Goal: Task Accomplishment & Management: Manage account settings

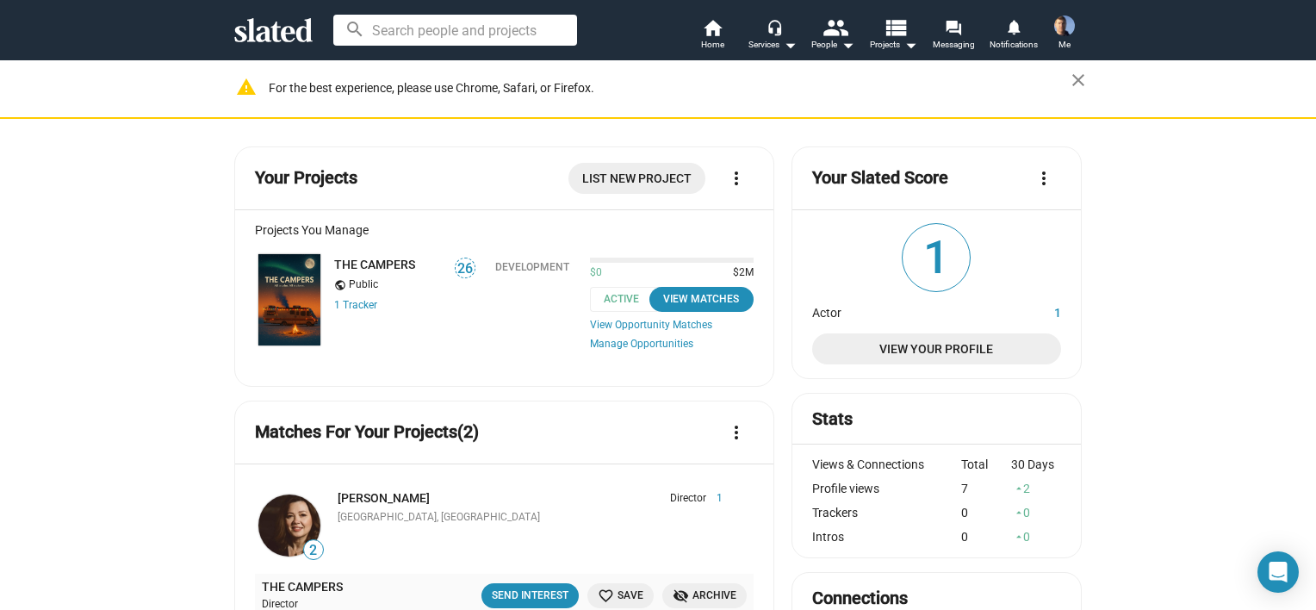
click at [276, 283] on img at bounding box center [289, 300] width 62 height 92
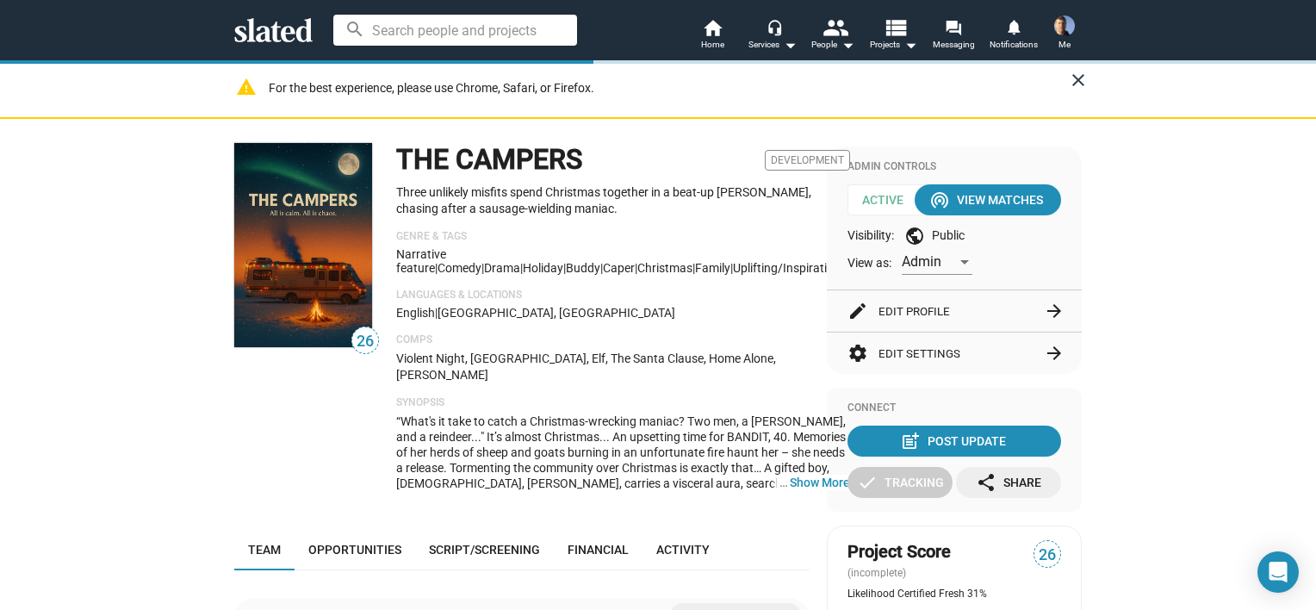
click at [1073, 76] on mat-icon "close" at bounding box center [1078, 80] width 21 height 21
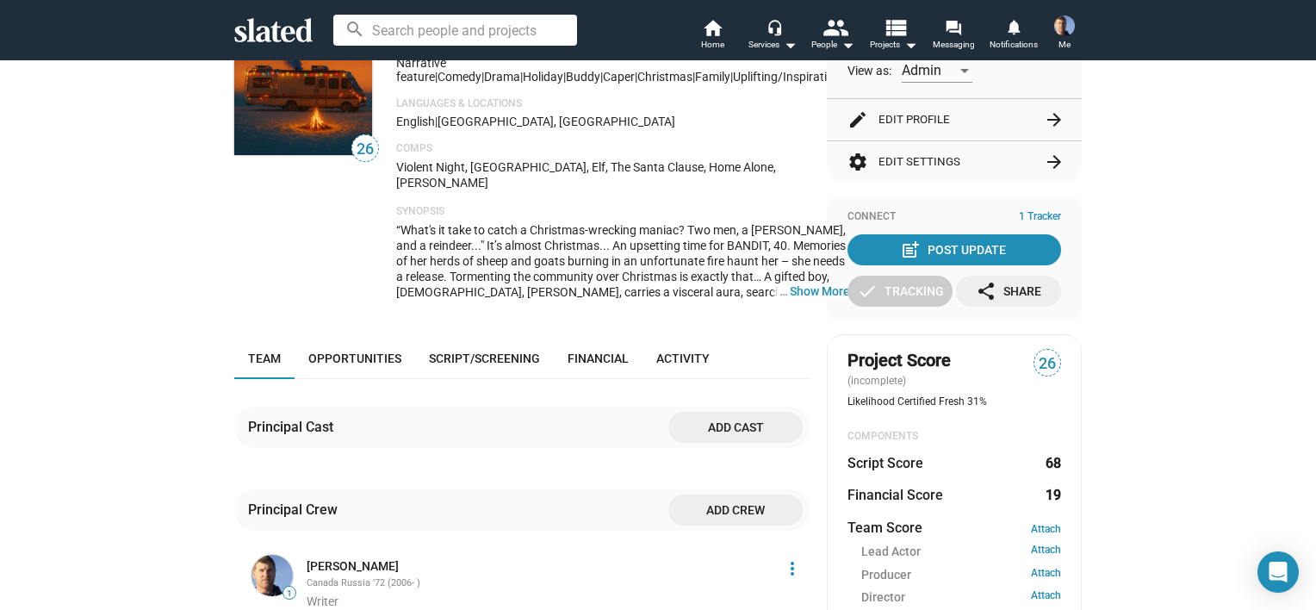
scroll to position [172, 0]
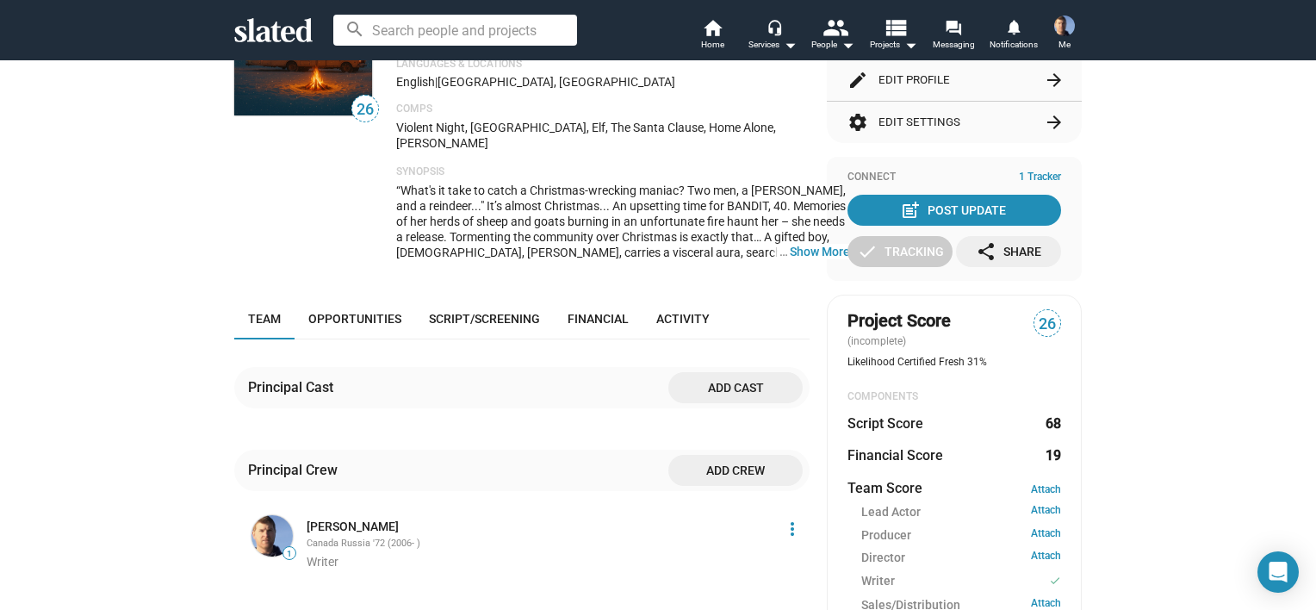
click at [1038, 173] on span "1 Tracker" at bounding box center [1040, 178] width 42 height 14
click at [1025, 167] on div "Connect 1 Tracker post_add Post Update check Tracking share Share" at bounding box center [954, 219] width 255 height 124
click at [1037, 180] on span "1 Tracker" at bounding box center [1040, 178] width 42 height 14
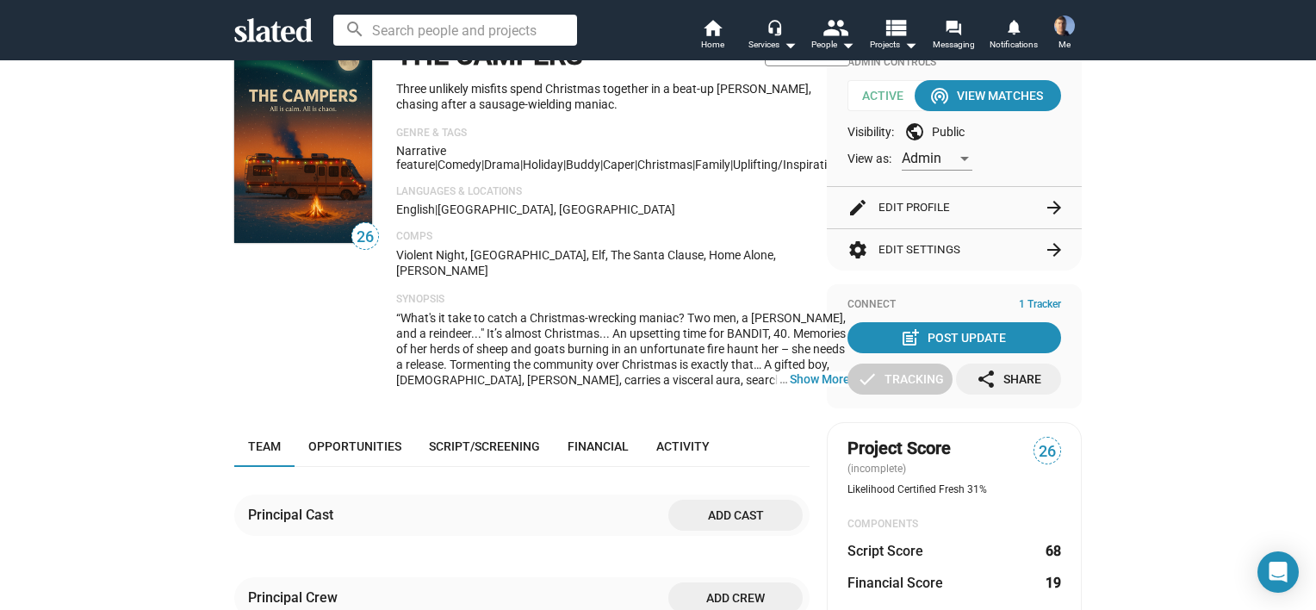
scroll to position [86, 0]
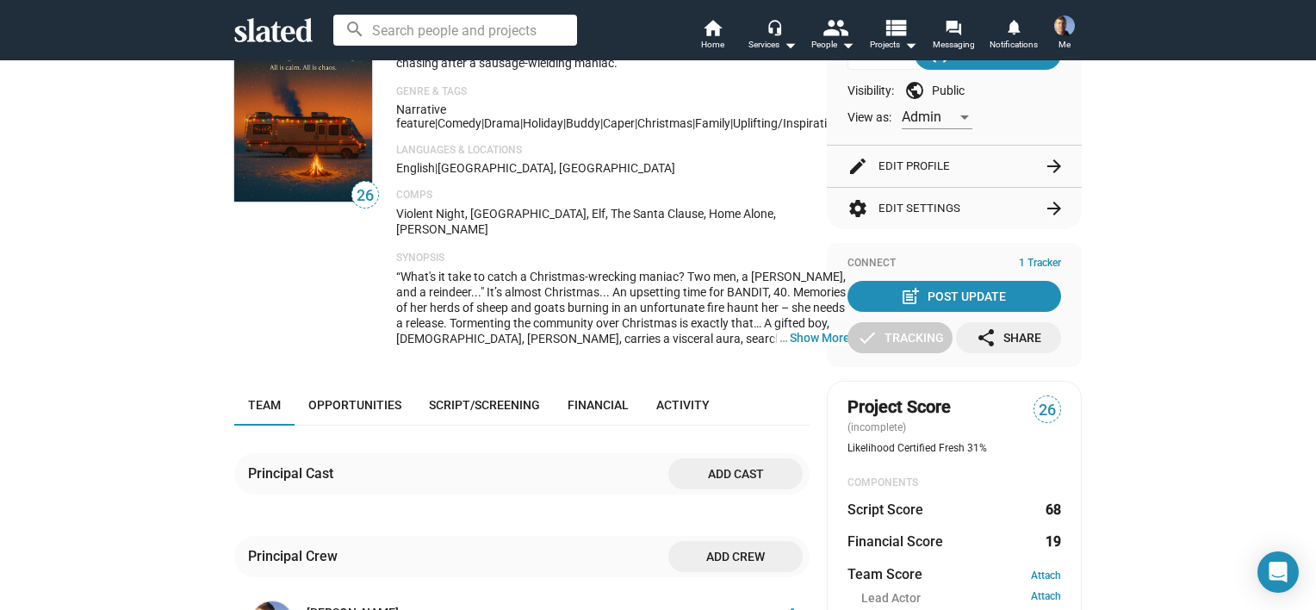
click at [856, 258] on div "Connect 1 Tracker" at bounding box center [955, 264] width 214 height 14
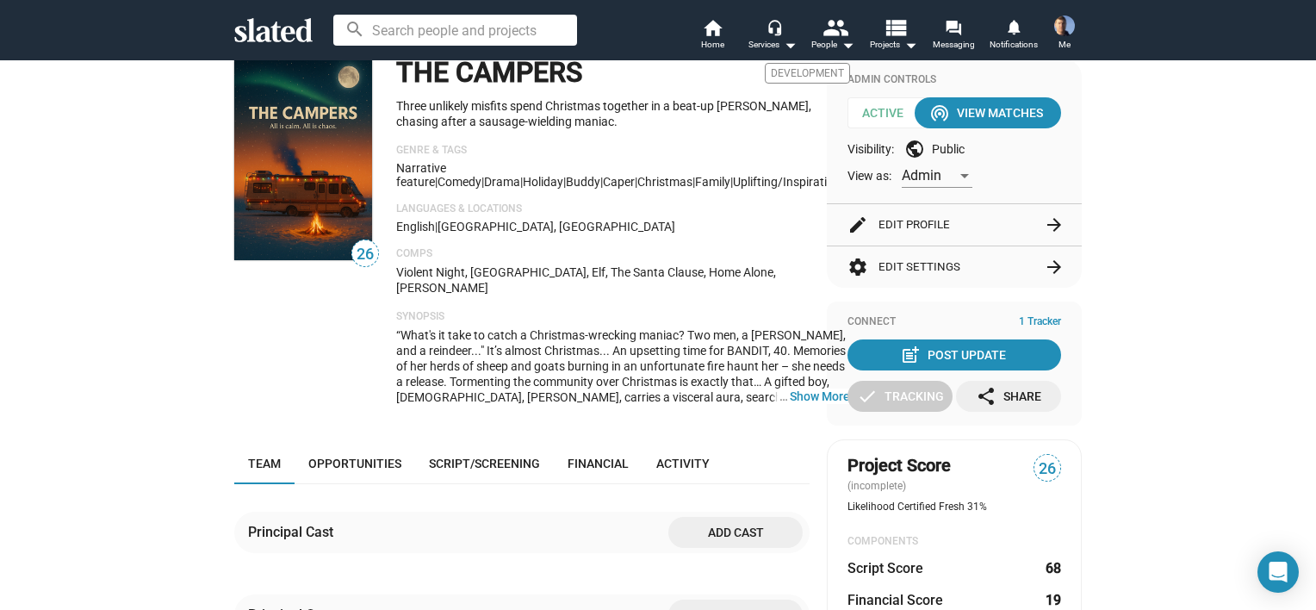
scroll to position [0, 0]
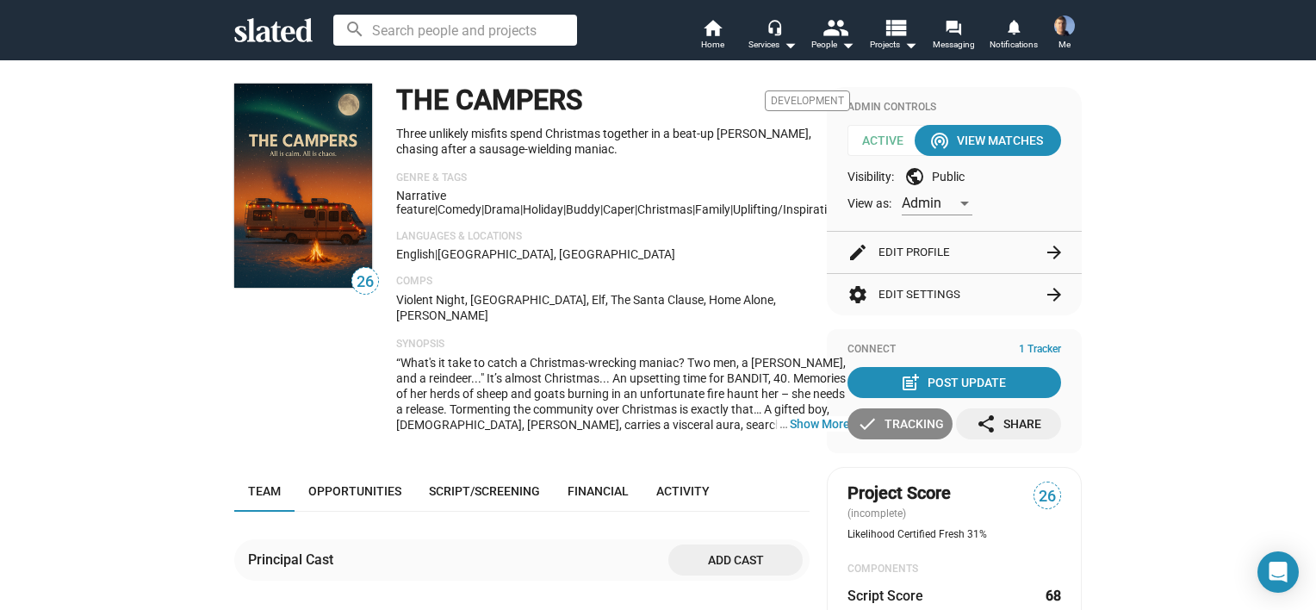
click at [893, 426] on div "check Tracking" at bounding box center [900, 423] width 87 height 31
click at [896, 420] on div "add Track" at bounding box center [901, 423] width 66 height 31
click at [1037, 348] on span "1 Tracker" at bounding box center [1040, 350] width 42 height 14
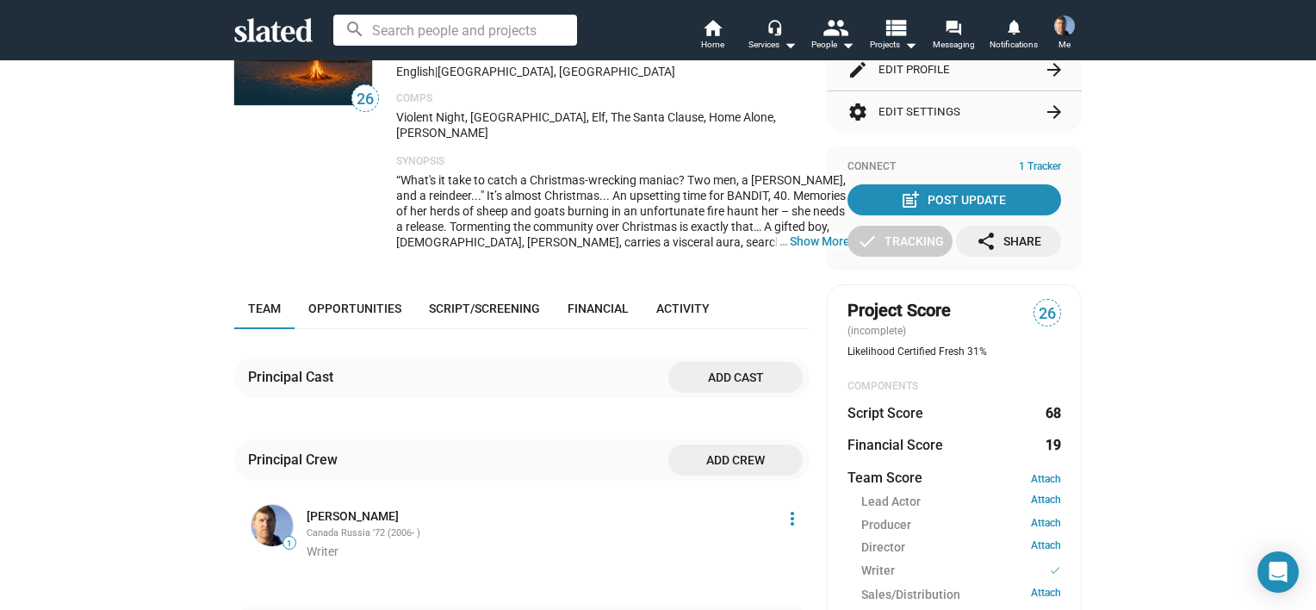
scroll to position [258, 0]
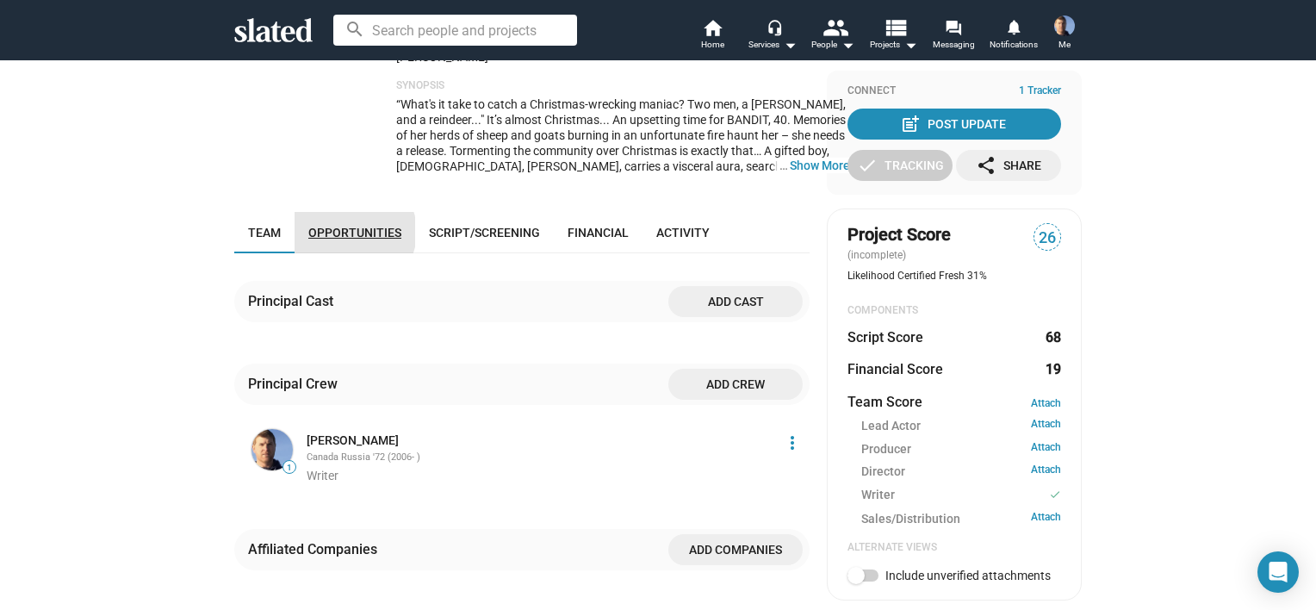
click at [344, 226] on span "Opportunities" at bounding box center [354, 233] width 93 height 14
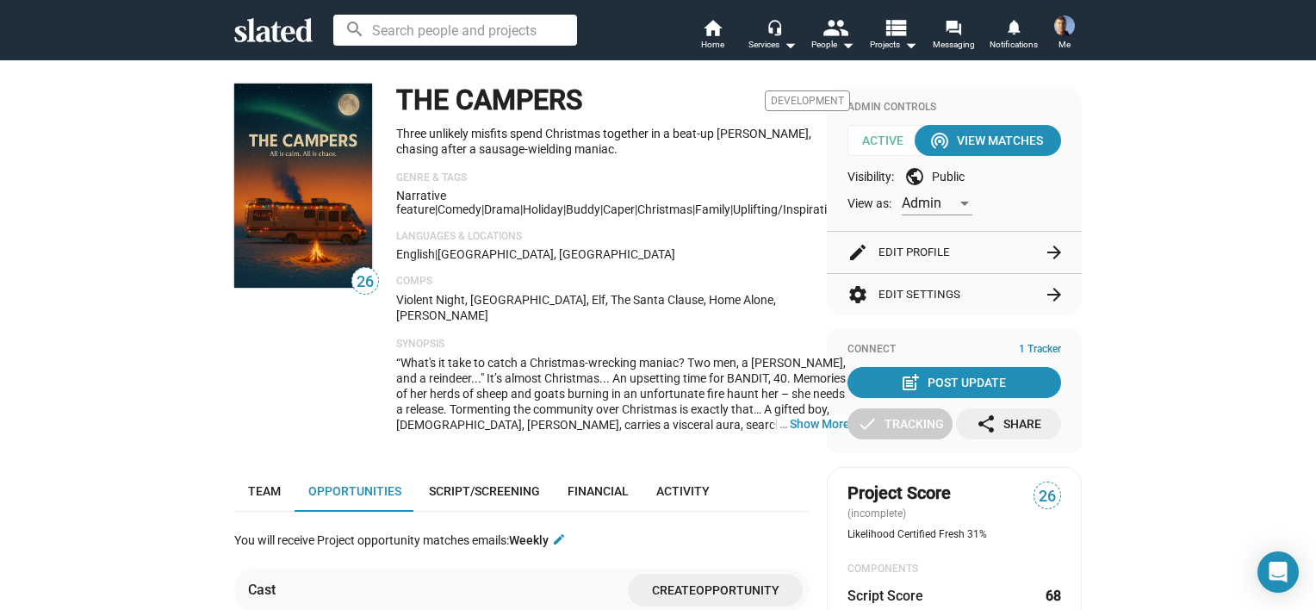
click at [556, 134] on p "Three unlikely misfits spend Christmas together in a beat-up [PERSON_NAME], cha…" at bounding box center [623, 142] width 454 height 32
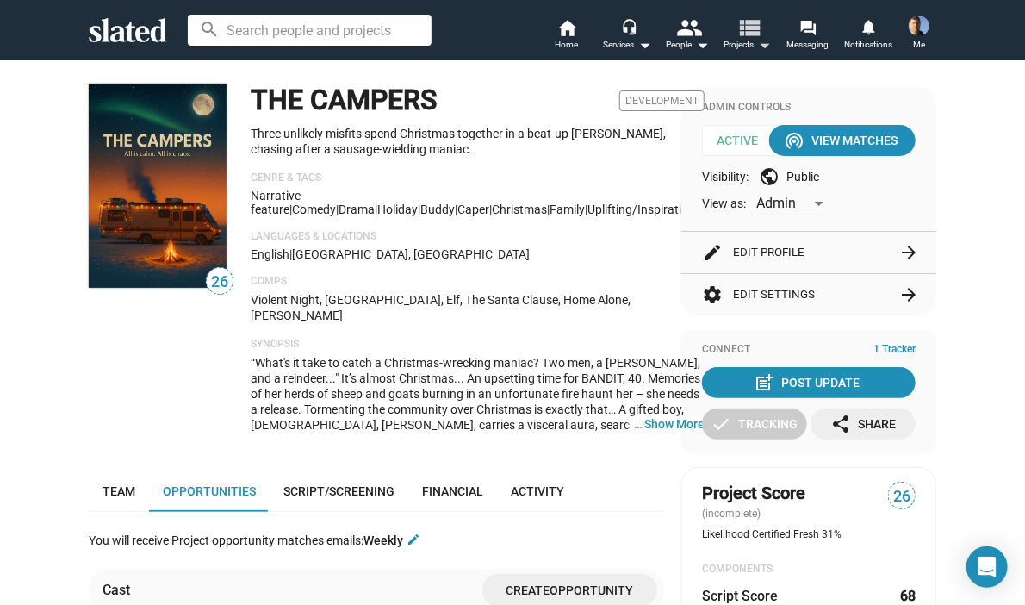
click at [753, 32] on mat-icon "view_list" at bounding box center [749, 27] width 25 height 25
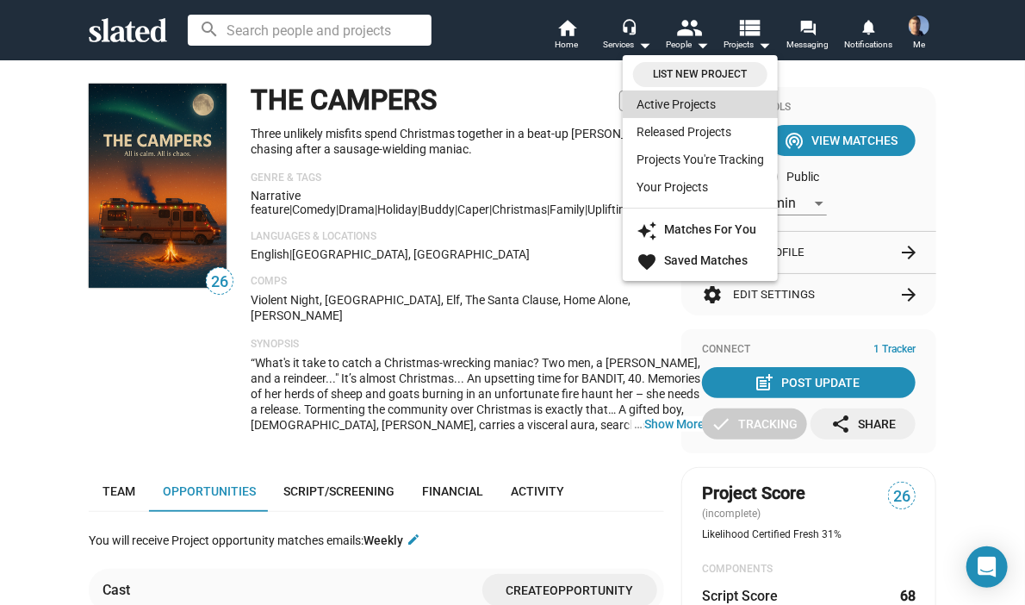
click at [684, 106] on link "Active Projects" at bounding box center [700, 104] width 155 height 28
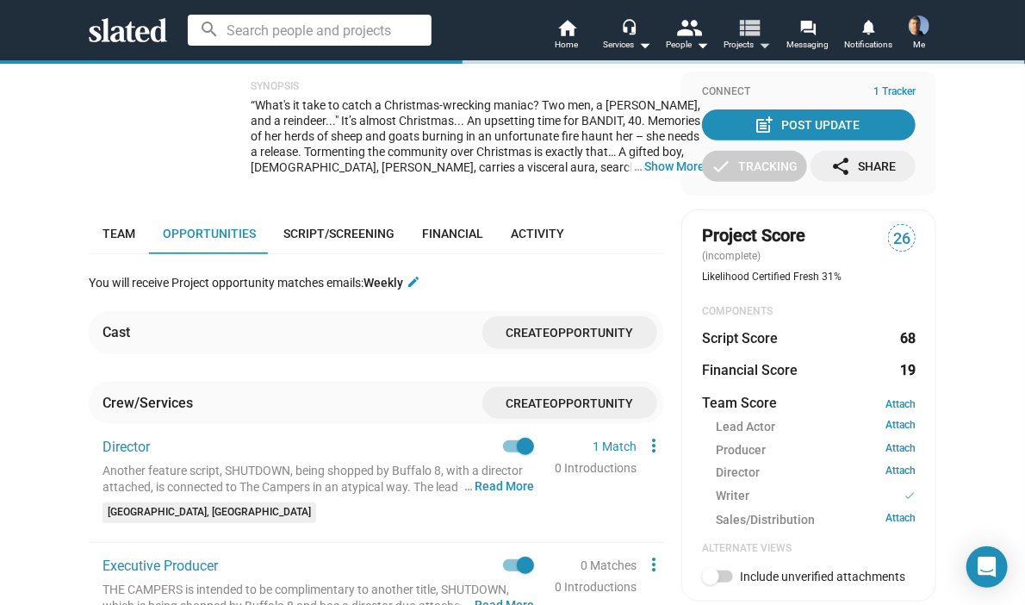
scroll to position [384, 0]
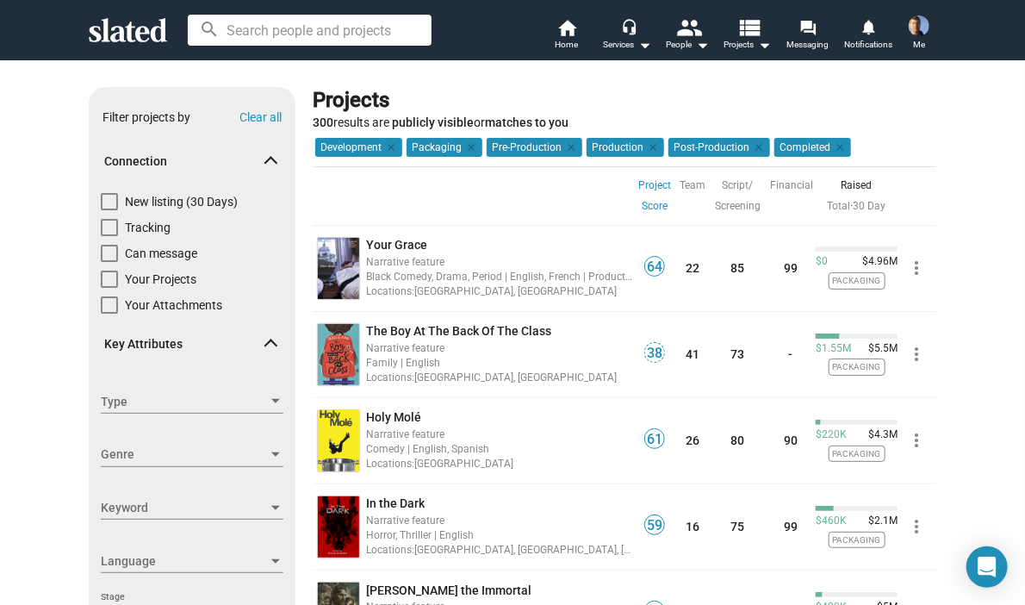
click at [107, 196] on span at bounding box center [109, 201] width 17 height 17
click at [109, 210] on input "New listing (30 Days)" at bounding box center [109, 210] width 1 height 1
checkbox input "true"
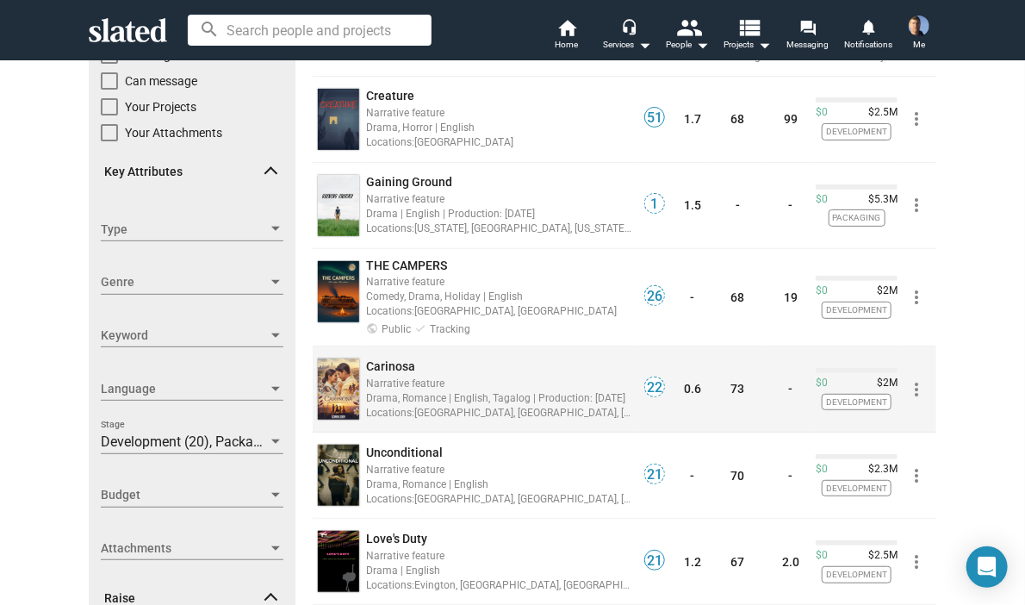
scroll to position [86, 0]
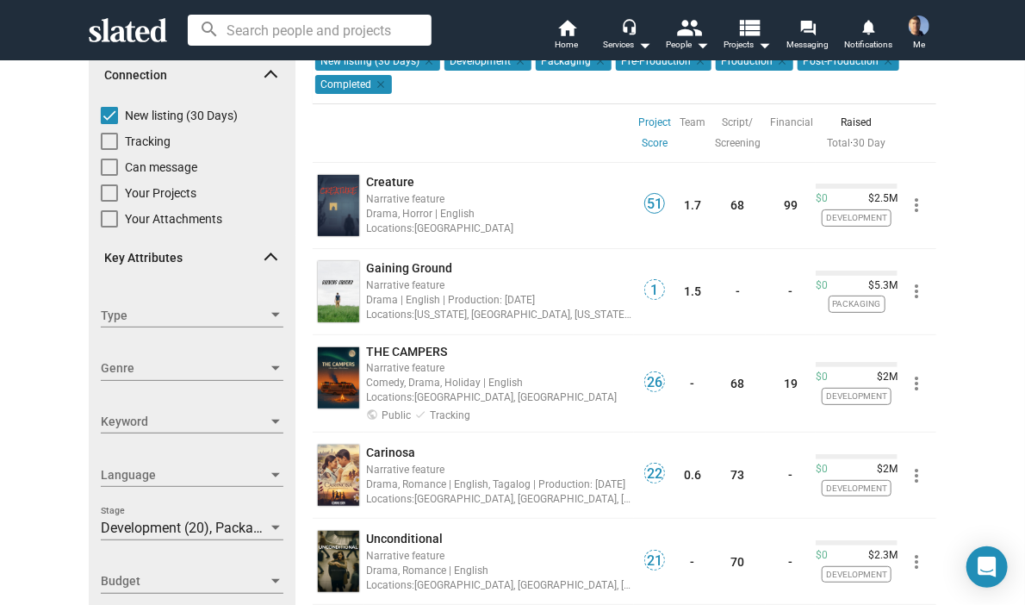
click at [450, 125] on div at bounding box center [499, 132] width 270 height 59
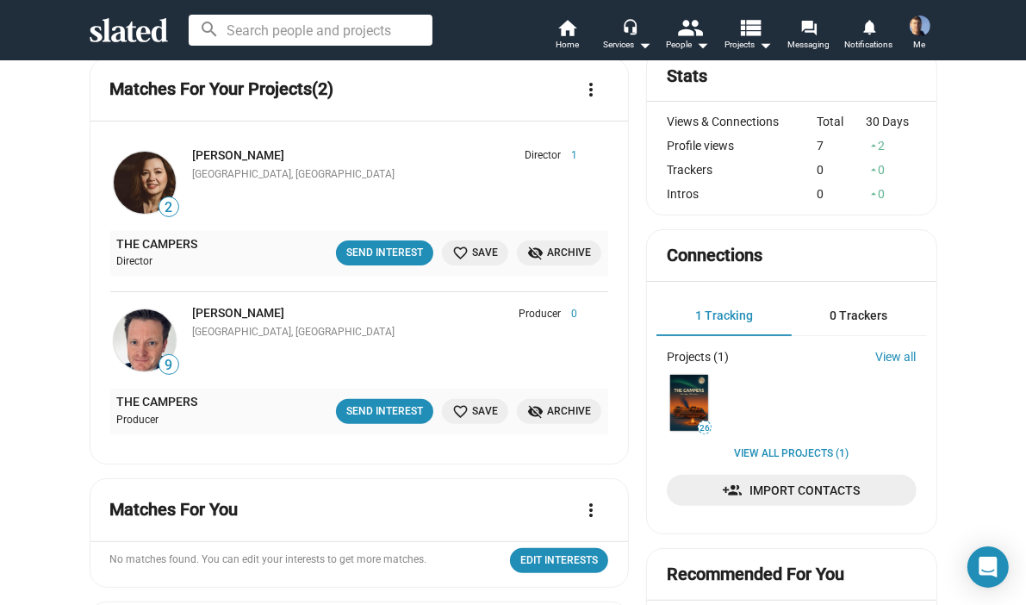
scroll to position [345, 0]
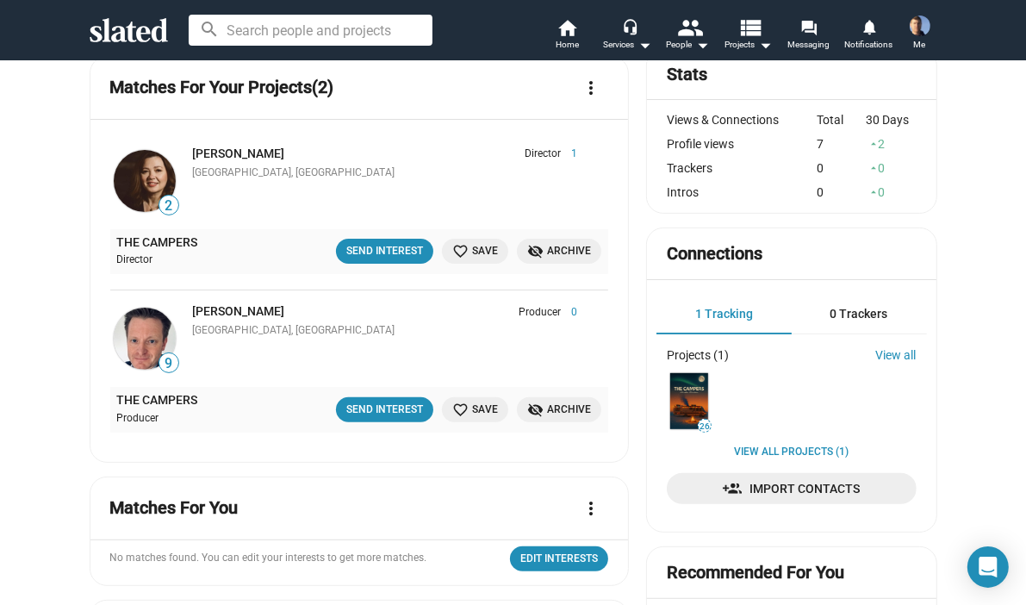
click at [364, 289] on li "2 April Kasper Director 1 Regina, Canada Director 1 THE CAMPERS Director Send I…" at bounding box center [359, 212] width 499 height 159
click at [354, 287] on li "2 April Kasper Director 1 Regina, Canada Director 1 THE CAMPERS Director Send I…" at bounding box center [359, 212] width 499 height 159
click at [551, 104] on mat-card-header "Matches For Your Projects (2) more_vert" at bounding box center [359, 95] width 499 height 48
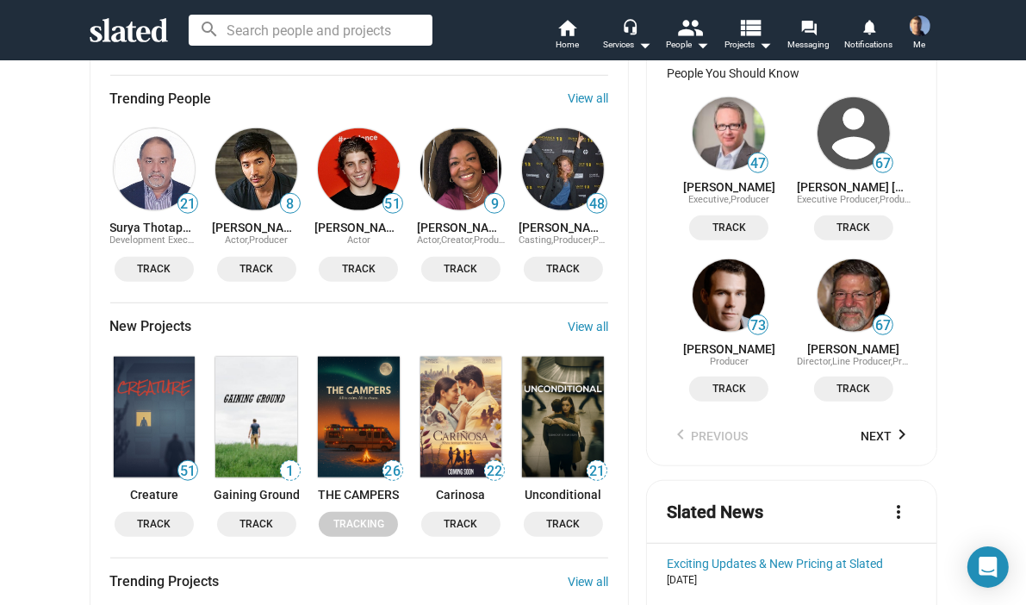
scroll to position [1206, 0]
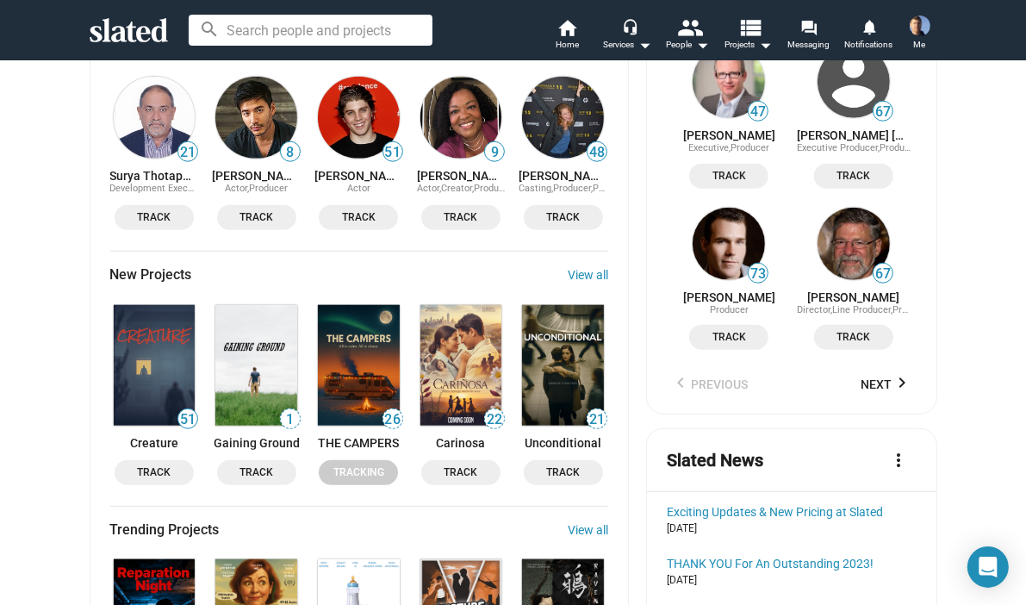
click at [646, 260] on mat-card "Recommended For You People You've Worked With 50 Michael Volpe Executive Produc…" at bounding box center [791, 50] width 290 height 730
click at [632, 255] on div "Your Projects List New Project more_vert Projects You Manage THE CAMPERS Public…" at bounding box center [513, 183] width 865 height 2487
click at [634, 297] on div "Your Projects List New Project more_vert Projects You Manage THE CAMPERS Public…" at bounding box center [513, 183] width 865 height 2487
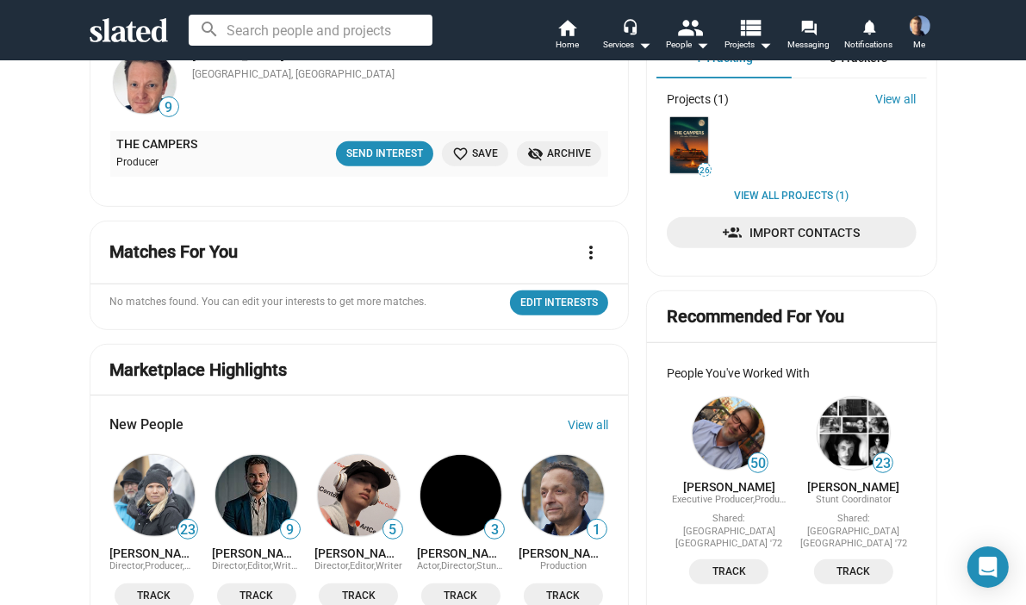
scroll to position [603, 0]
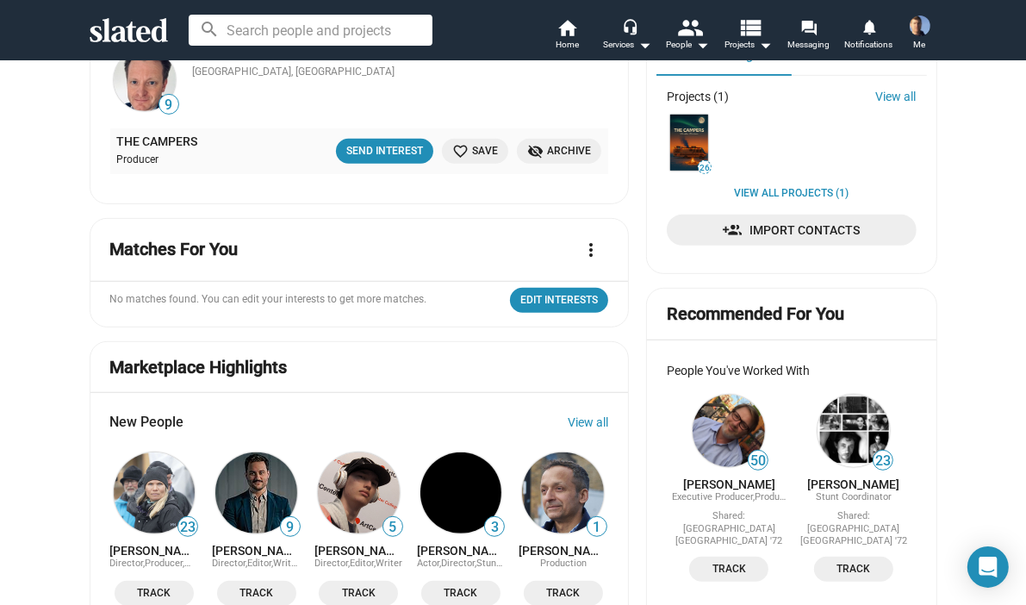
click at [582, 245] on mat-icon "more_vert" at bounding box center [591, 249] width 21 height 21
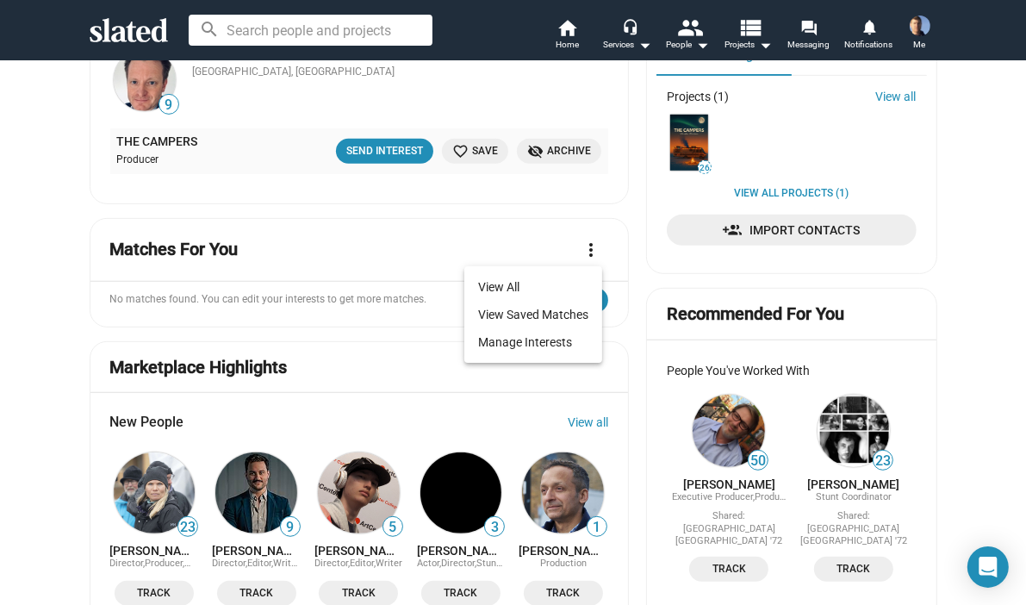
click at [399, 314] on div at bounding box center [513, 302] width 1026 height 605
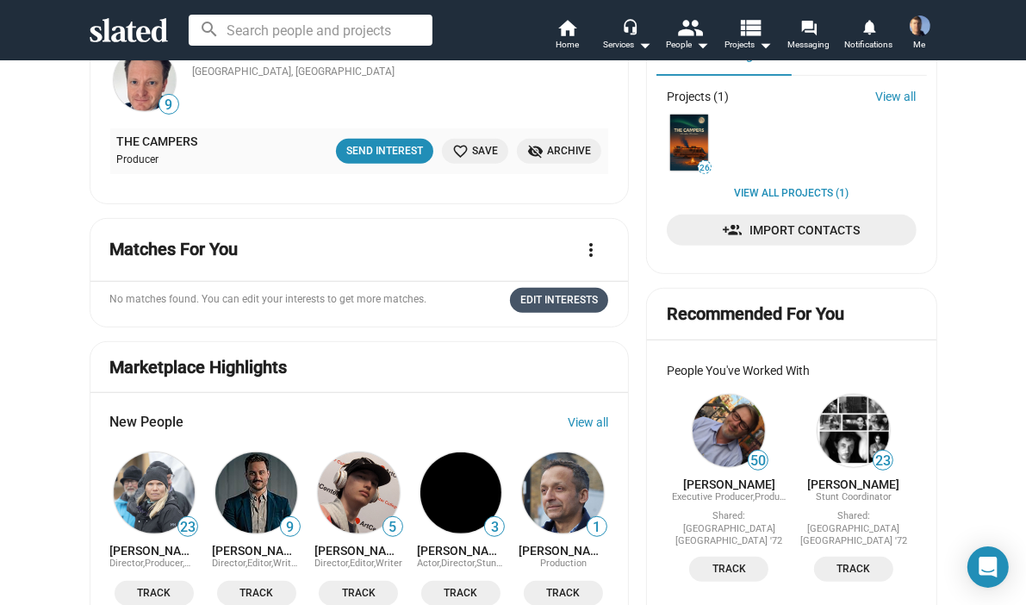
click at [549, 300] on span "Edit Interests" at bounding box center [559, 300] width 78 height 18
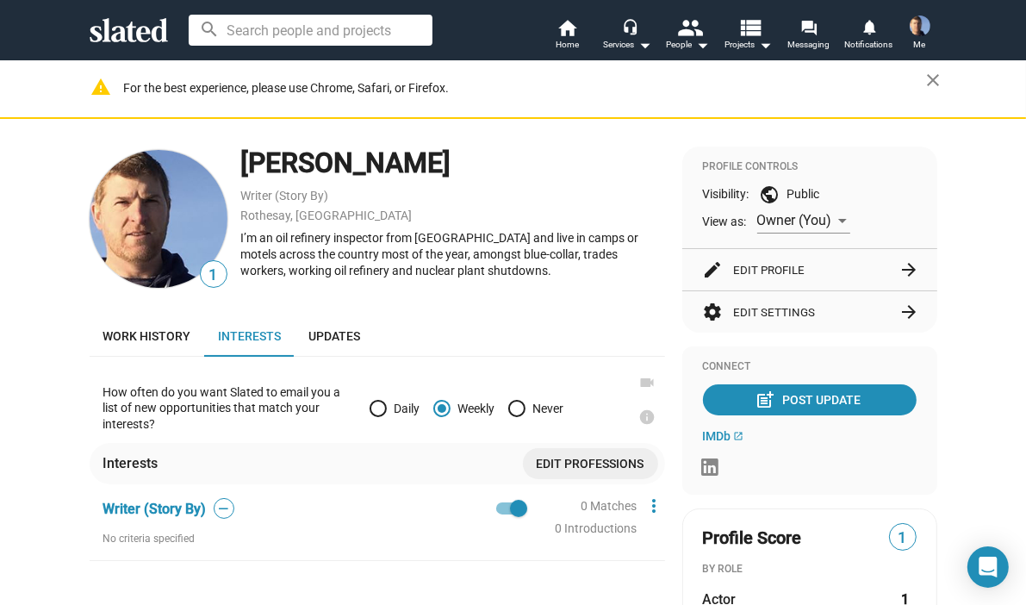
scroll to position [86, 0]
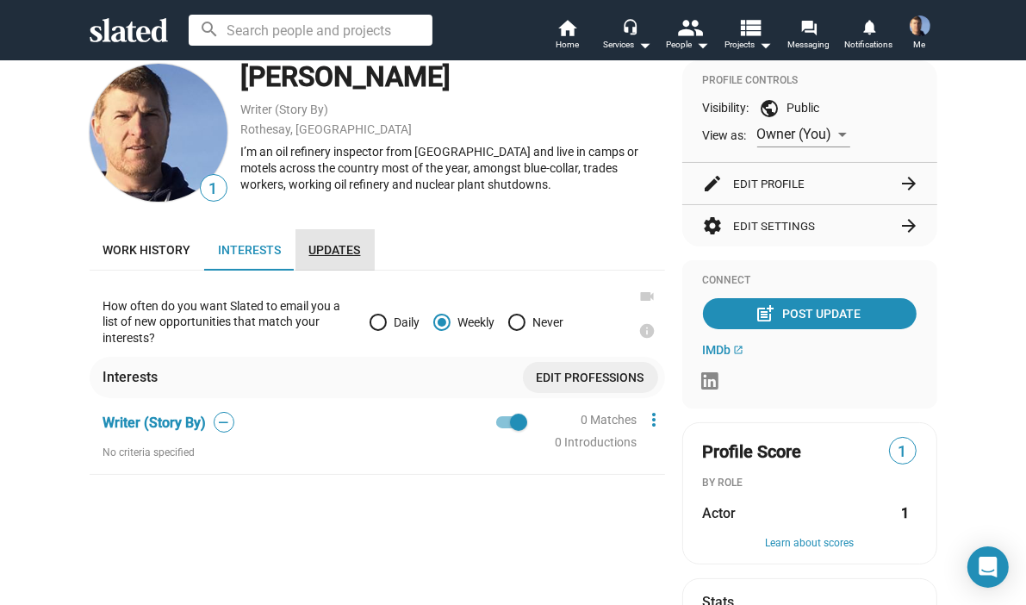
click at [325, 243] on span "Updates" at bounding box center [335, 250] width 52 height 14
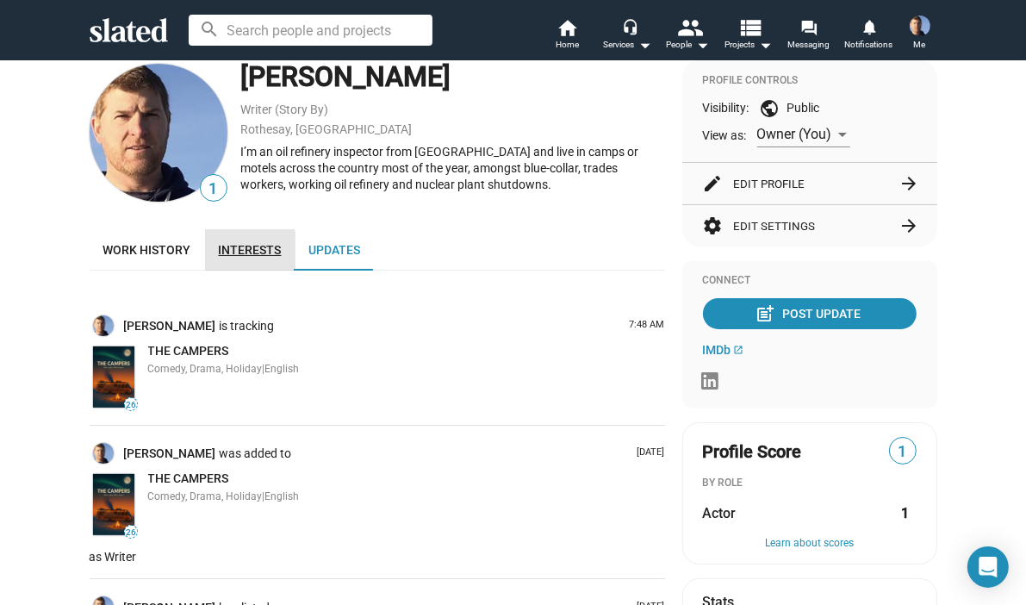
click at [224, 251] on span "Interests" at bounding box center [250, 250] width 63 height 14
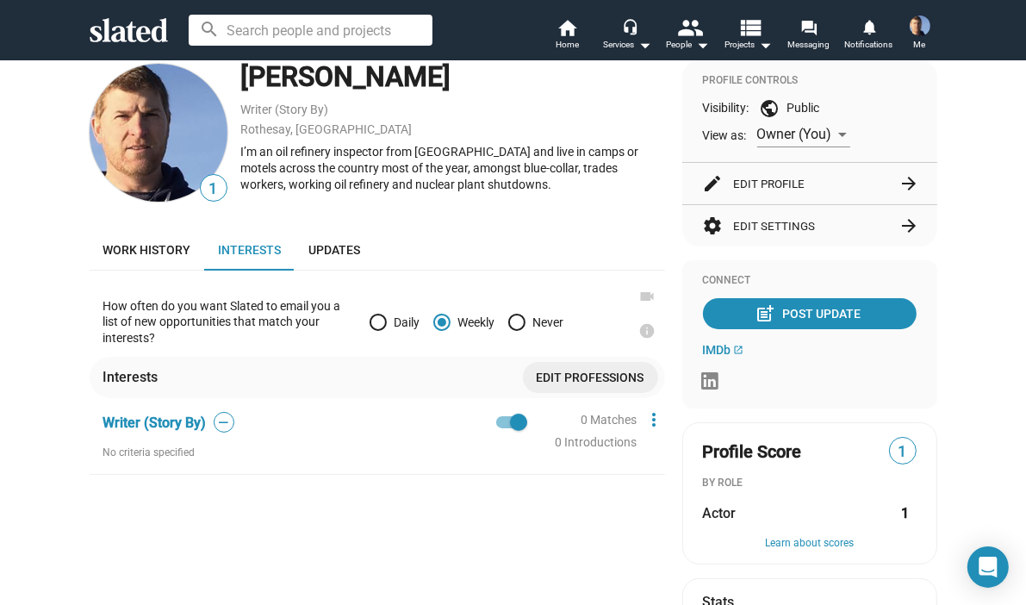
click at [639, 328] on mat-icon "info" at bounding box center [647, 330] width 17 height 17
click at [640, 290] on mat-icon "videocam" at bounding box center [647, 296] width 17 height 17
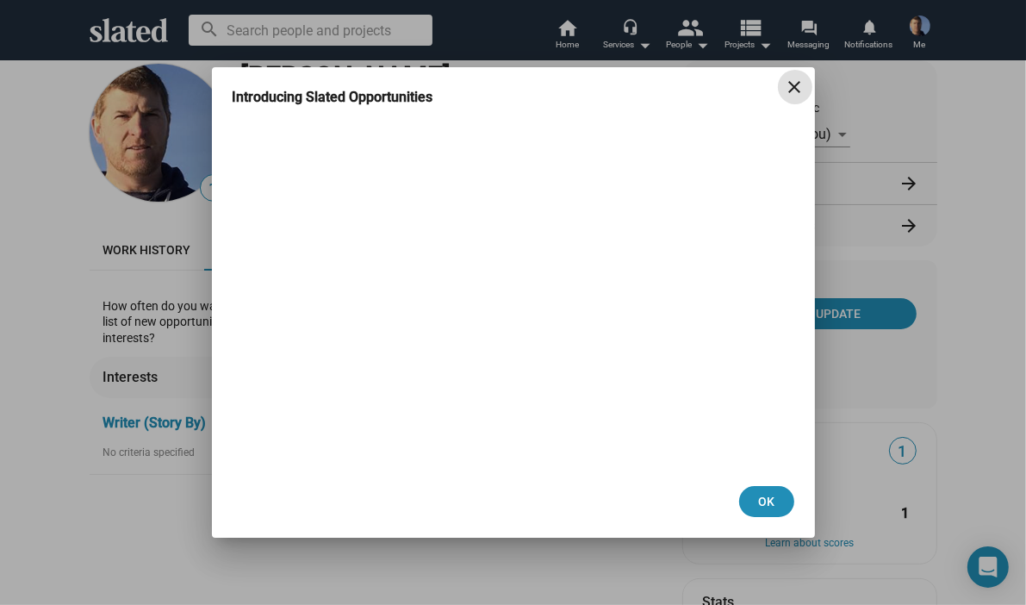
click at [796, 93] on mat-icon "close" at bounding box center [795, 87] width 21 height 21
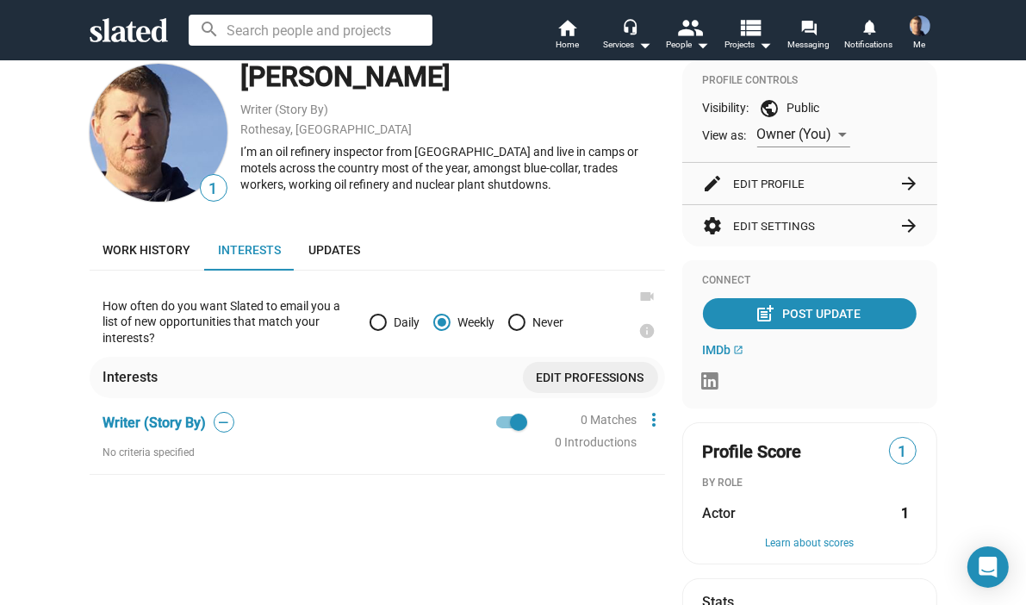
click at [578, 224] on div "1 [PERSON_NAME] Writer (Story By) [PERSON_NAME], [GEOGRAPHIC_DATA] I’m an oil r…" at bounding box center [377, 511] width 575 height 903
click at [551, 373] on span "Edit professions" at bounding box center [591, 377] width 108 height 31
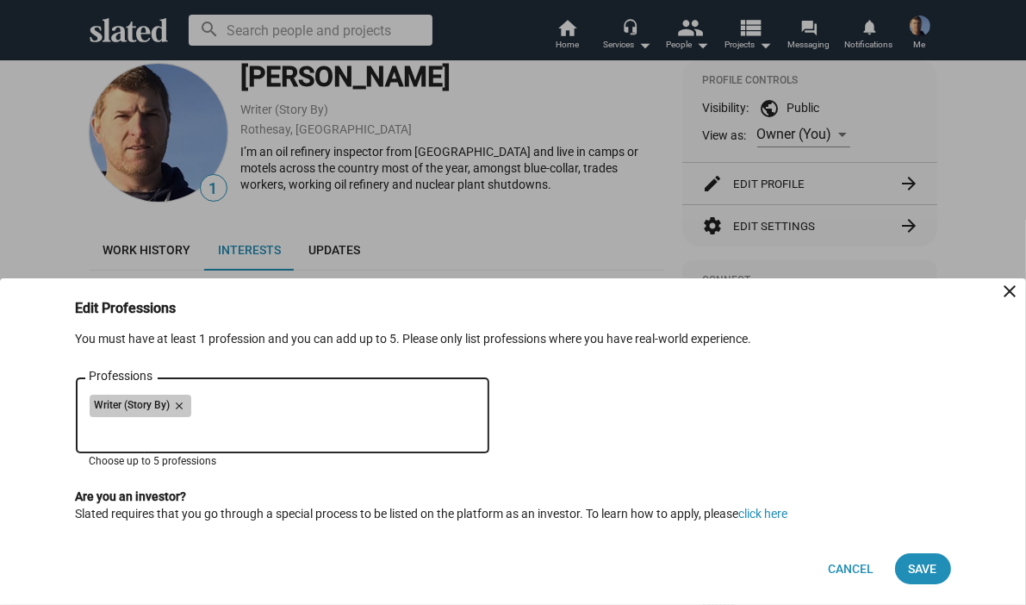
click at [355, 396] on div "Writer (Story By) close" at bounding box center [283, 409] width 386 height 28
click at [244, 407] on div "Writer (Story By) close" at bounding box center [283, 409] width 386 height 28
click at [246, 404] on div "Writer (Story By) close" at bounding box center [283, 409] width 386 height 28
click at [96, 433] on input "Professions" at bounding box center [286, 430] width 386 height 16
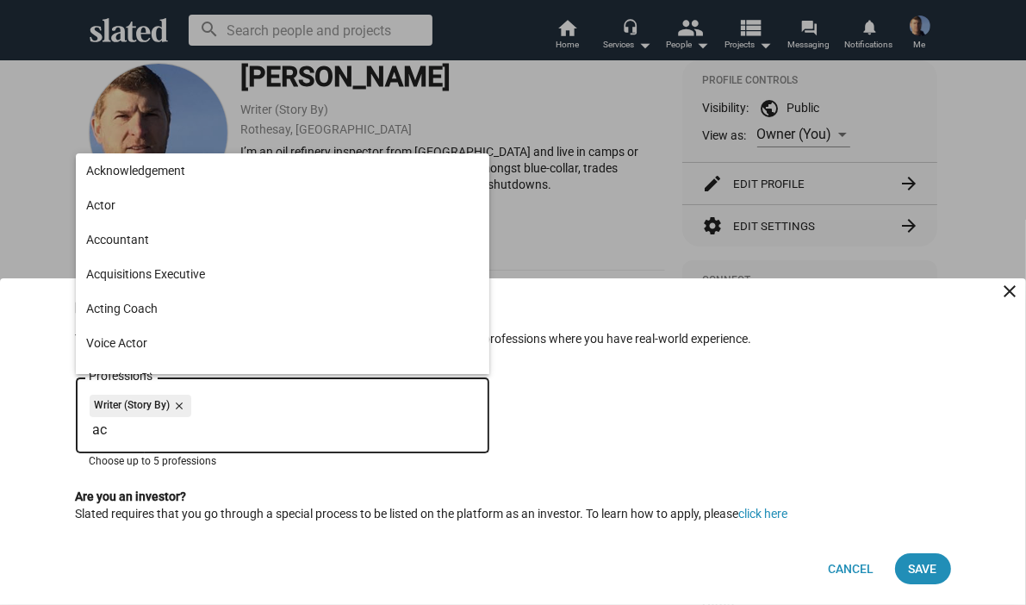
type input "a"
type input "t"
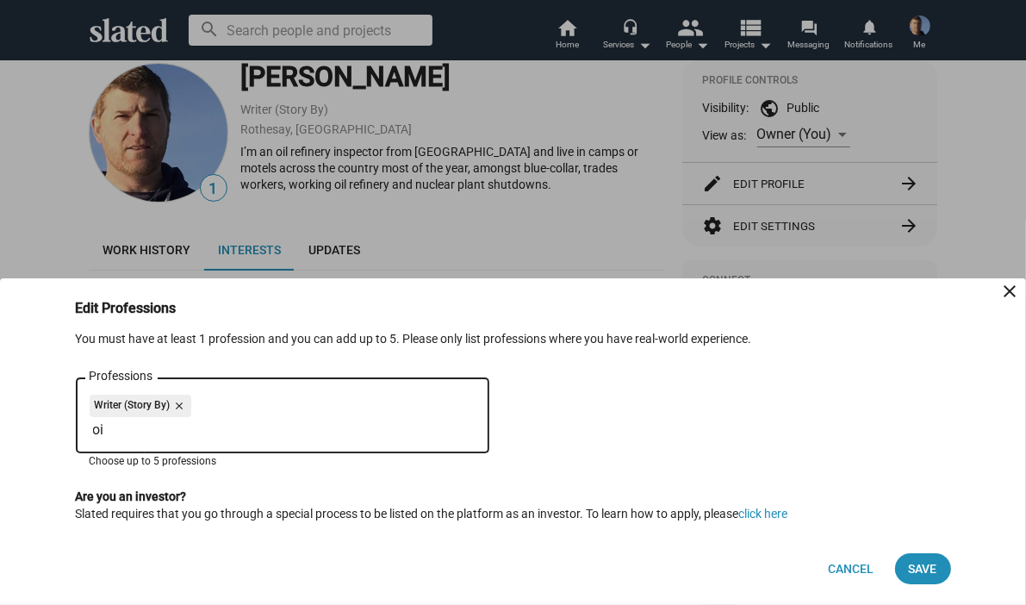
type input "o"
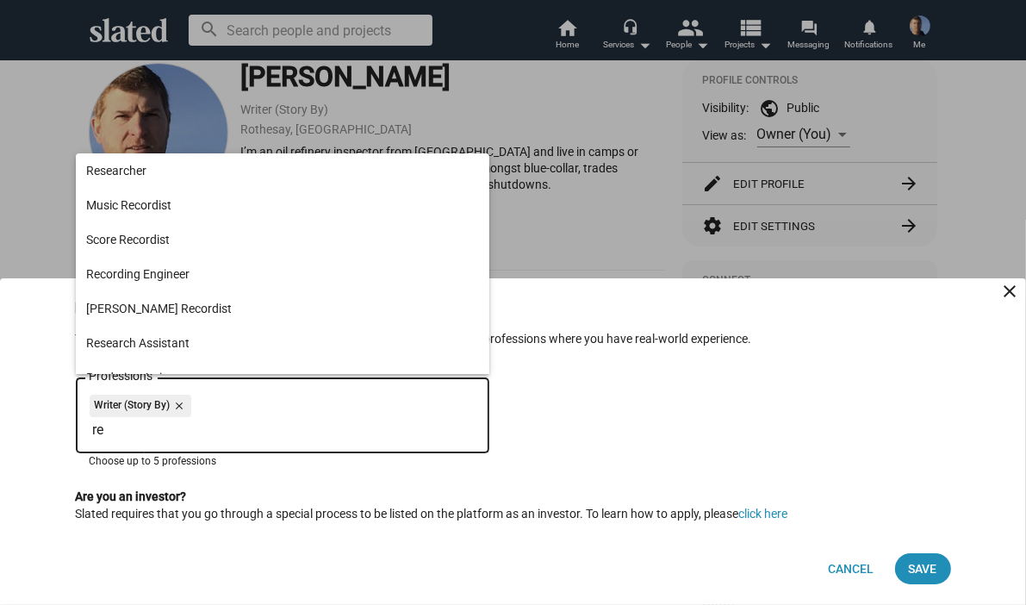
type input "r"
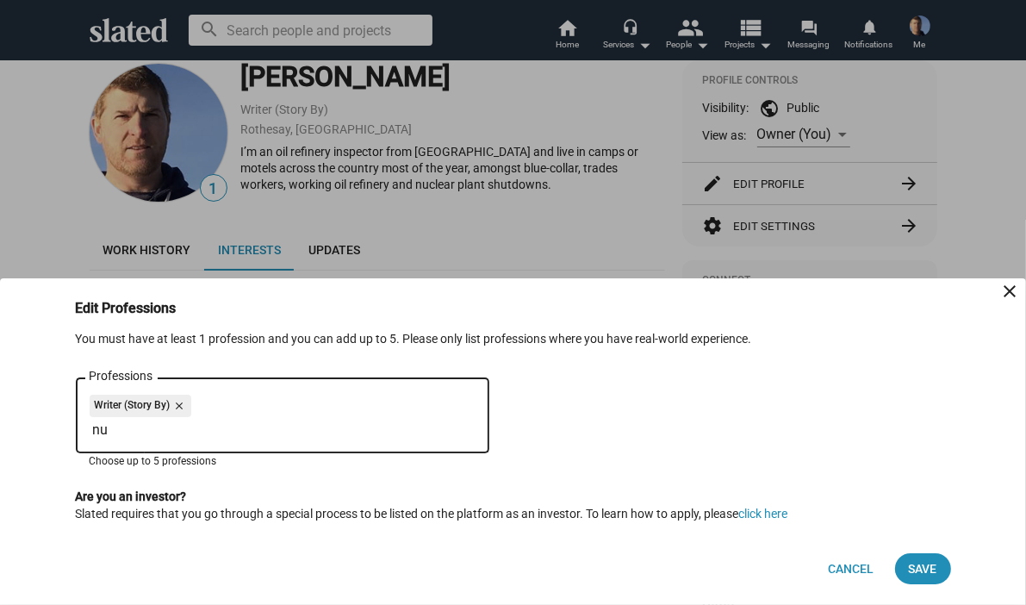
type input "n"
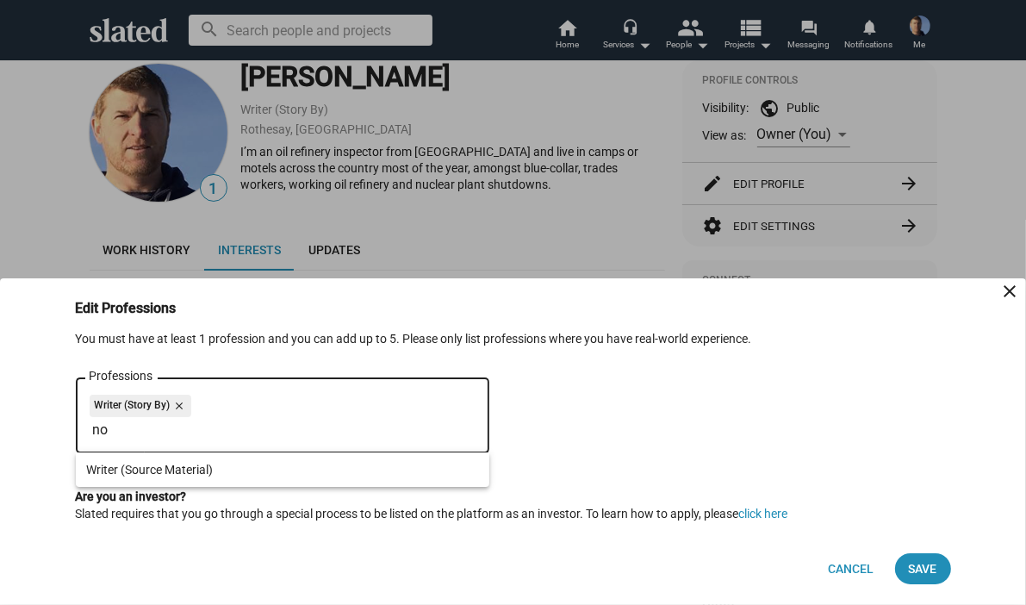
type input "n"
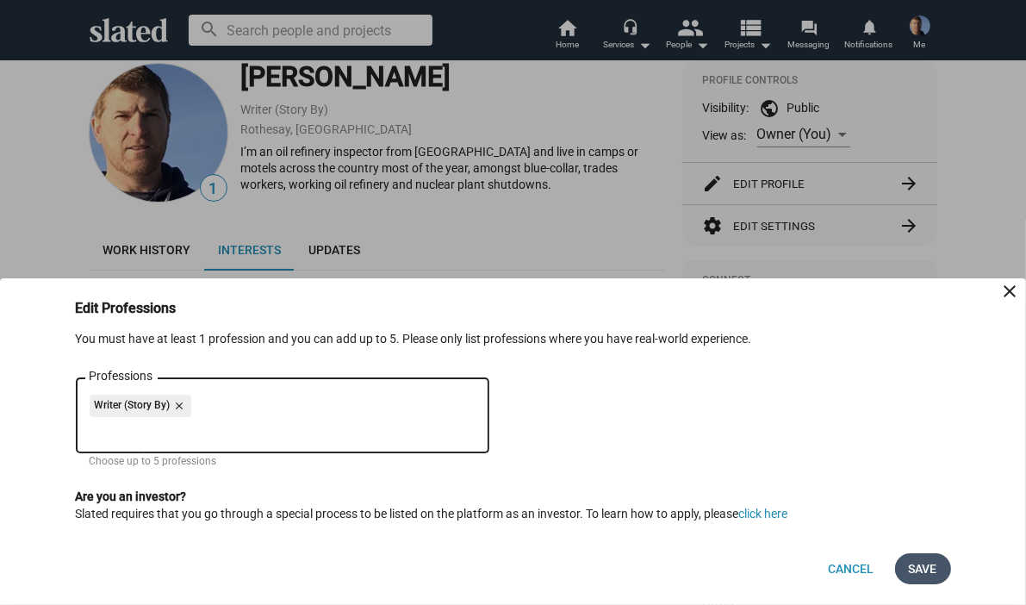
click at [909, 563] on span "Save" at bounding box center [923, 568] width 28 height 31
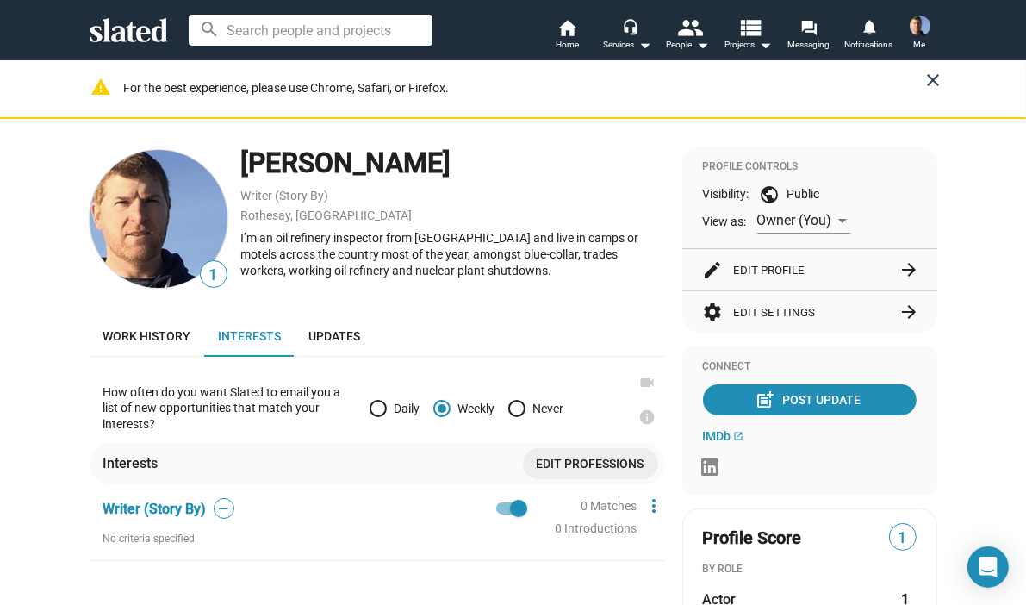
click at [925, 75] on mat-icon "close" at bounding box center [934, 80] width 21 height 21
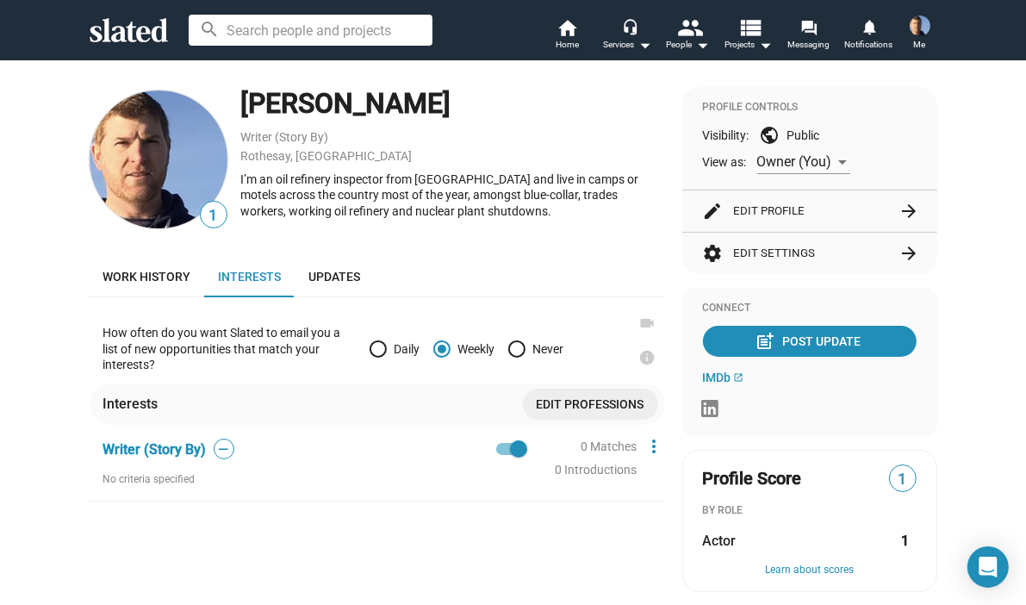
click at [769, 251] on button "settings Edit Settings arrow_forward" at bounding box center [810, 253] width 214 height 41
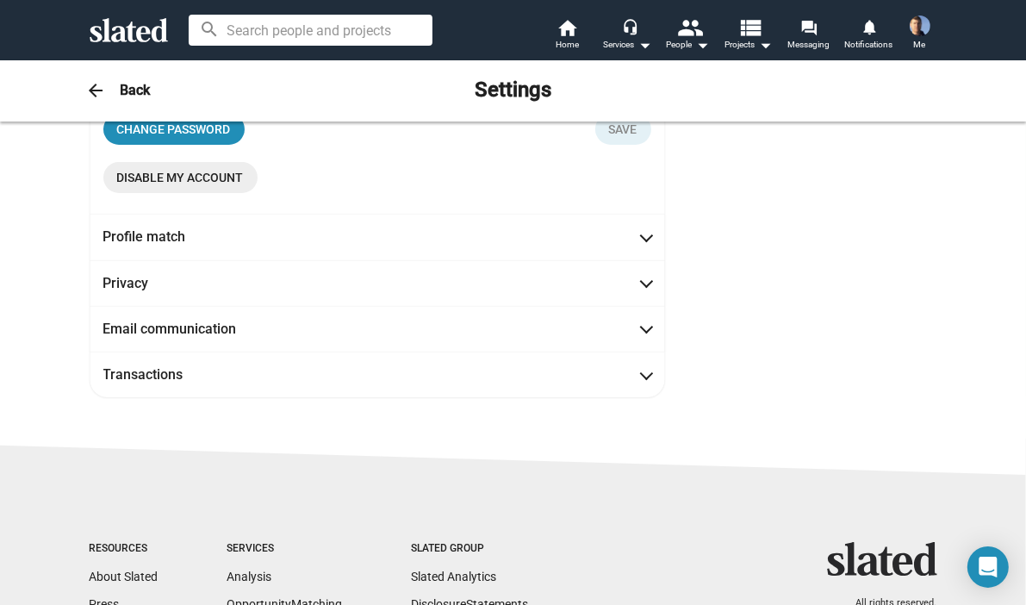
scroll to position [345, 0]
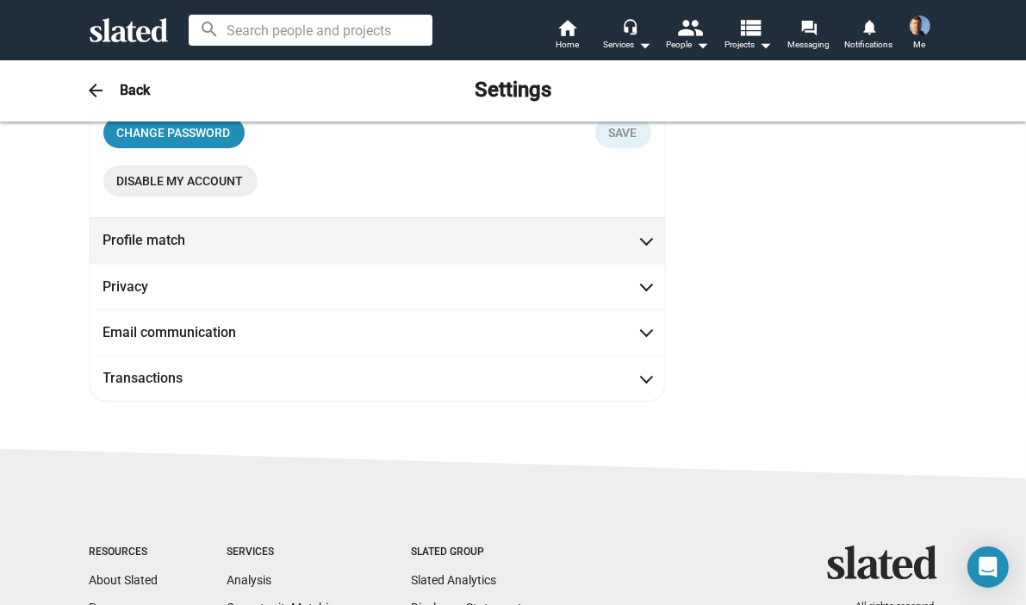
click at [642, 245] on span at bounding box center [646, 238] width 9 height 17
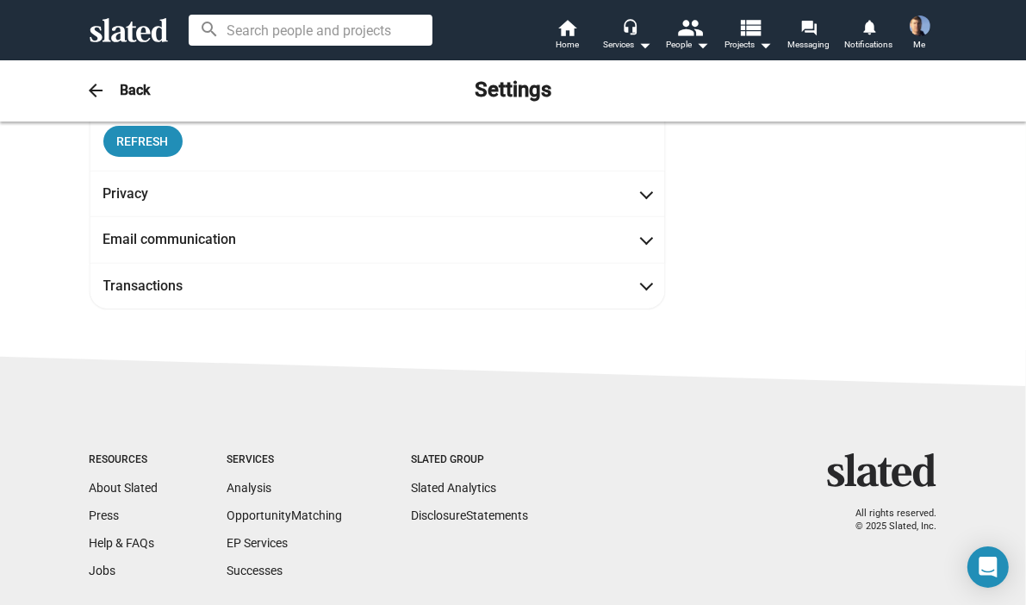
scroll to position [0, 0]
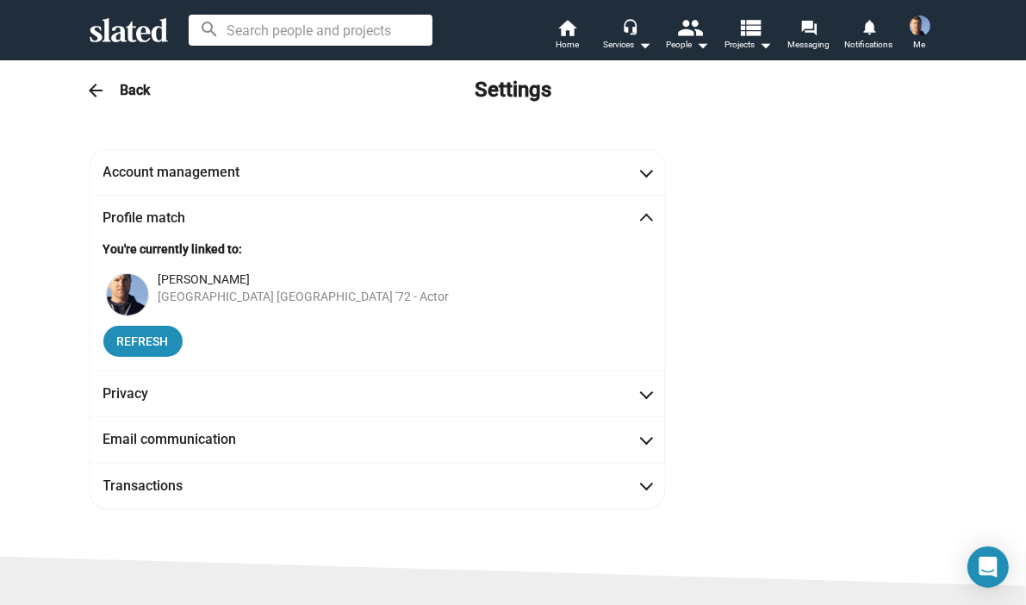
click at [642, 215] on span at bounding box center [646, 220] width 9 height 17
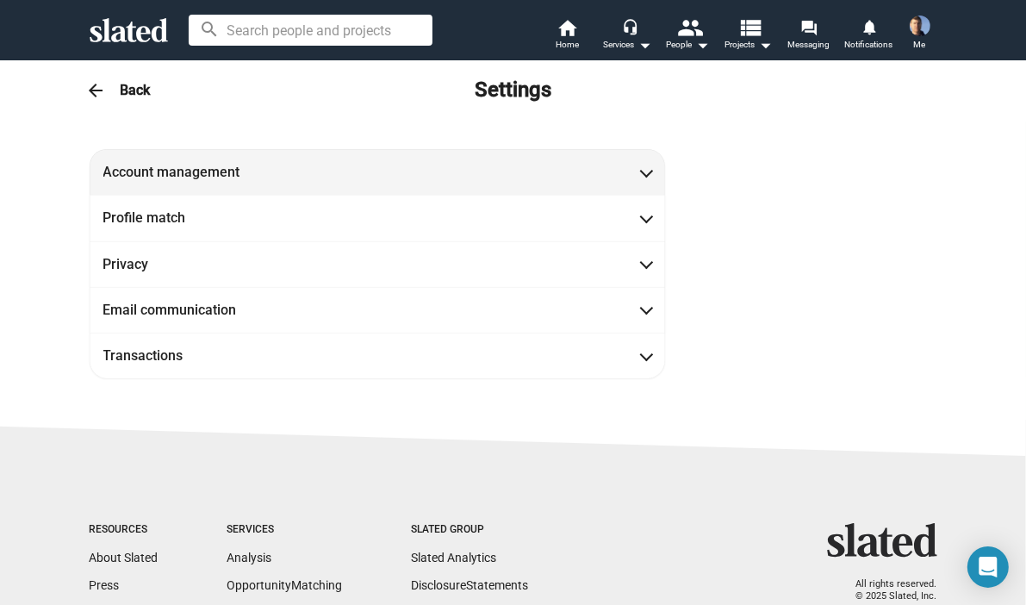
click at [642, 170] on span at bounding box center [646, 170] width 9 height 17
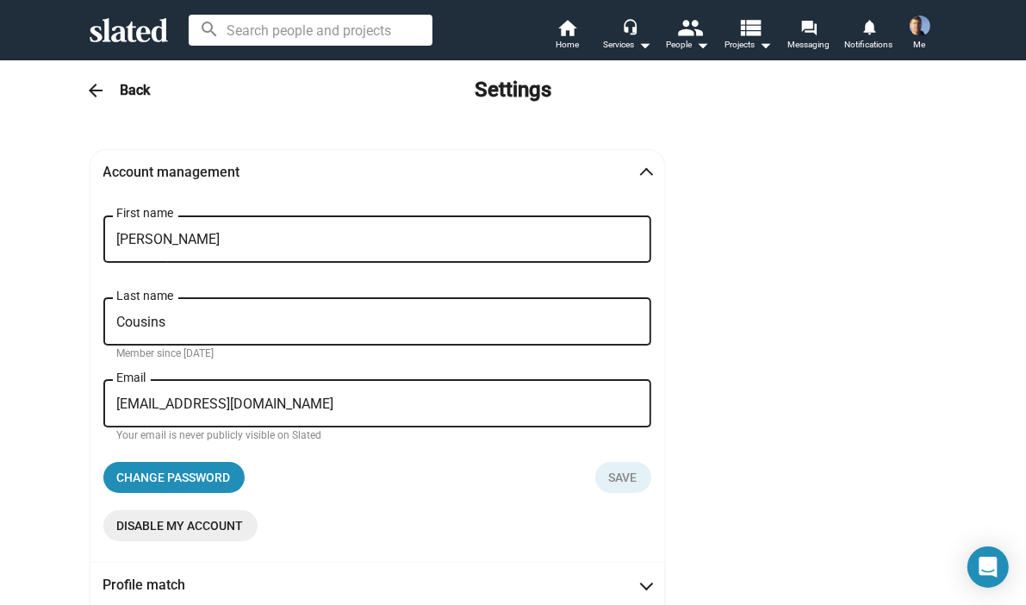
click at [644, 171] on span at bounding box center [646, 174] width 9 height 17
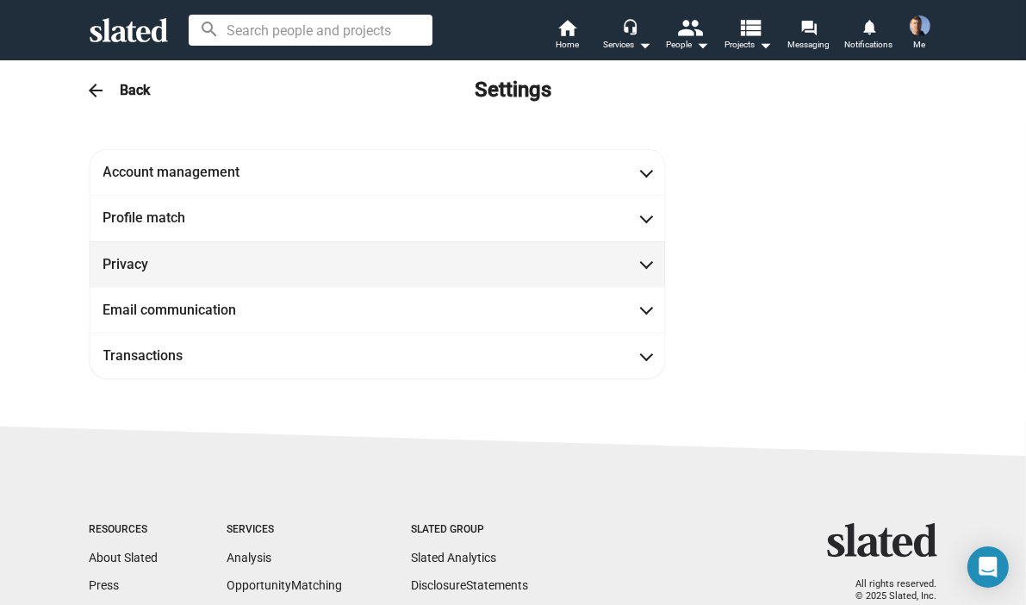
click at [644, 266] on mat-expansion-panel-header "Privacy" at bounding box center [377, 264] width 575 height 46
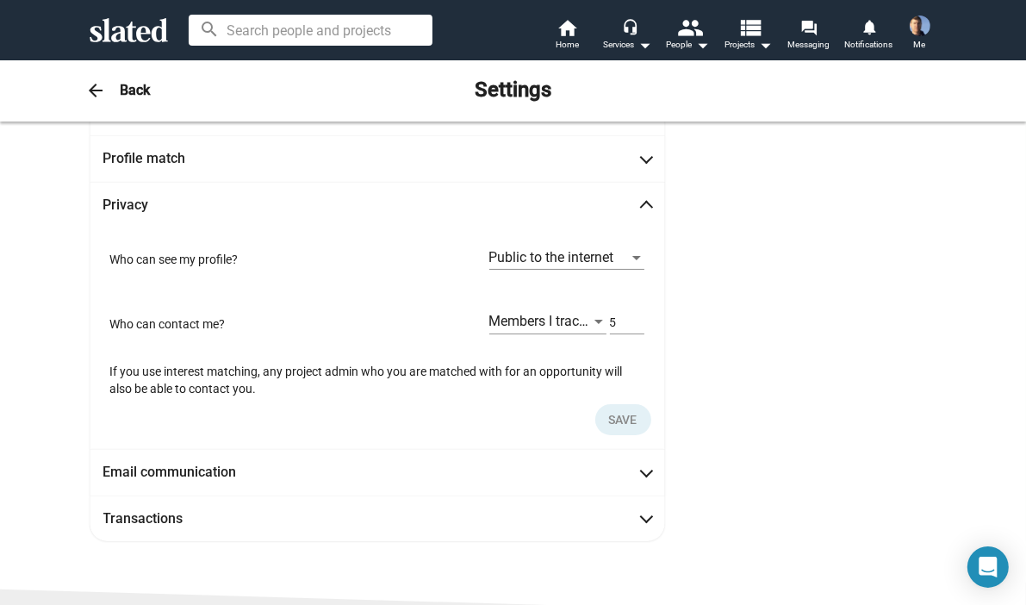
scroll to position [83, 0]
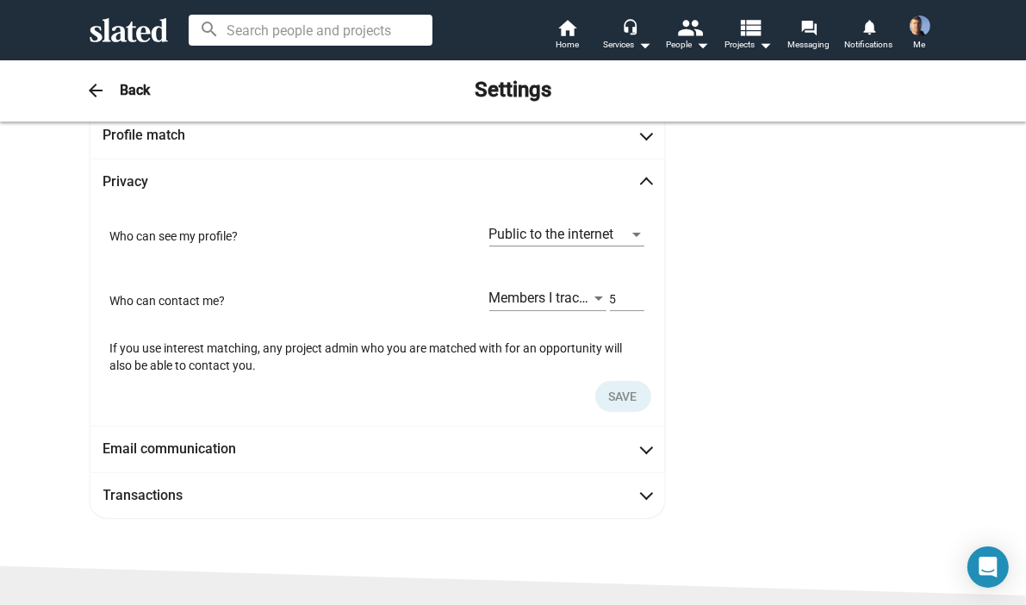
click at [642, 177] on span at bounding box center [646, 184] width 9 height 17
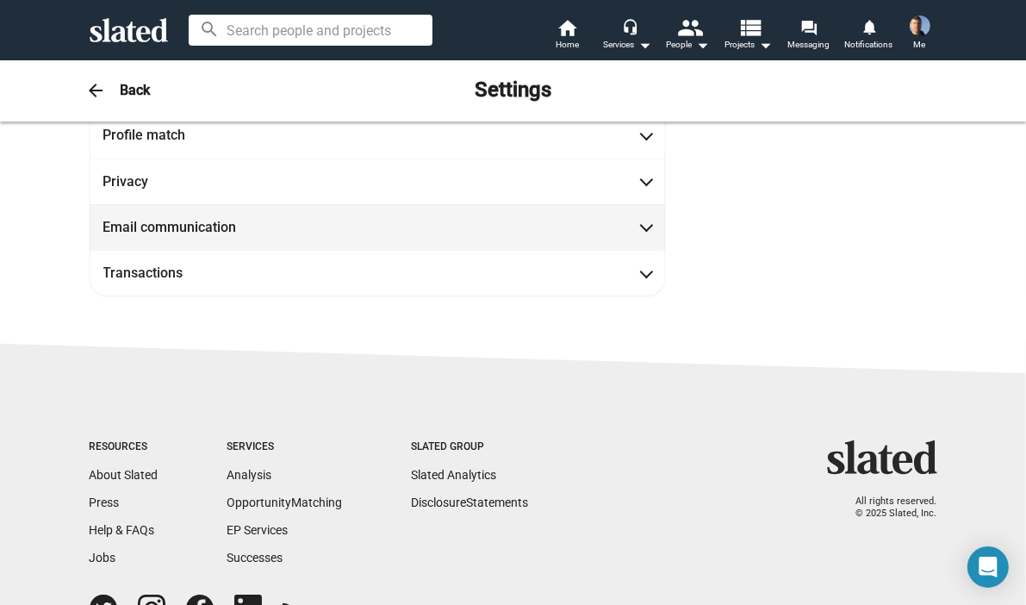
click at [642, 227] on span at bounding box center [646, 225] width 9 height 17
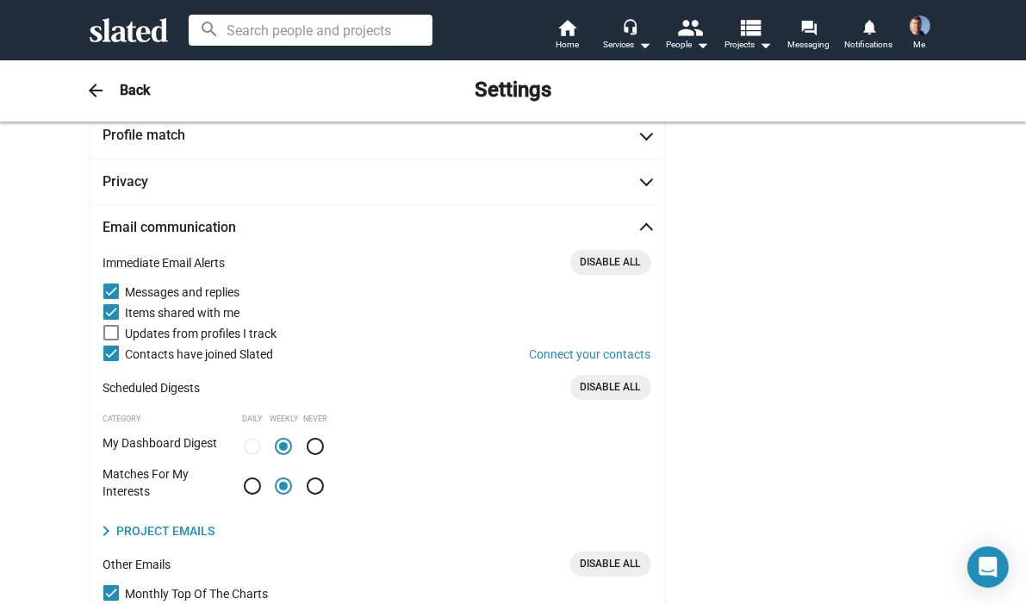
scroll to position [130, 0]
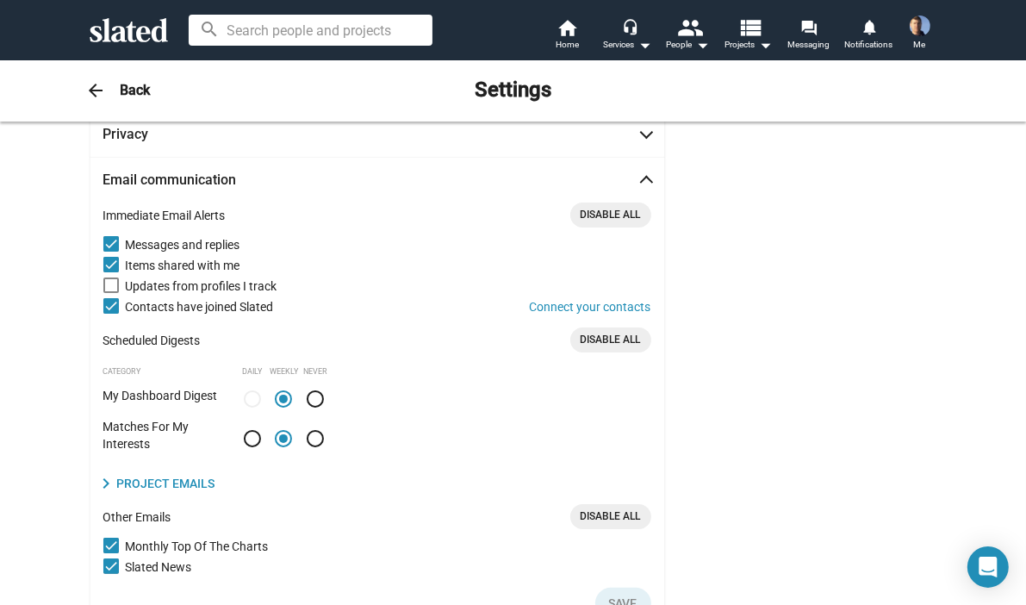
click at [644, 175] on mat-expansion-panel-header "Email communication" at bounding box center [377, 180] width 575 height 46
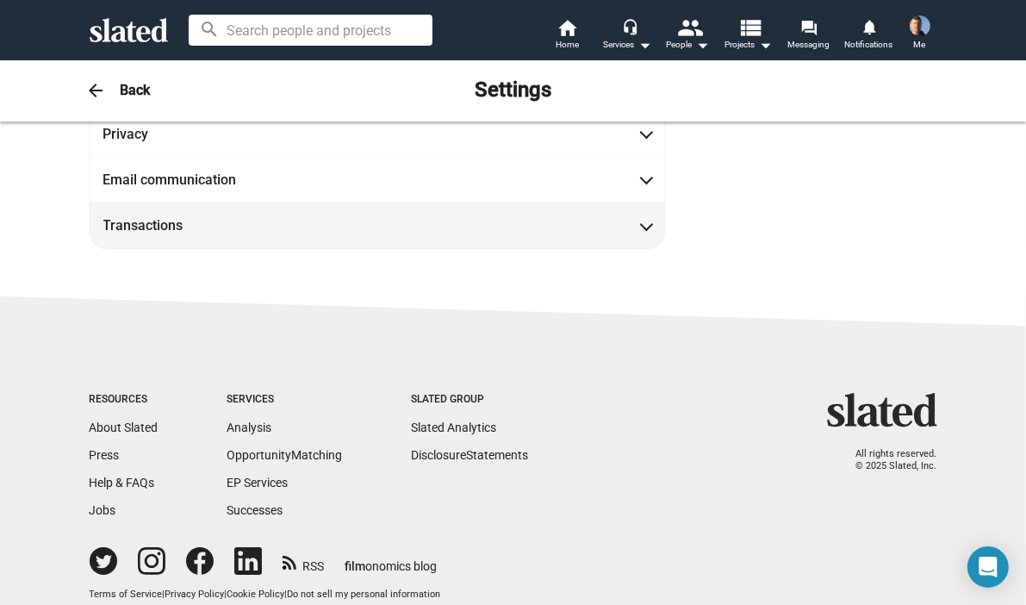
click at [642, 225] on span at bounding box center [646, 223] width 9 height 17
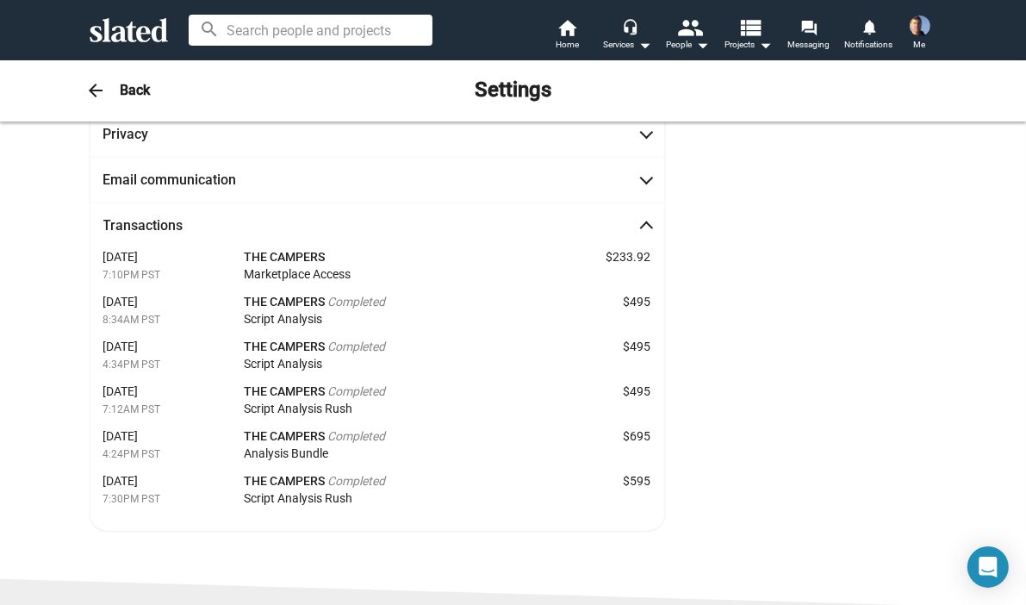
click at [642, 225] on span at bounding box center [646, 228] width 9 height 17
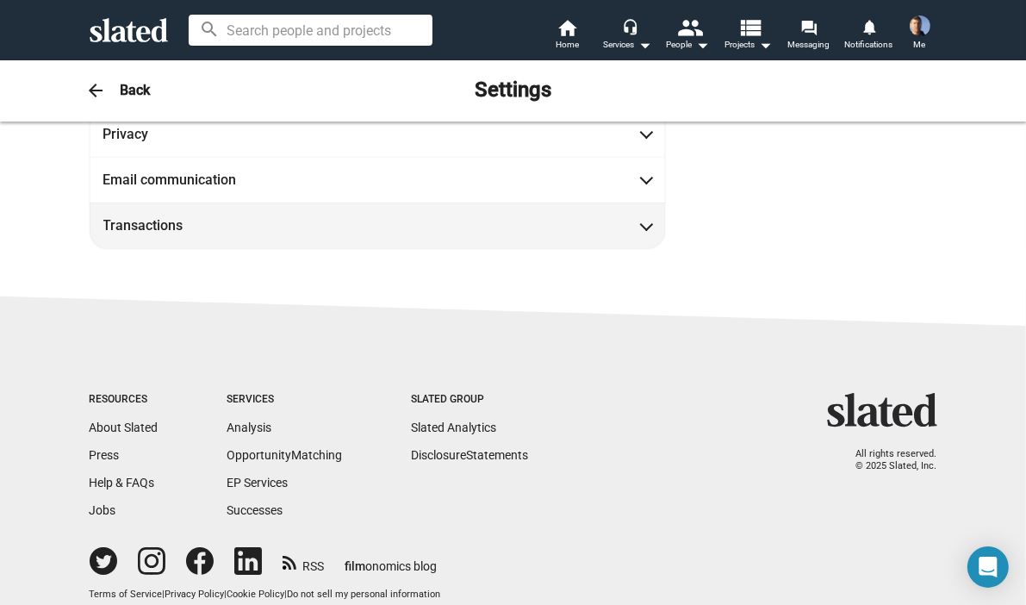
scroll to position [0, 0]
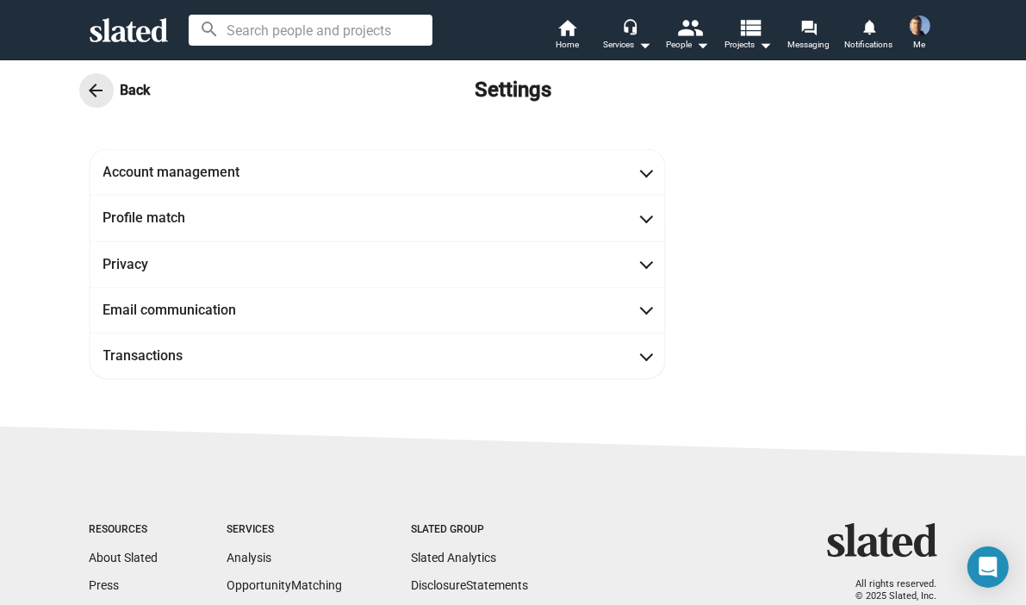
click at [92, 90] on mat-icon "arrow_back" at bounding box center [96, 90] width 21 height 21
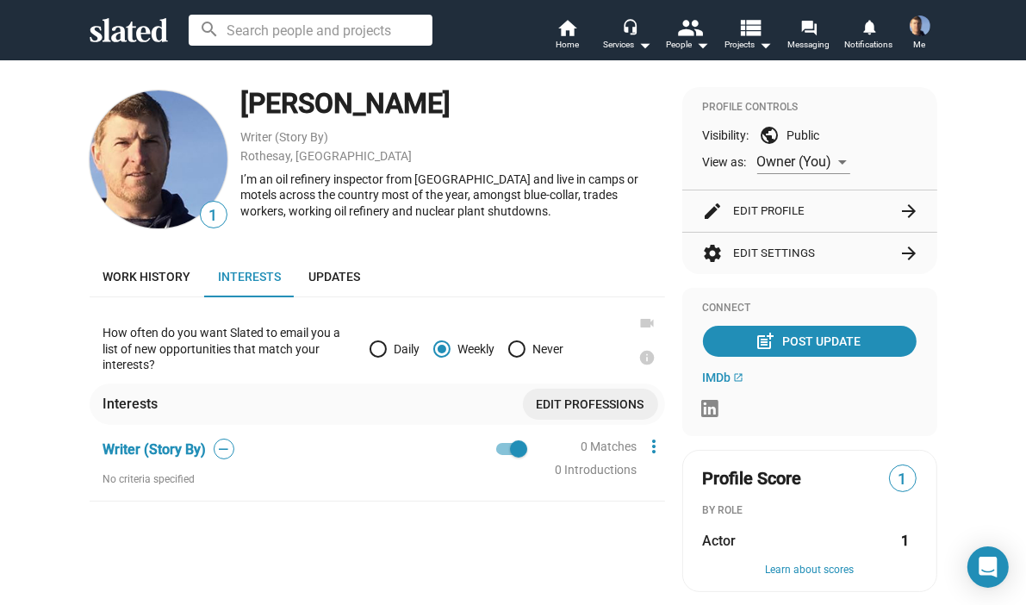
click at [758, 211] on button "edit Edit Profile arrow_forward" at bounding box center [810, 210] width 214 height 41
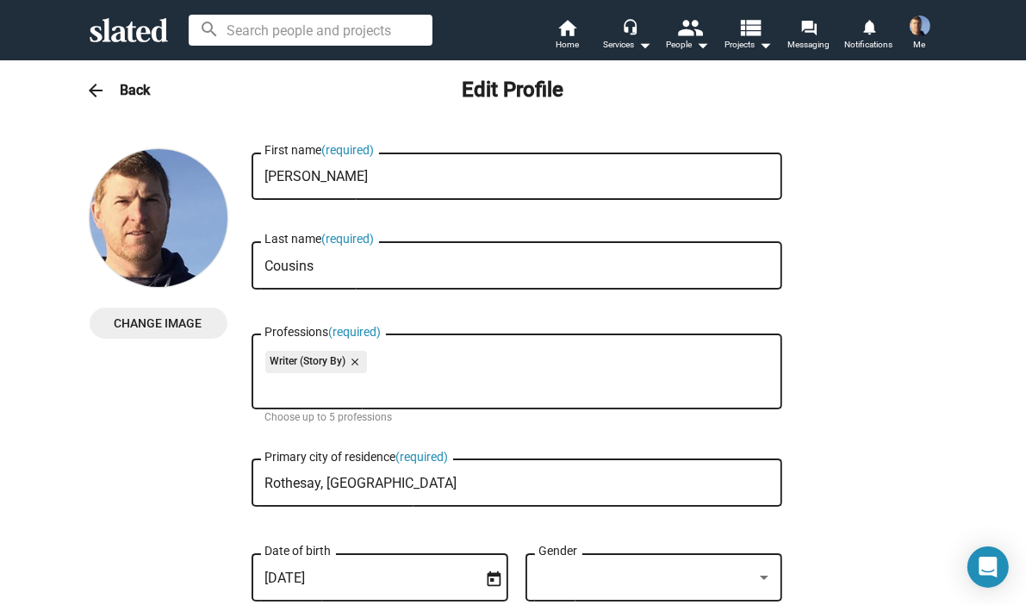
click at [90, 86] on mat-icon "arrow_back" at bounding box center [96, 90] width 21 height 21
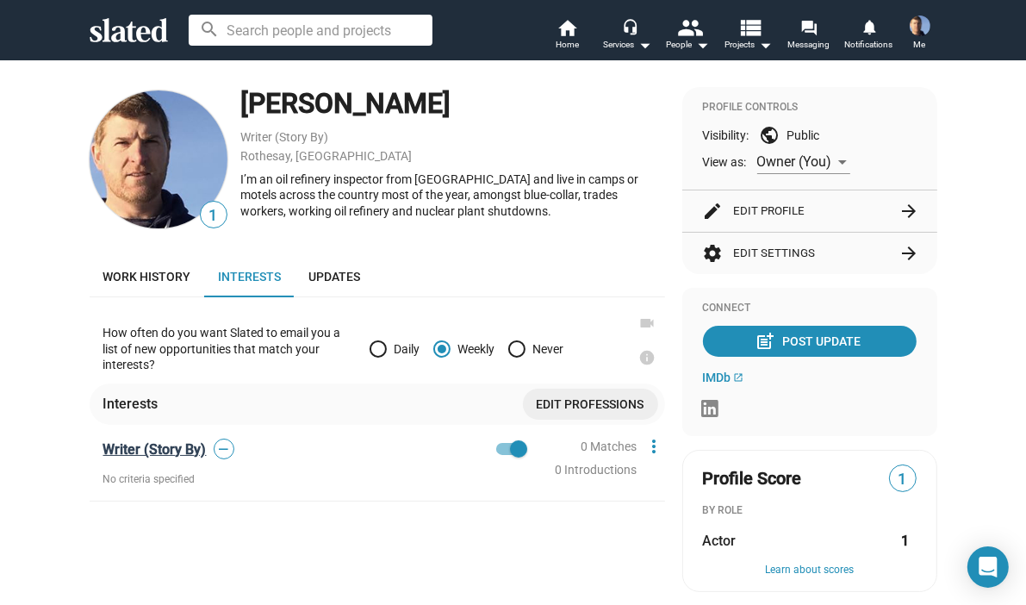
click at [138, 449] on span "Writer (Story By)" at bounding box center [154, 449] width 103 height 16
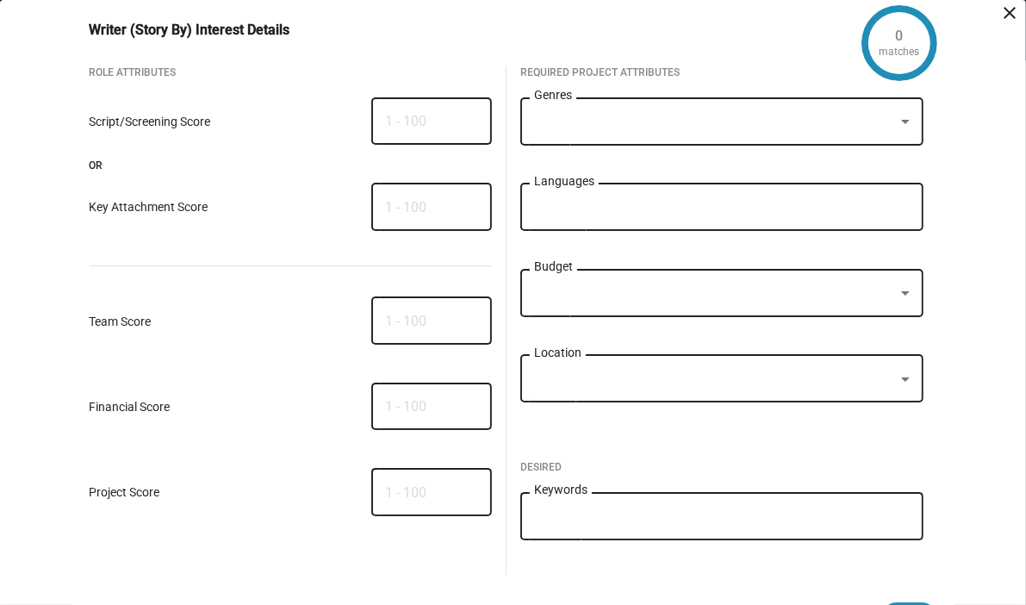
click at [901, 381] on div at bounding box center [905, 379] width 9 height 4
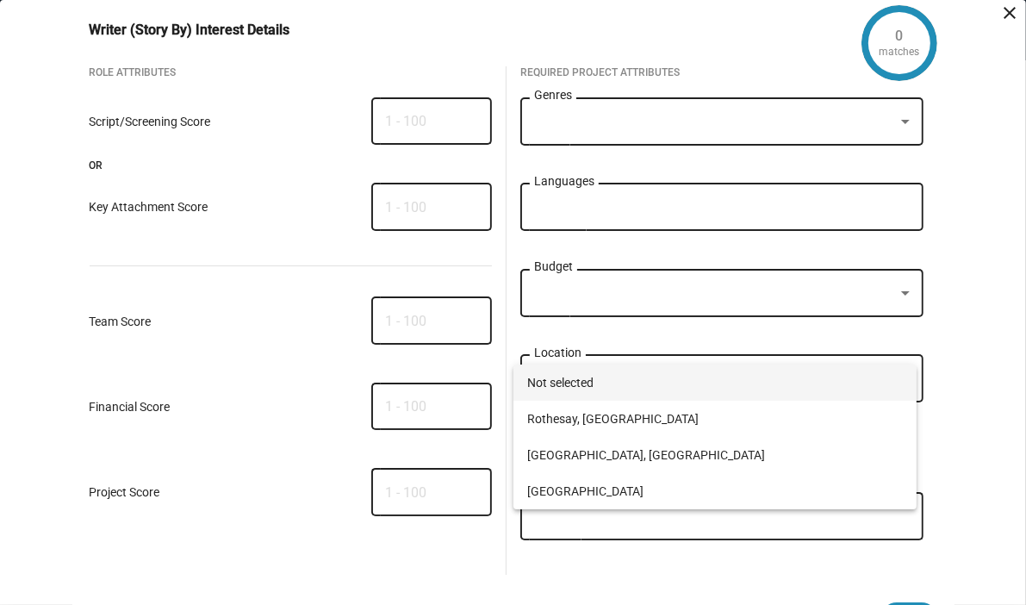
click at [948, 333] on div at bounding box center [513, 302] width 1026 height 605
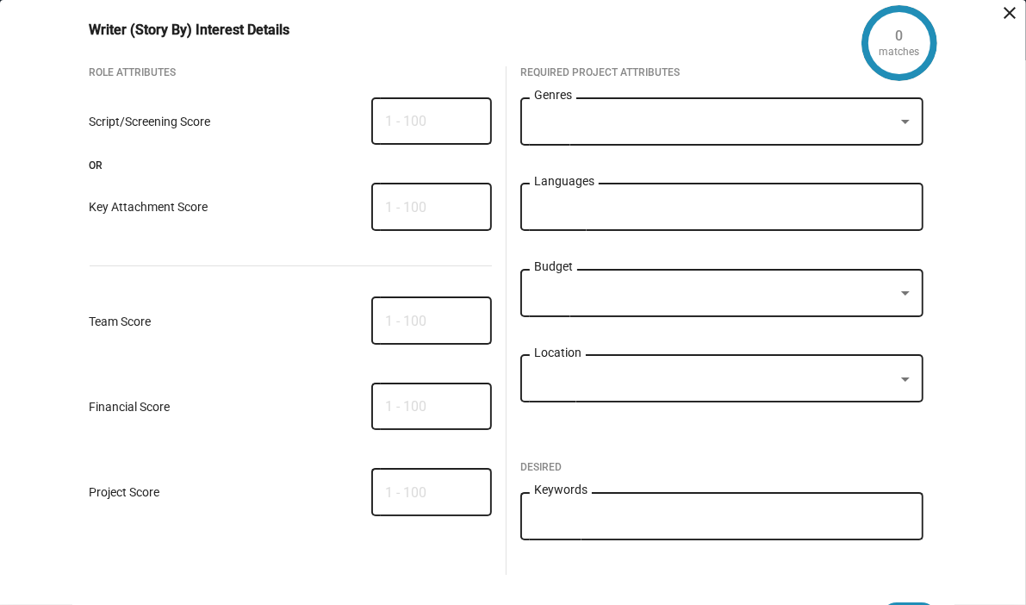
click at [899, 292] on div at bounding box center [906, 294] width 16 height 14
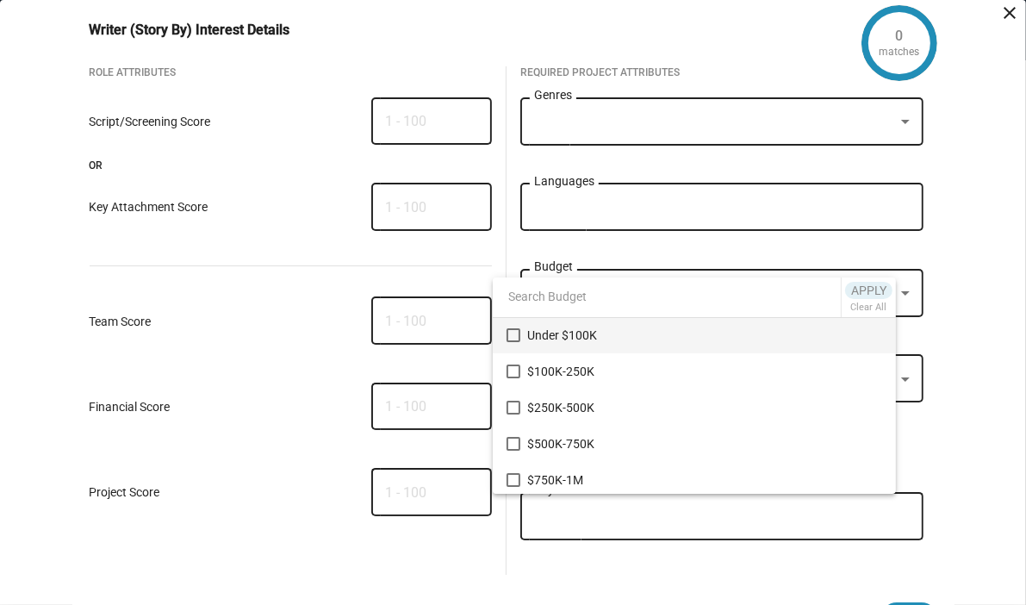
click at [975, 277] on div at bounding box center [513, 302] width 1026 height 605
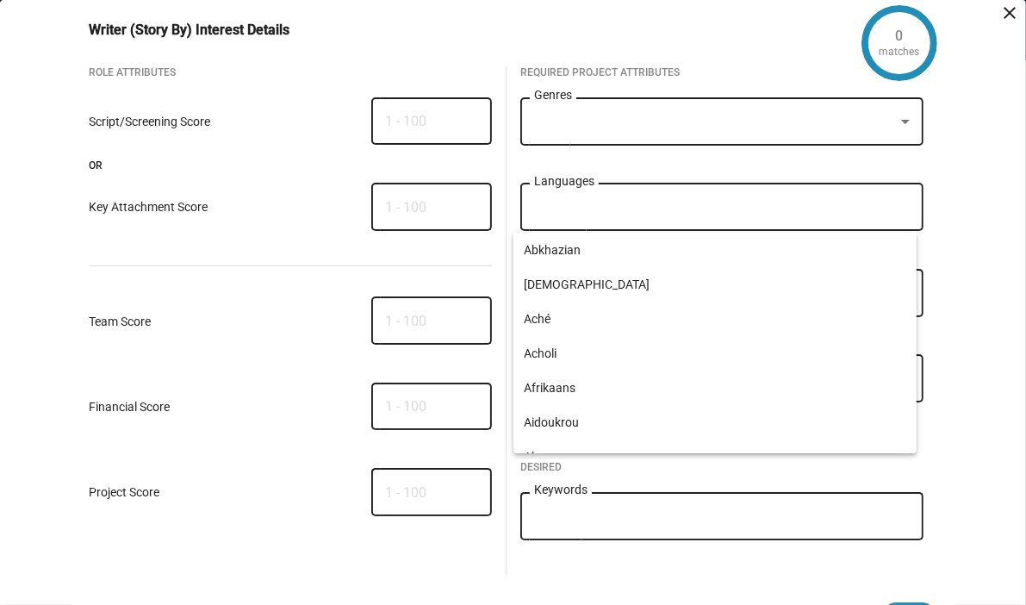
click at [894, 211] on input "Languages" at bounding box center [726, 208] width 376 height 16
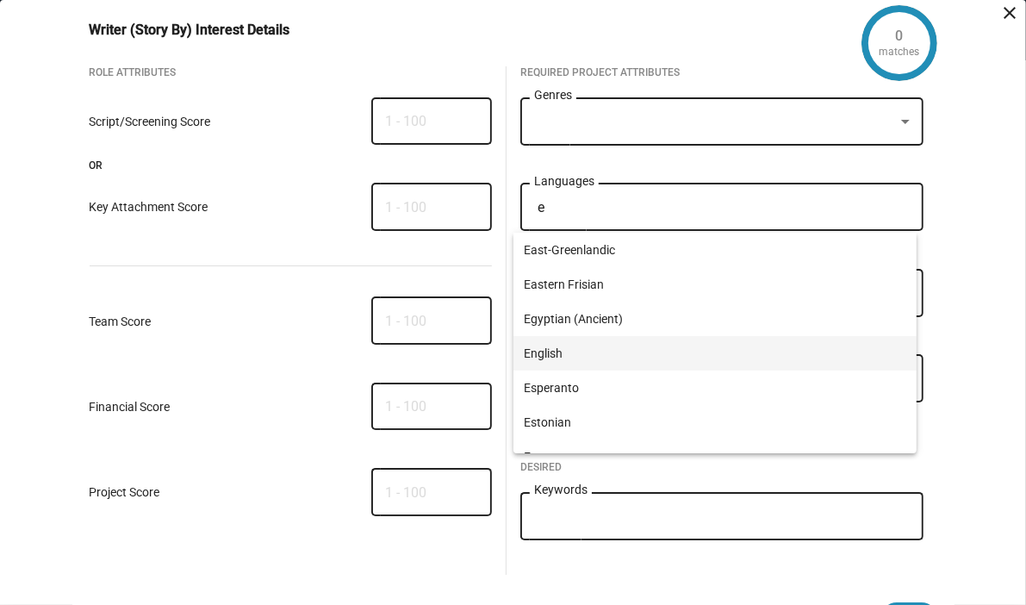
type input "e"
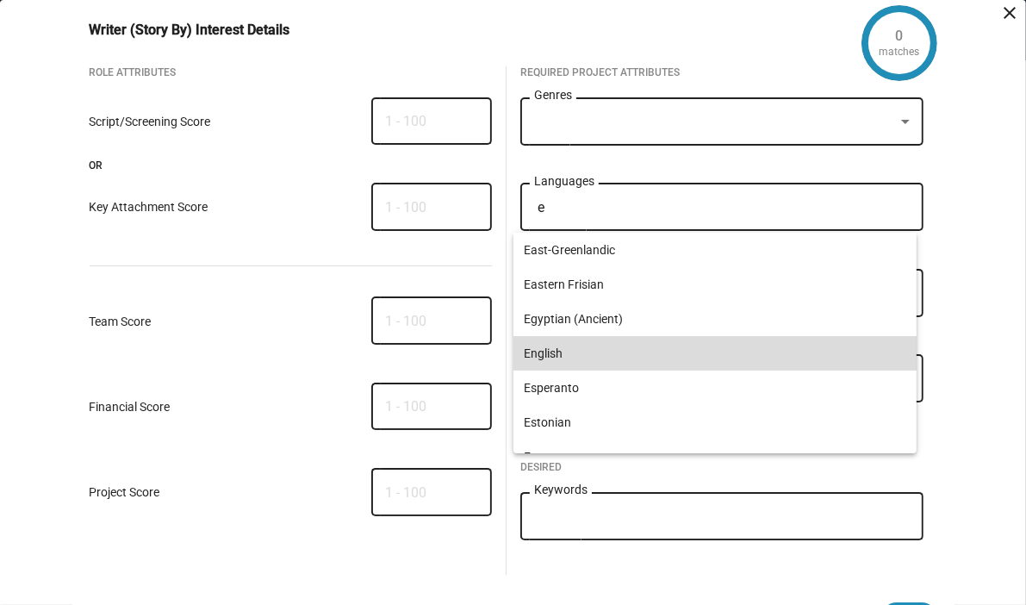
click at [730, 352] on span "English" at bounding box center [715, 353] width 383 height 34
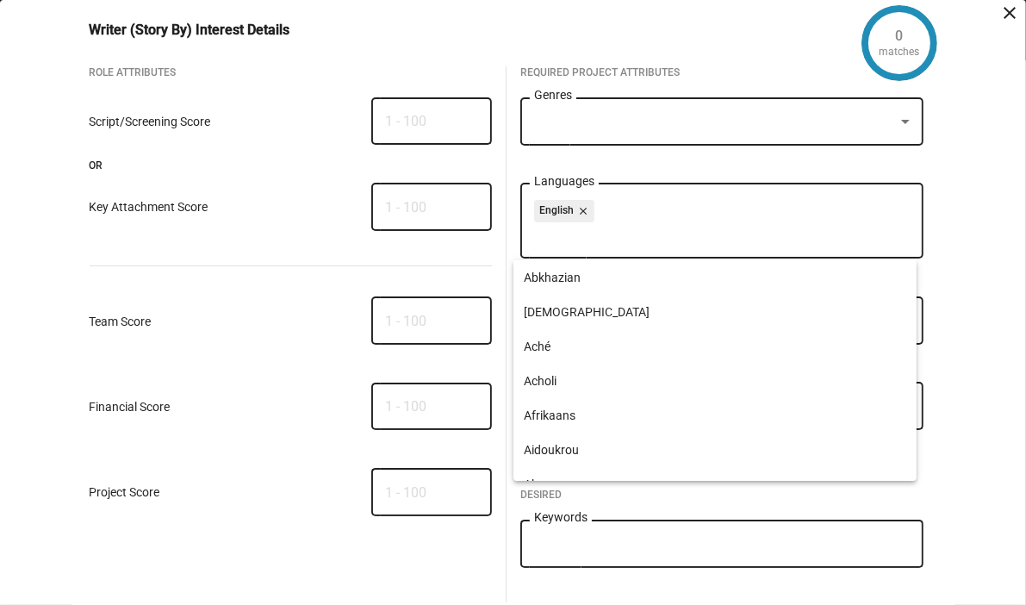
click at [901, 118] on div at bounding box center [906, 122] width 16 height 14
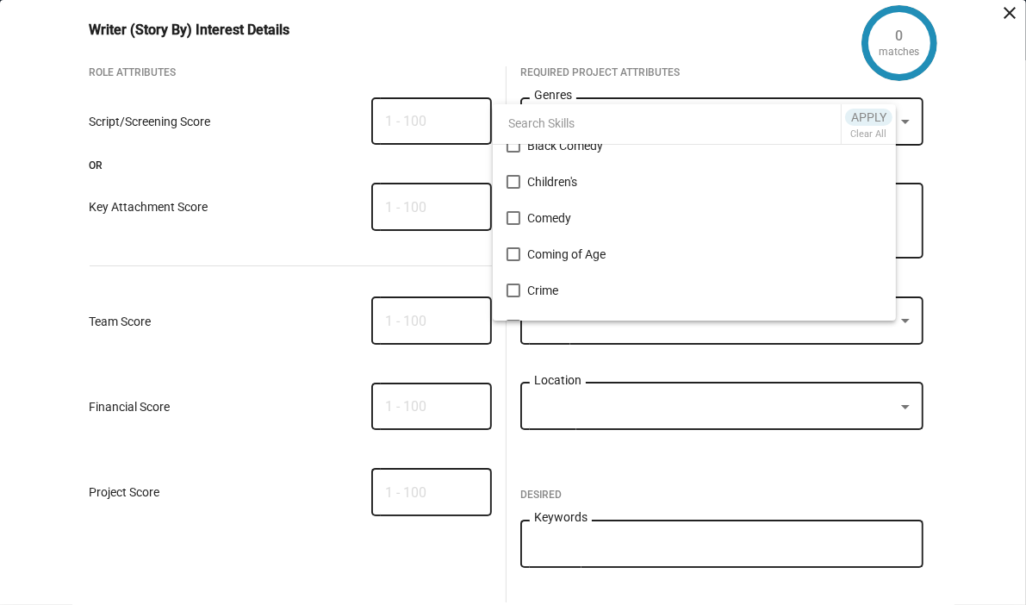
scroll to position [258, 0]
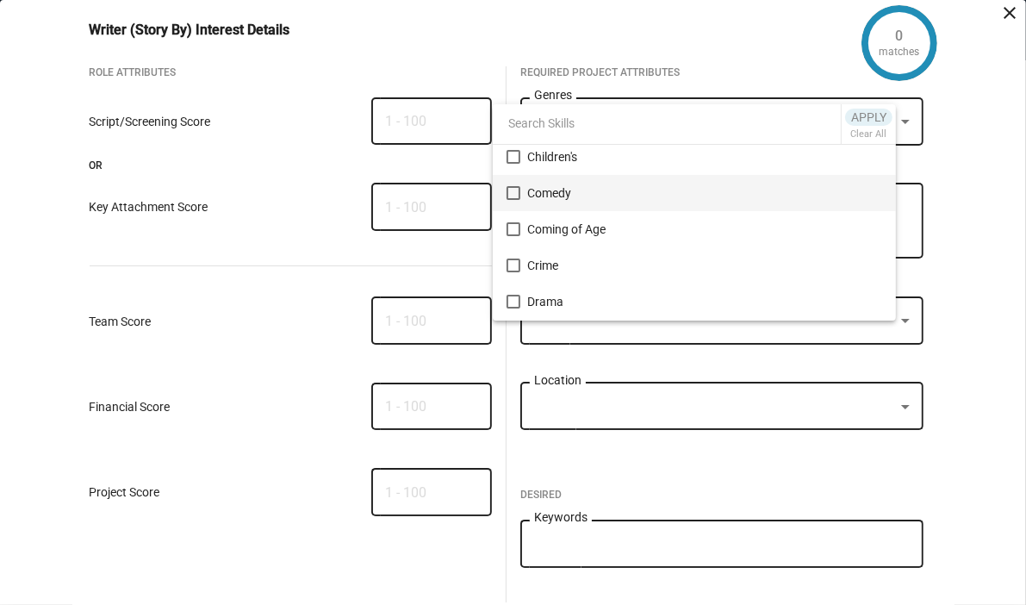
click at [515, 191] on mat-pseudo-checkbox at bounding box center [514, 193] width 14 height 14
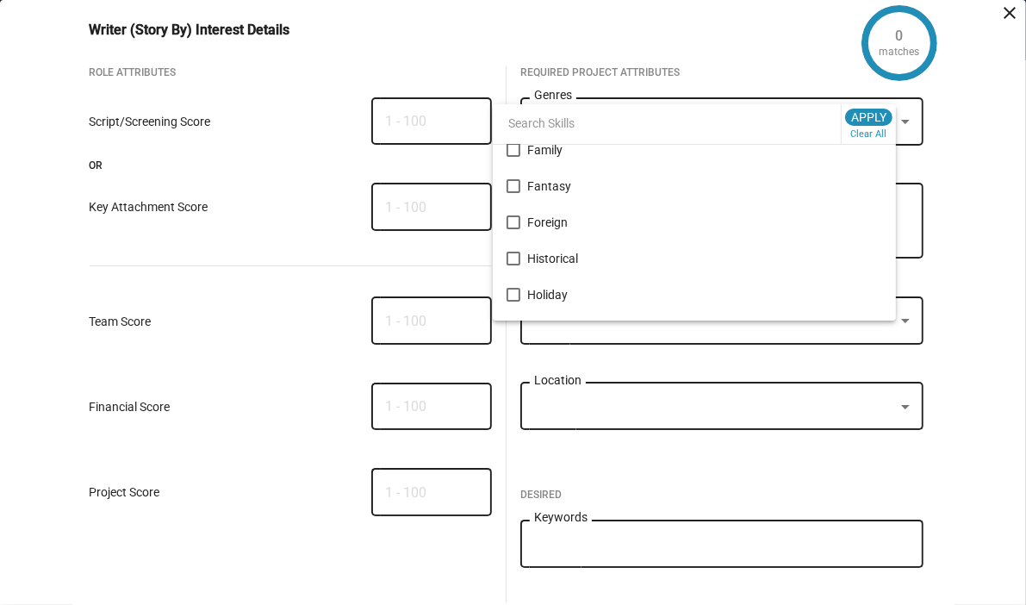
scroll to position [517, 0]
click at [518, 221] on mat-pseudo-checkbox at bounding box center [514, 224] width 14 height 14
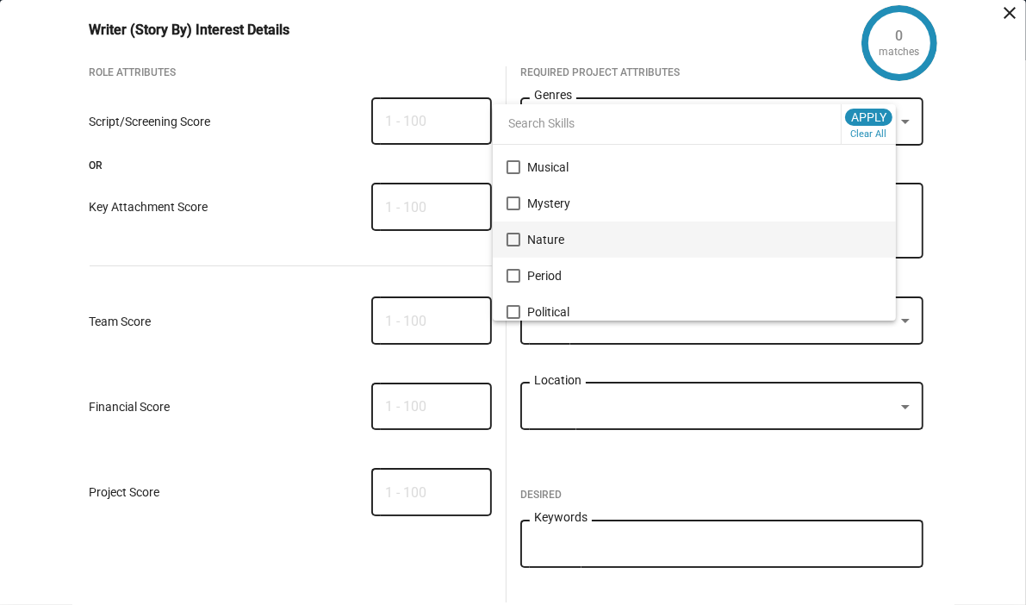
scroll to position [1089, 0]
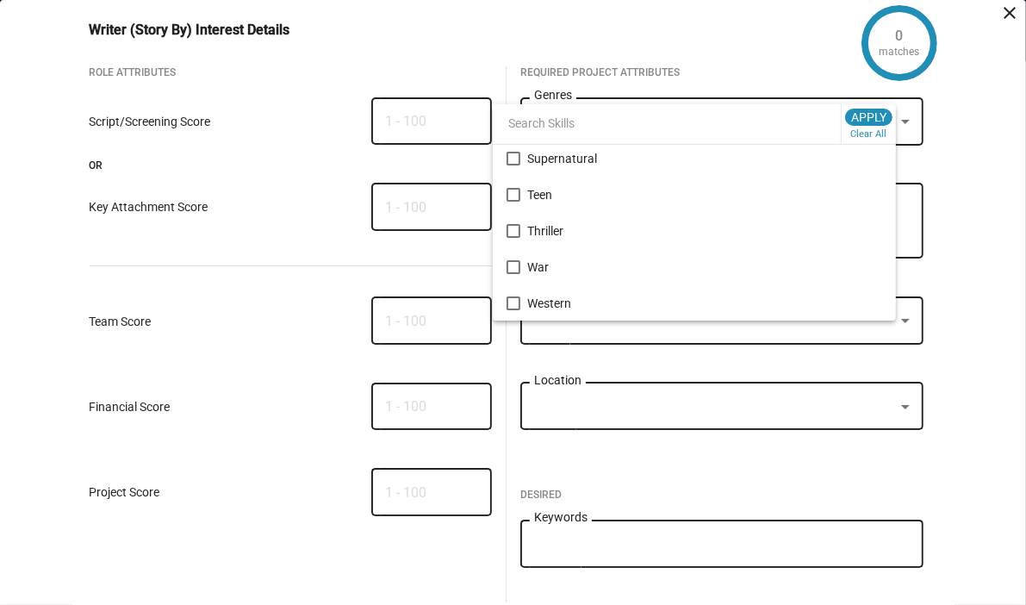
click at [942, 208] on div at bounding box center [513, 302] width 1026 height 605
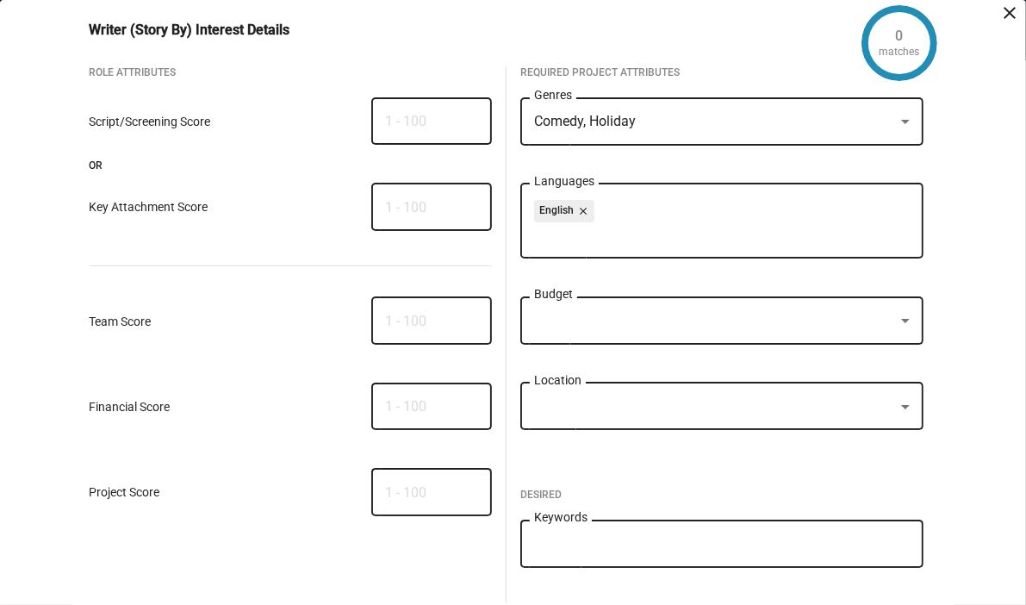
click at [898, 318] on div at bounding box center [906, 321] width 16 height 14
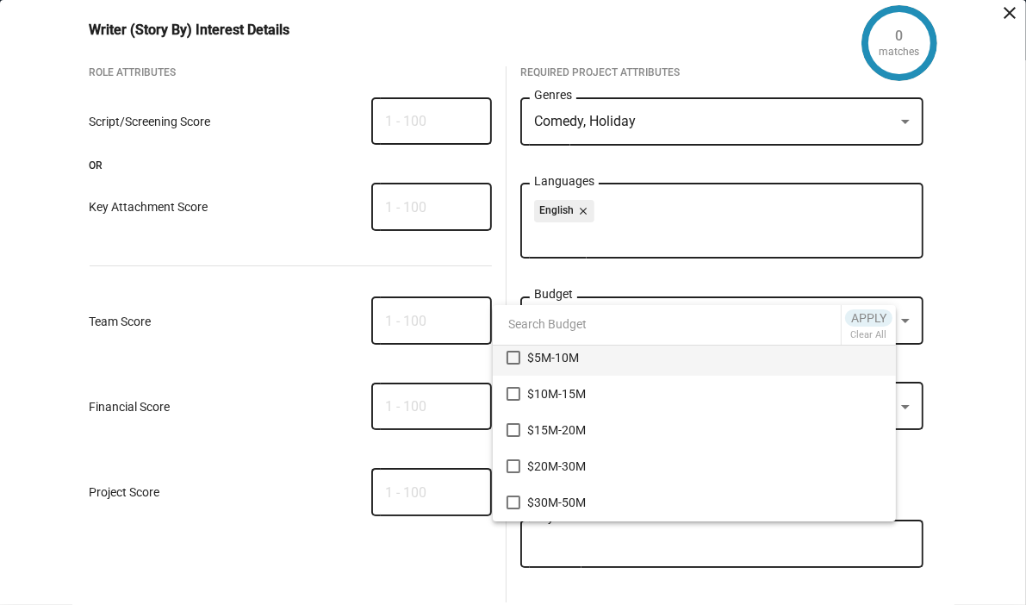
scroll to position [172, 0]
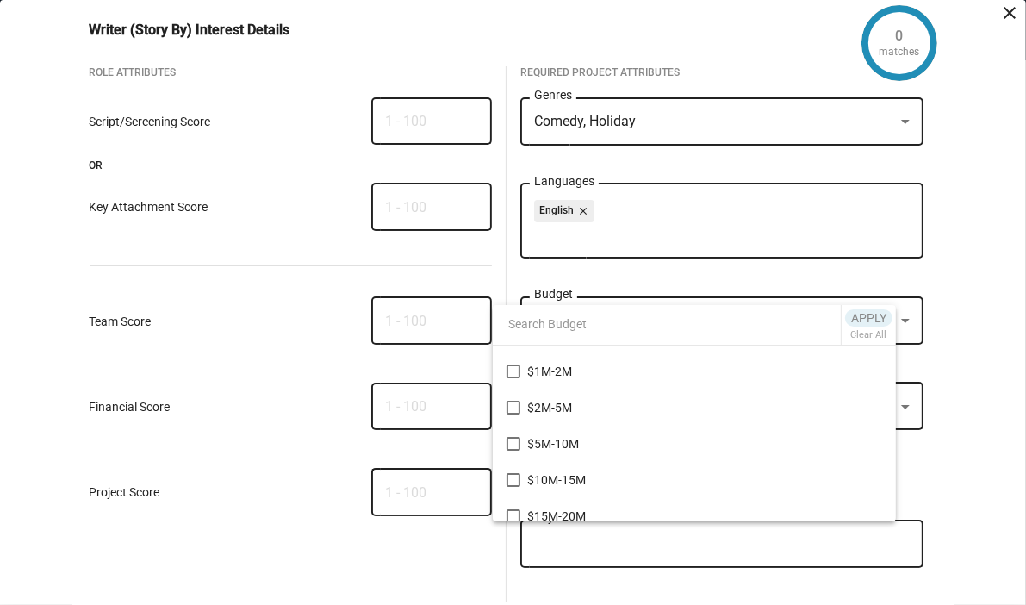
click at [963, 291] on div at bounding box center [513, 302] width 1026 height 605
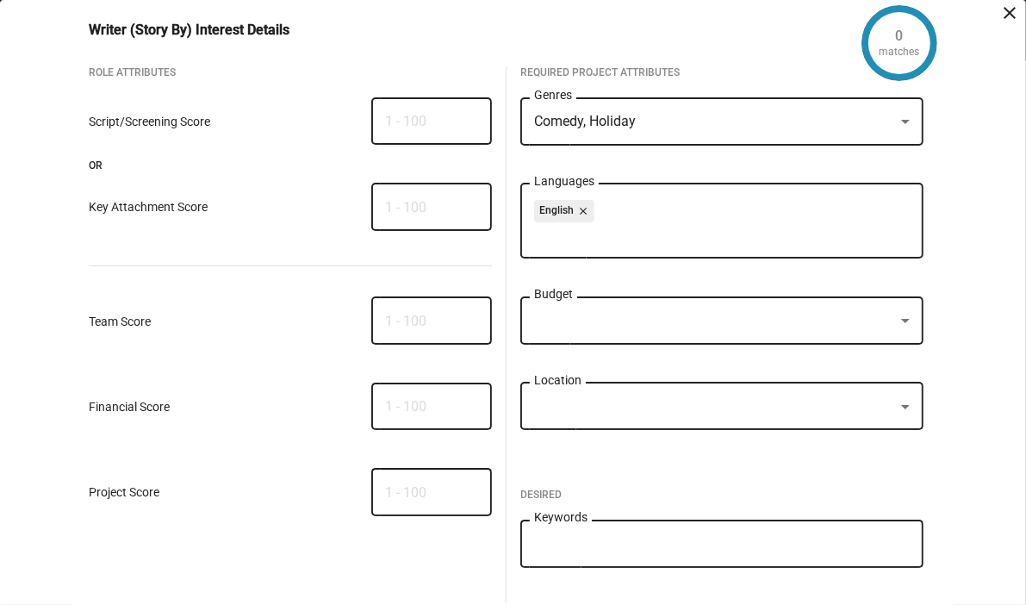
click at [901, 320] on div at bounding box center [905, 321] width 9 height 4
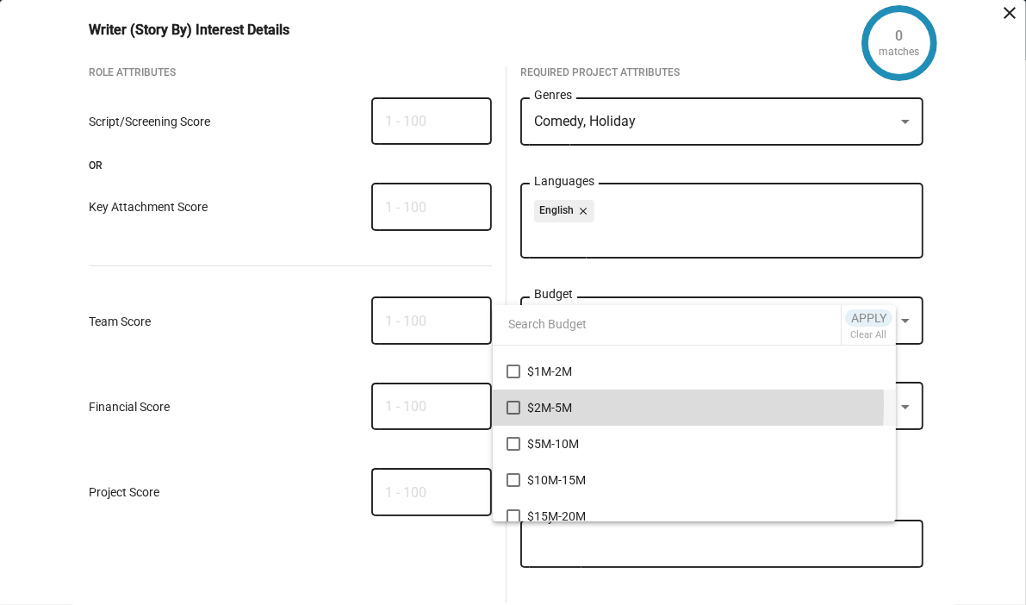
click at [517, 404] on mat-pseudo-checkbox at bounding box center [514, 408] width 14 height 14
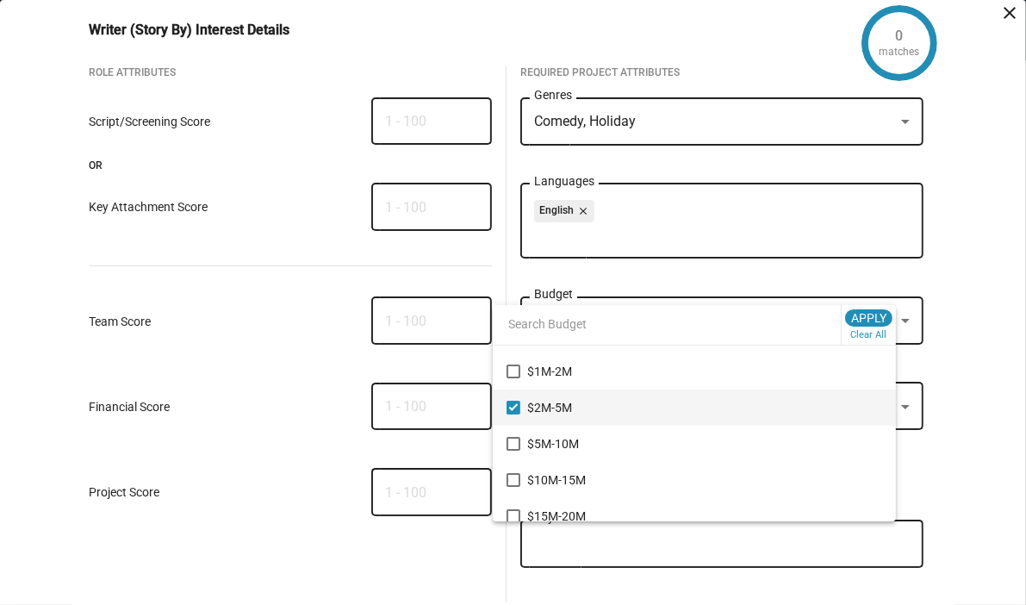
click at [961, 304] on div at bounding box center [513, 302] width 1026 height 605
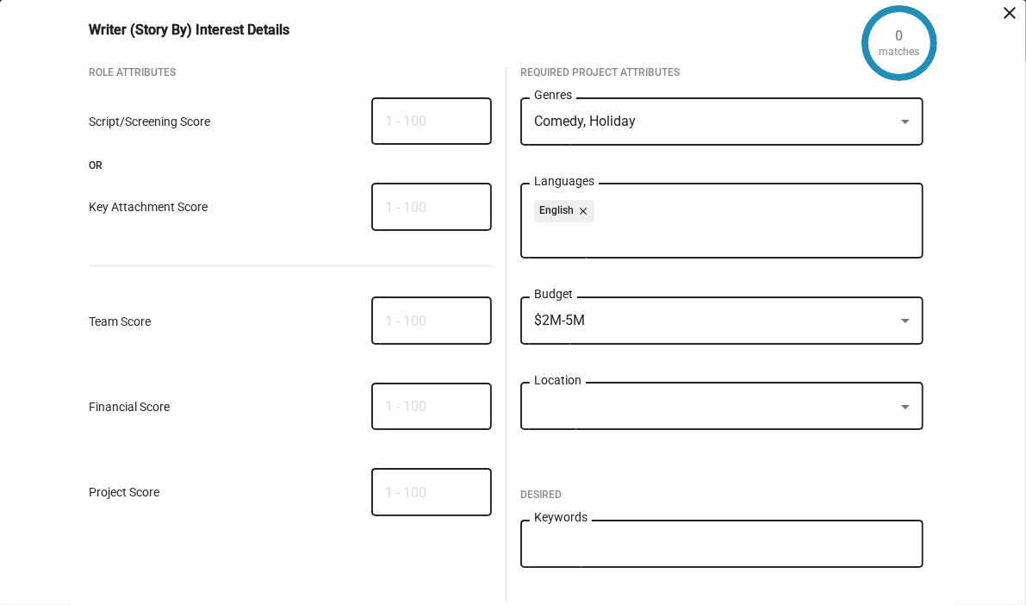
click at [898, 411] on div at bounding box center [906, 407] width 16 height 14
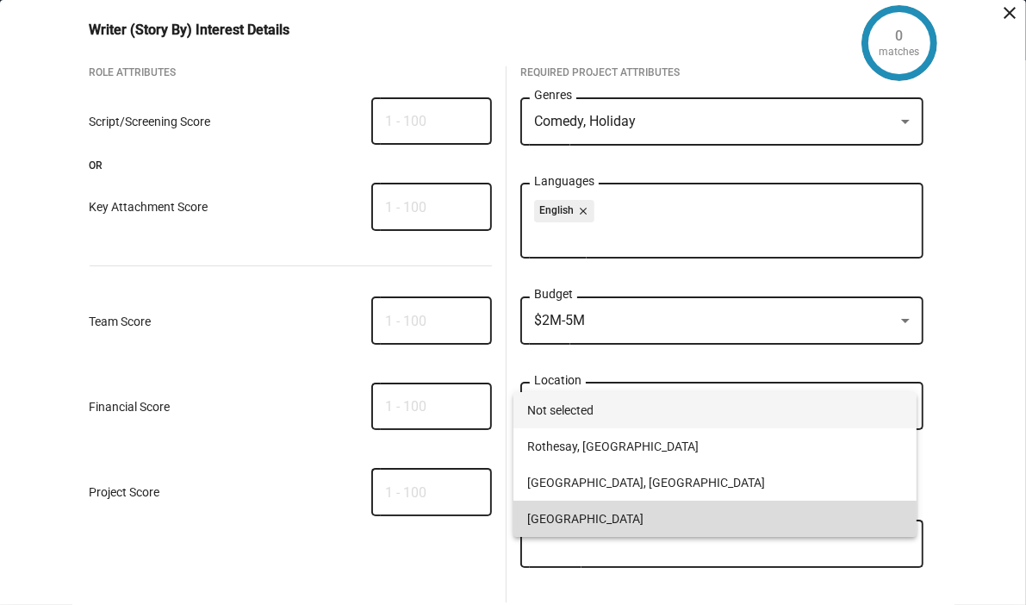
click at [830, 513] on span "[GEOGRAPHIC_DATA]" at bounding box center [715, 519] width 376 height 36
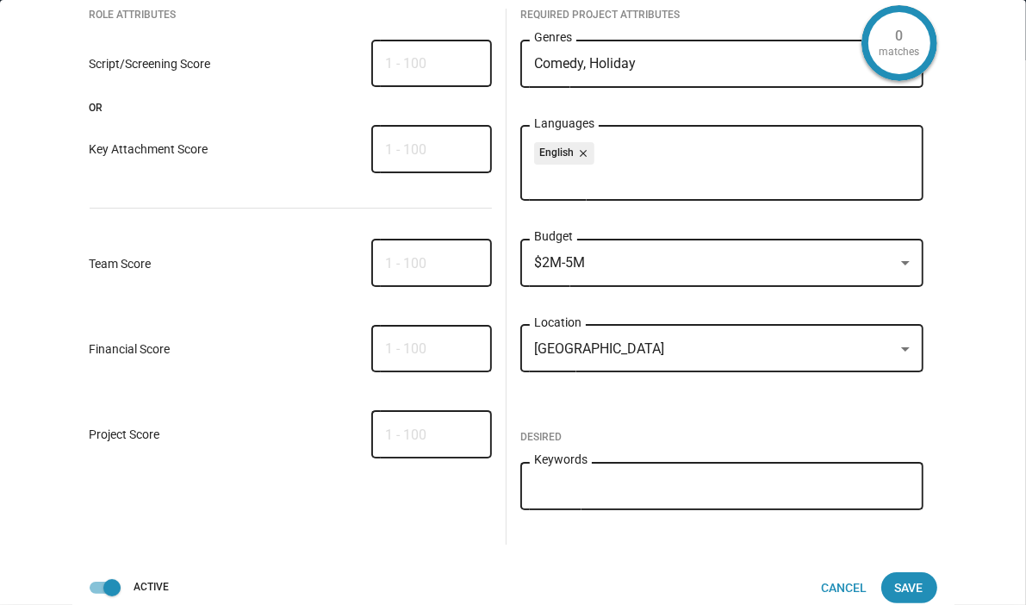
scroll to position [81, 0]
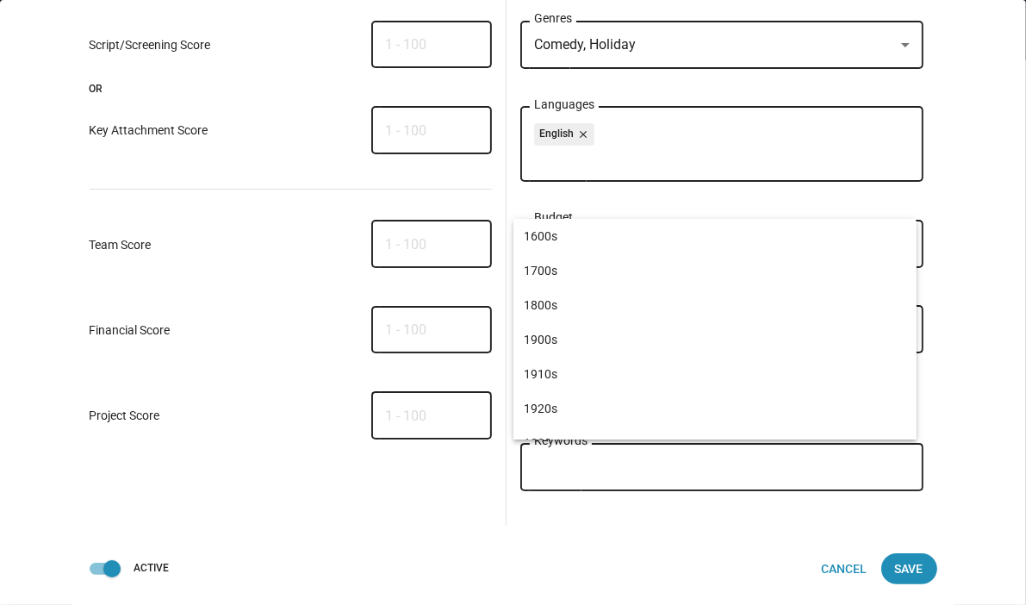
click at [638, 463] on input "Keywords" at bounding box center [726, 468] width 376 height 16
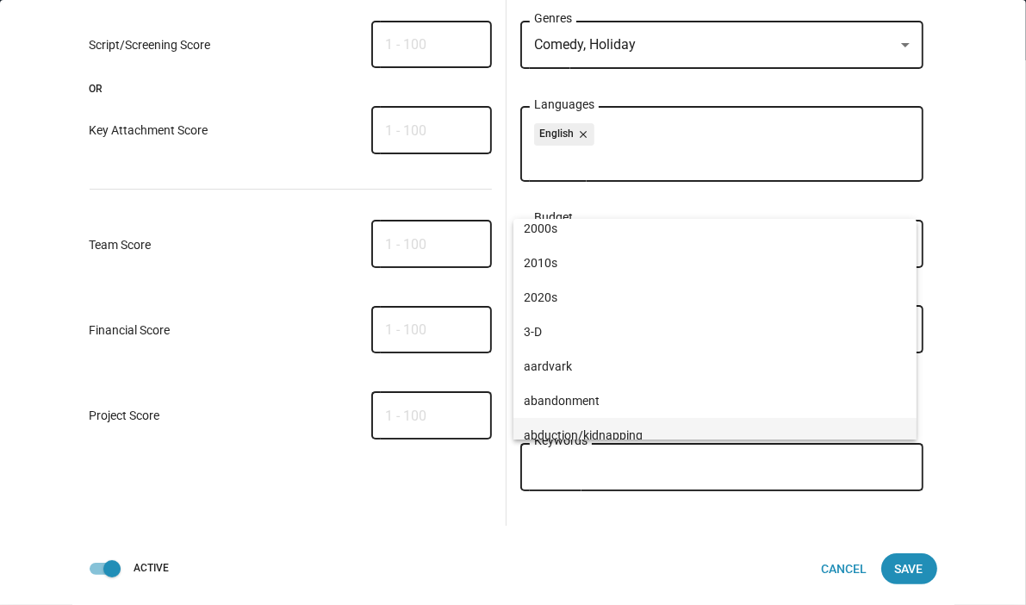
scroll to position [431, 0]
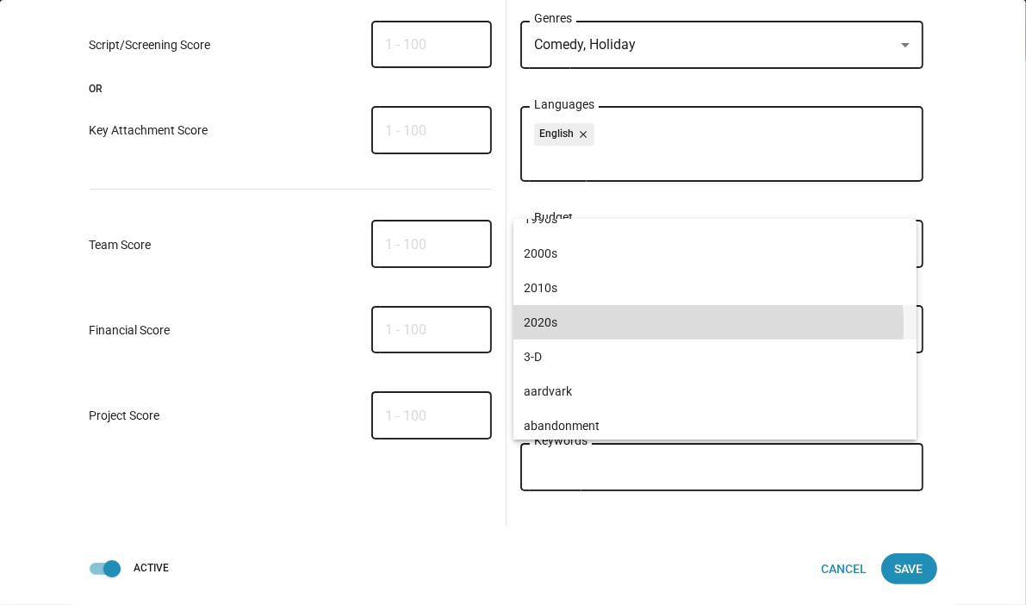
click at [655, 324] on span "2020s" at bounding box center [715, 322] width 383 height 34
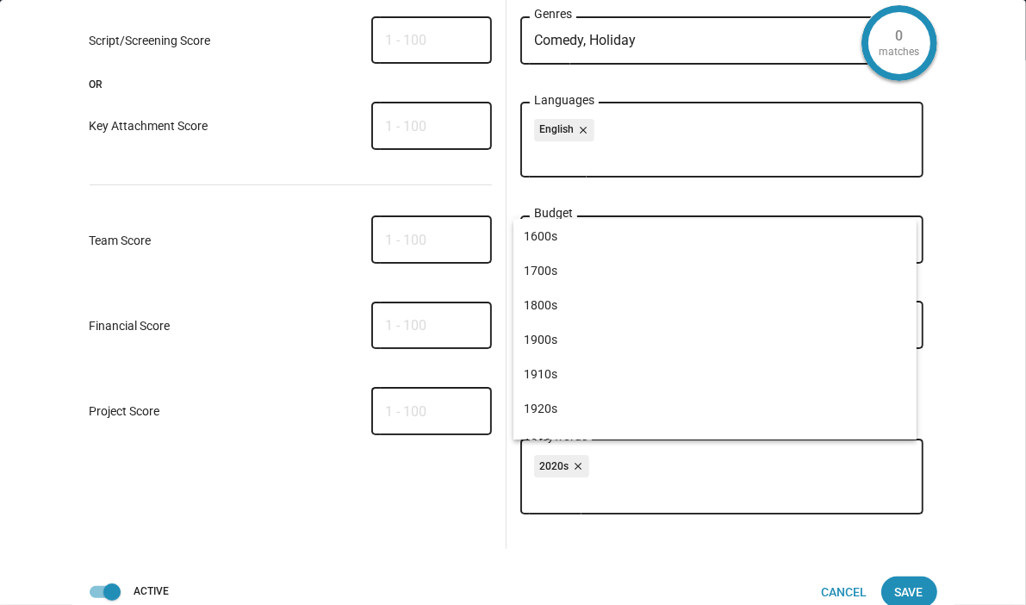
click at [963, 300] on div "0 matches Writer (Story By) Interest Details close Role Attributes Script/Scree…" at bounding box center [513, 302] width 1026 height 605
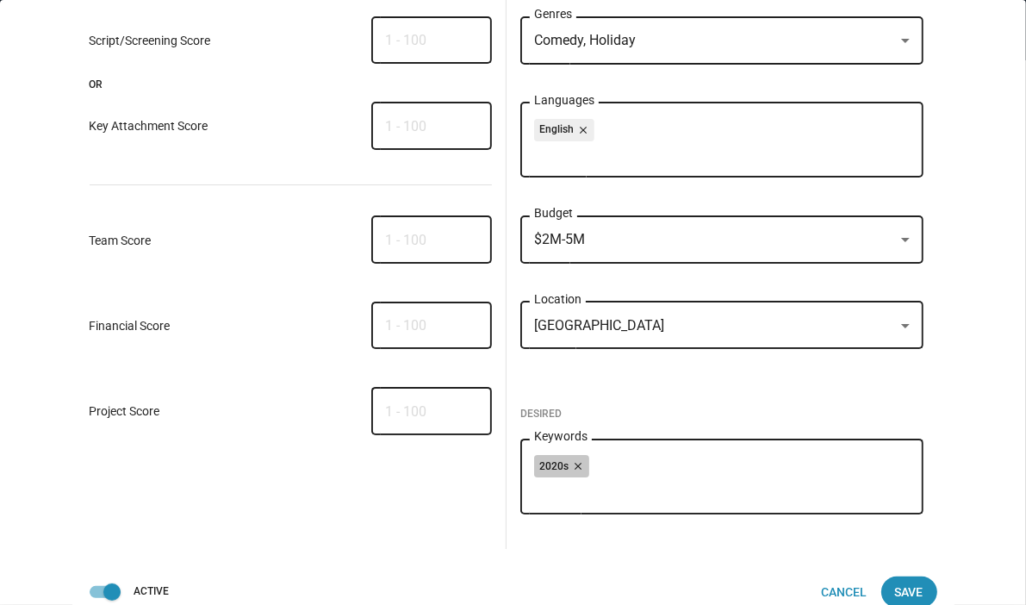
drag, startPoint x: 624, startPoint y: 472, endPoint x: 604, endPoint y: 475, distance: 20.0
click at [622, 470] on div "2020s close" at bounding box center [722, 469] width 376 height 28
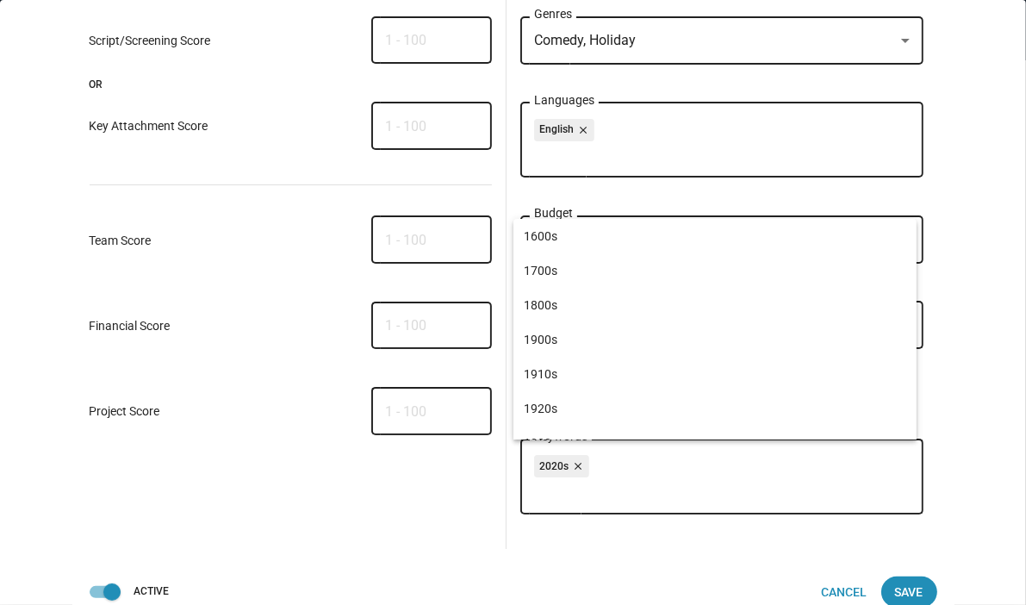
click at [538, 499] on input "Keywords" at bounding box center [726, 491] width 376 height 16
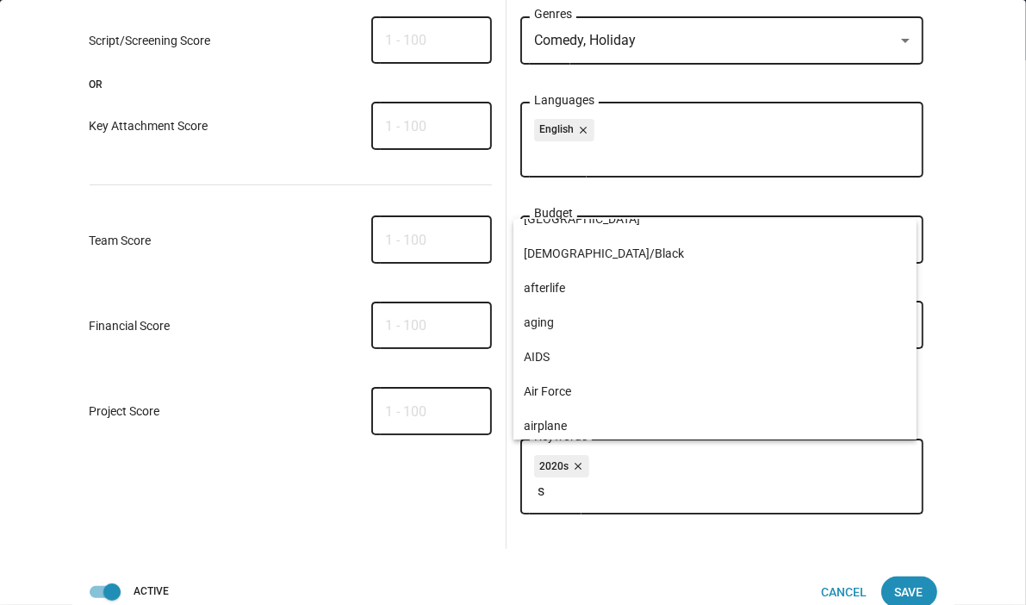
scroll to position [0, 0]
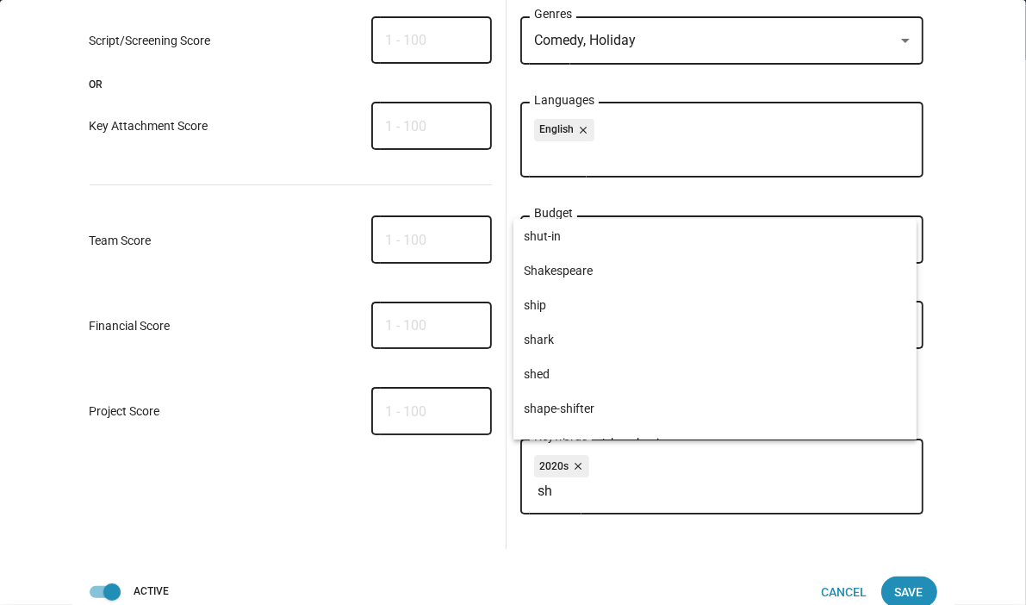
type input "s"
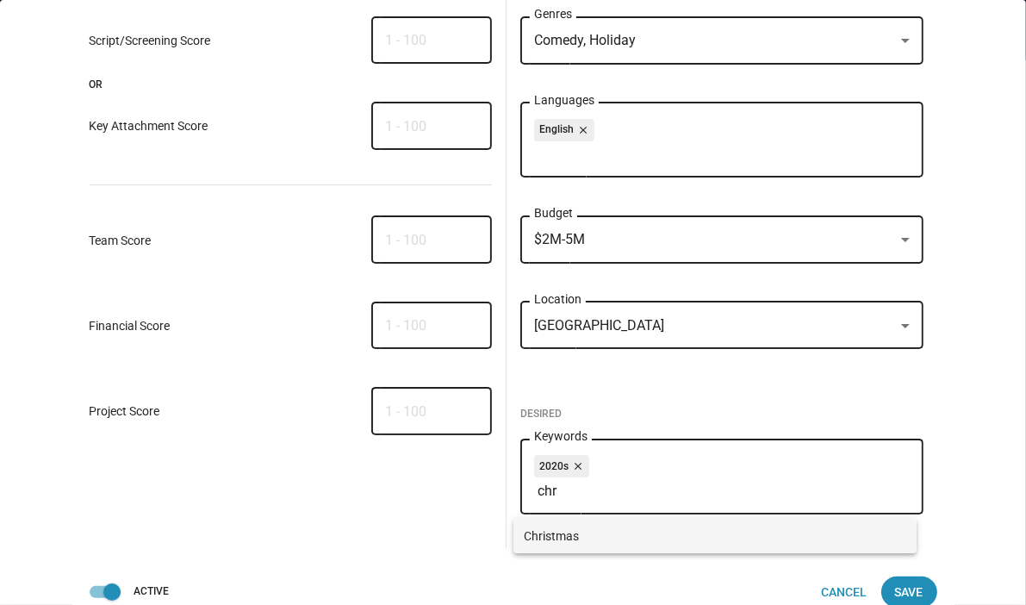
type input "chr"
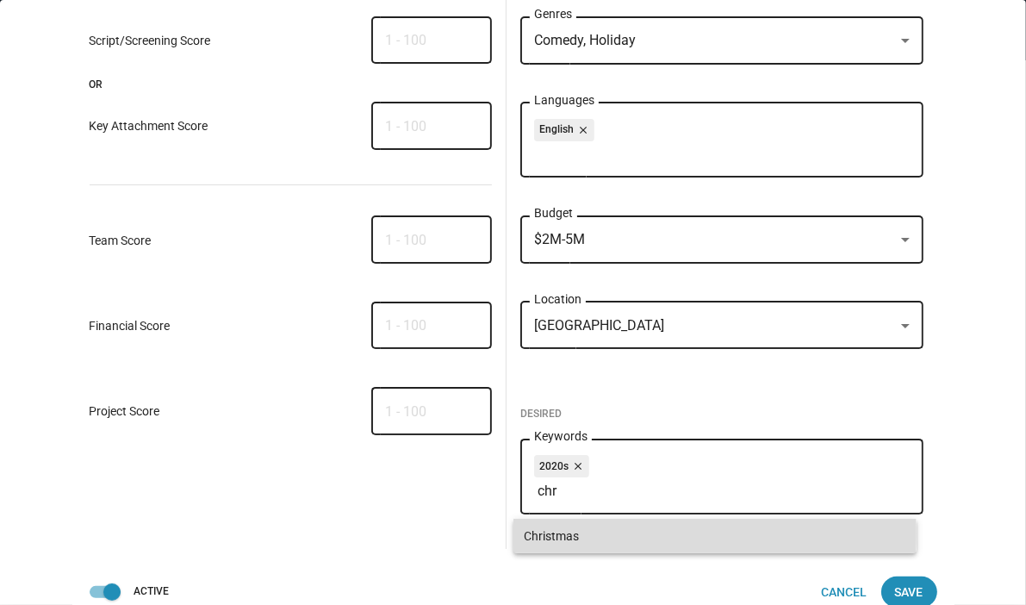
click at [546, 532] on span "Christmas" at bounding box center [715, 536] width 383 height 34
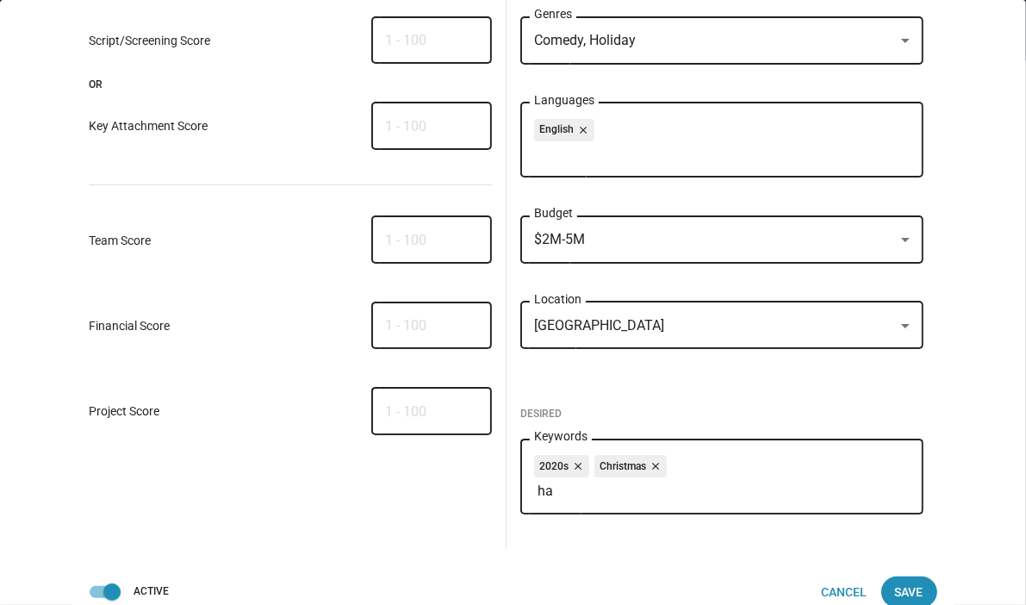
type input "h"
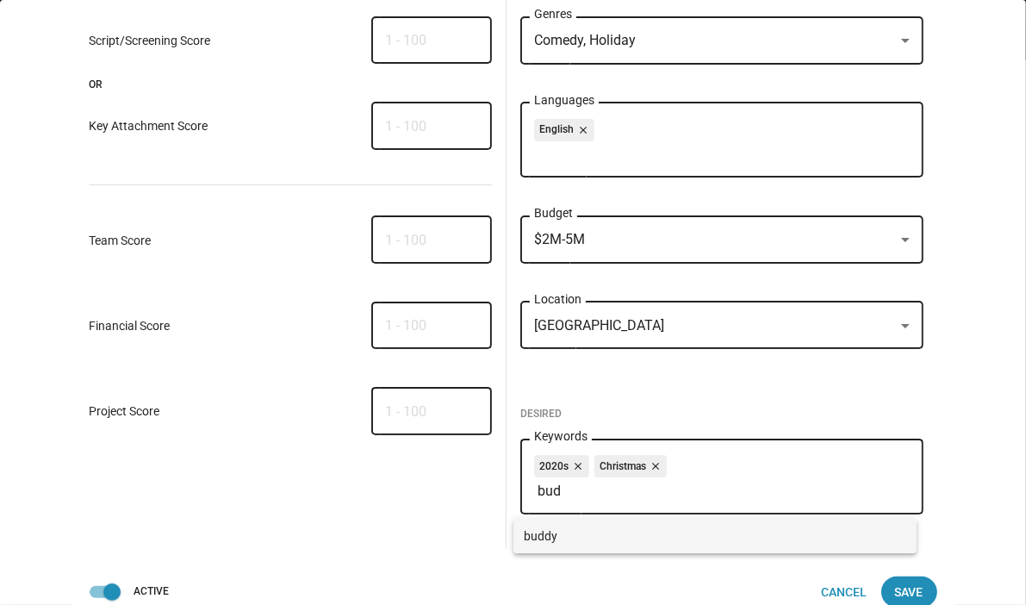
type input "bud"
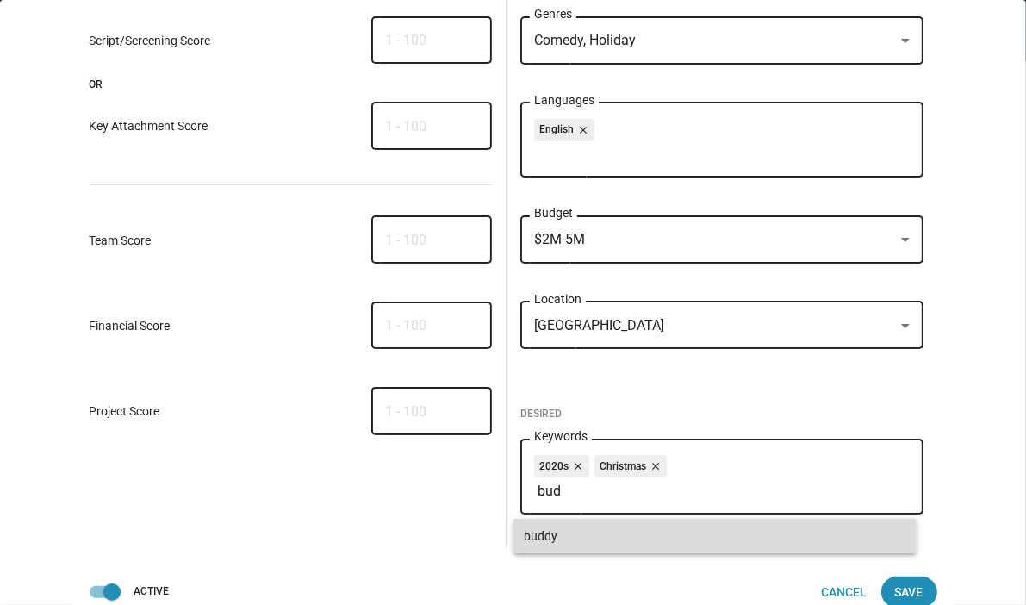
click at [531, 535] on span "buddy" at bounding box center [715, 536] width 383 height 34
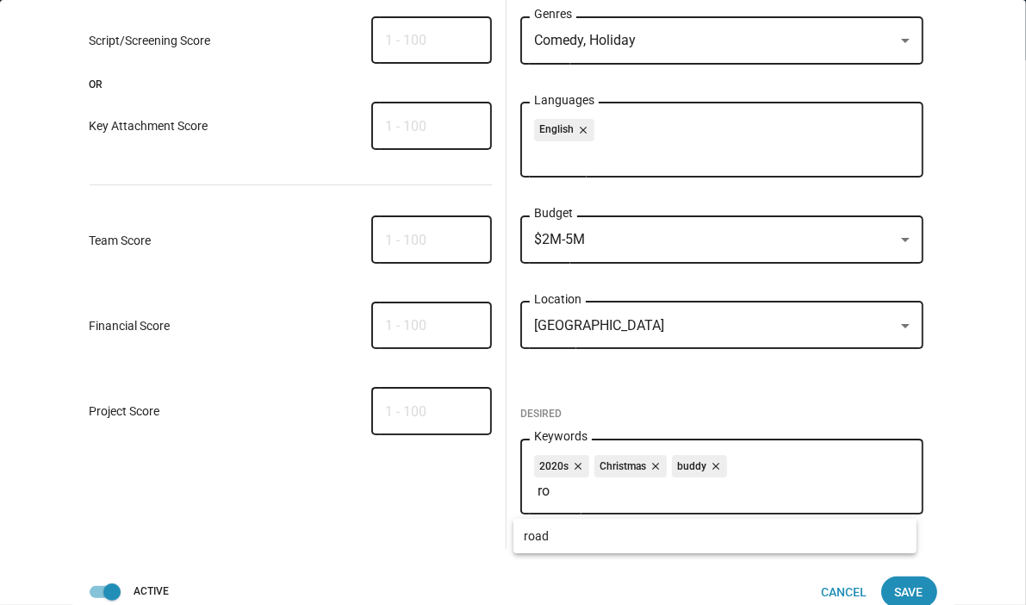
type input "r"
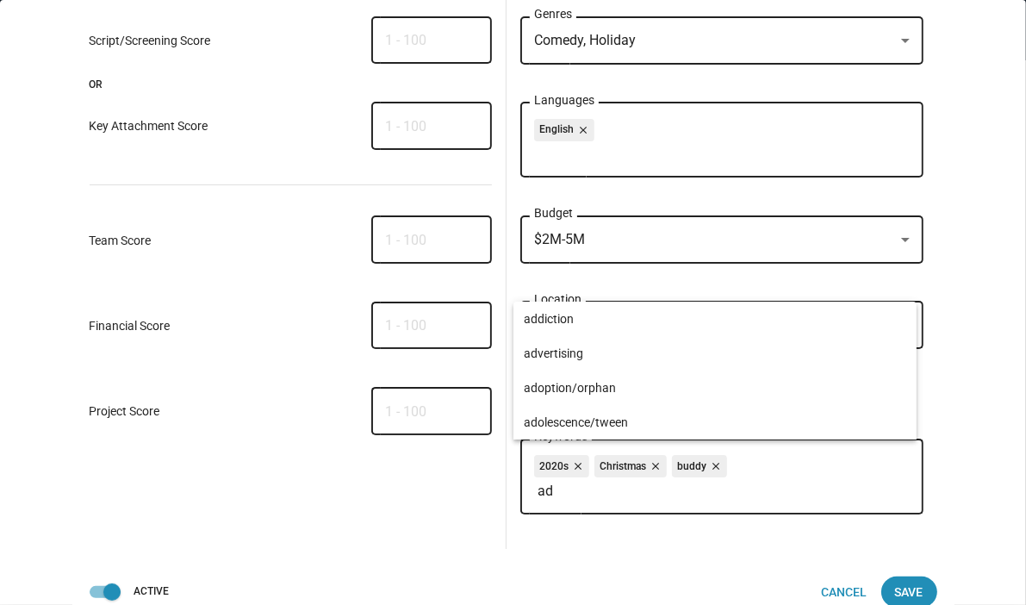
type input "a"
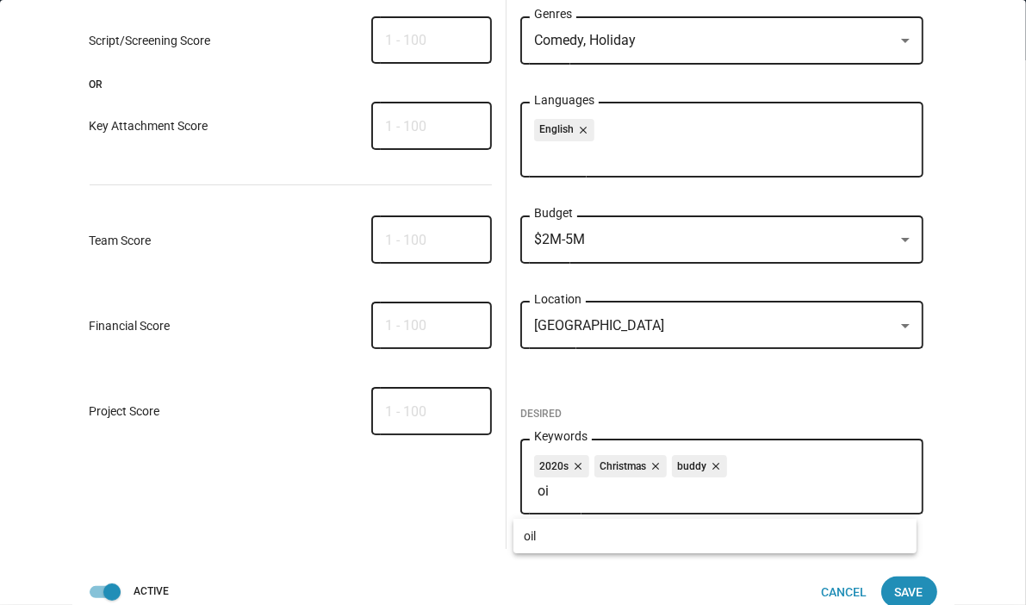
type input "o"
type input "r"
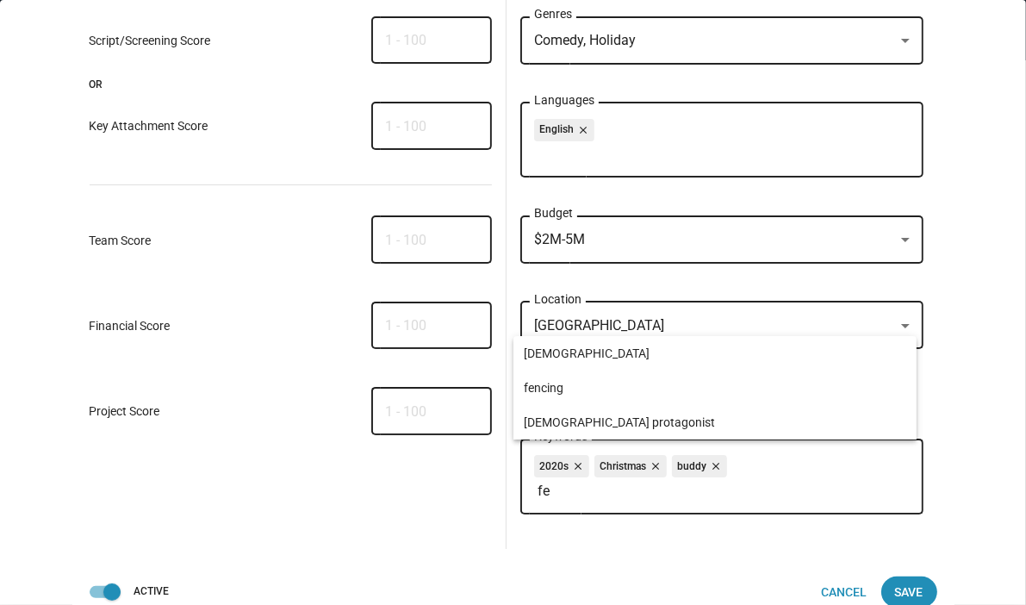
type input "f"
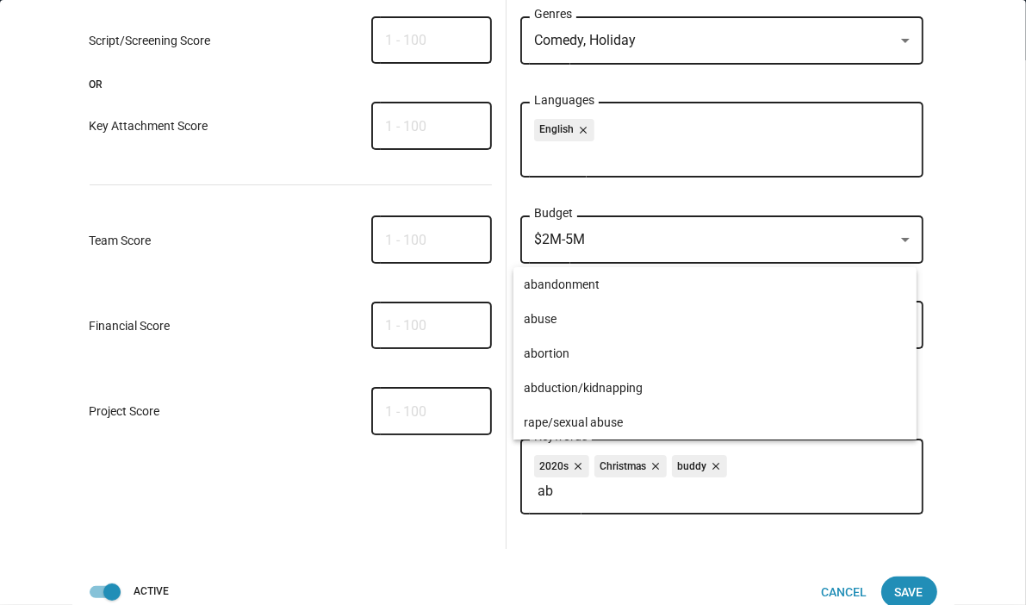
type input "a"
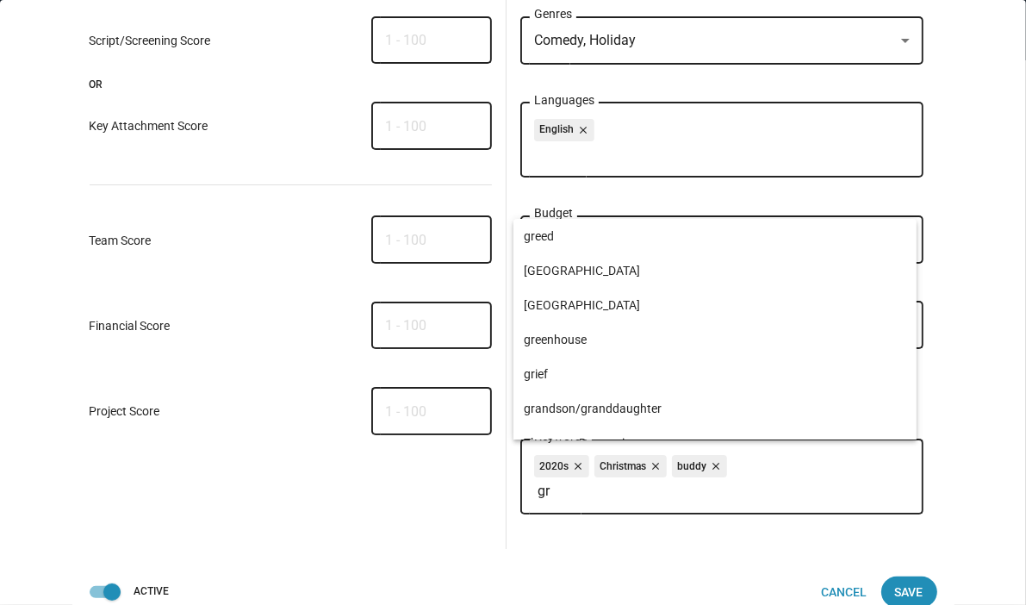
type input "g"
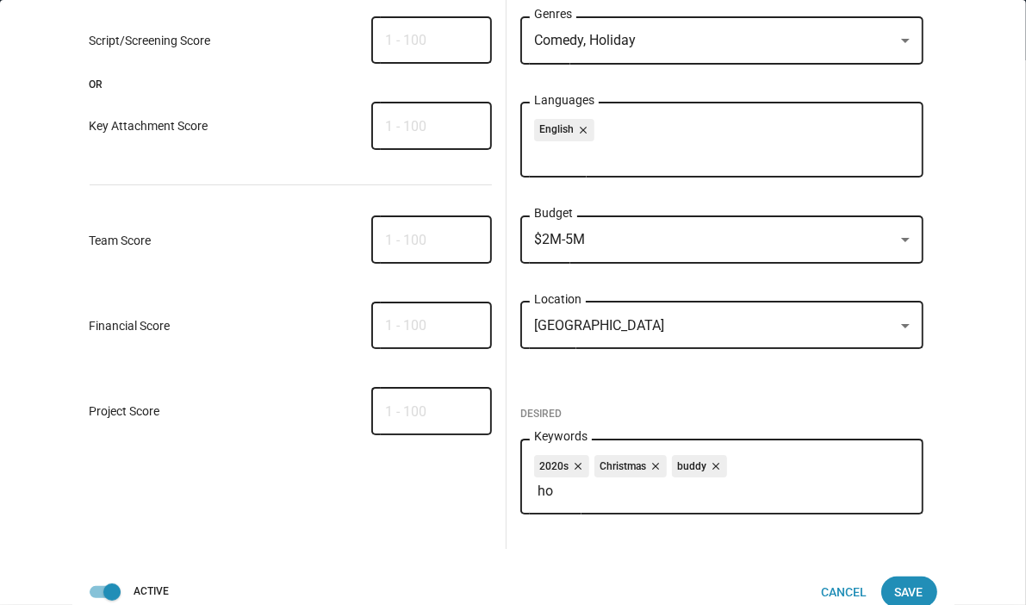
type input "h"
click at [586, 499] on input "tri" at bounding box center [726, 491] width 376 height 16
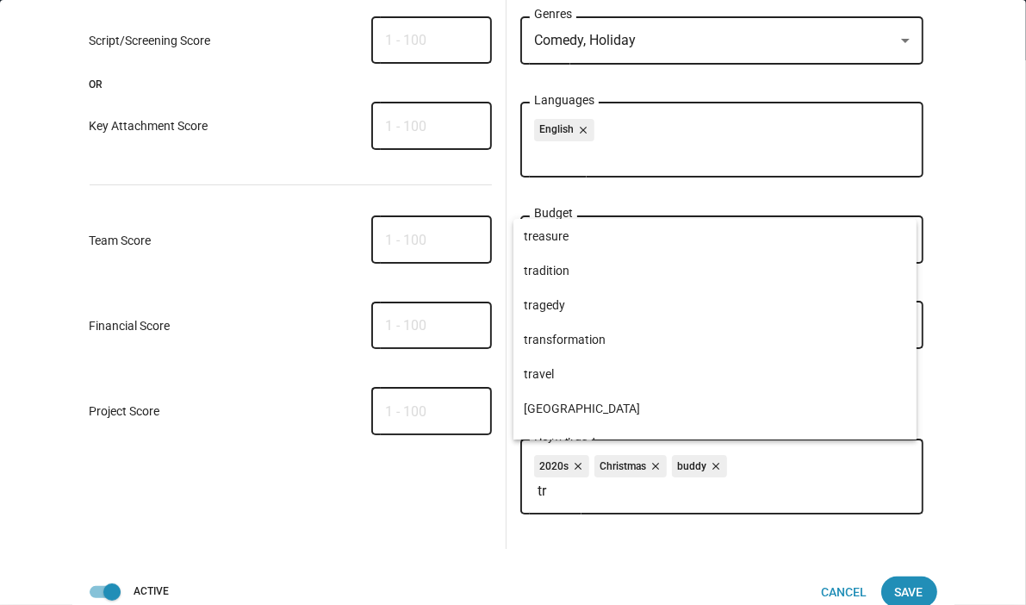
type input "t"
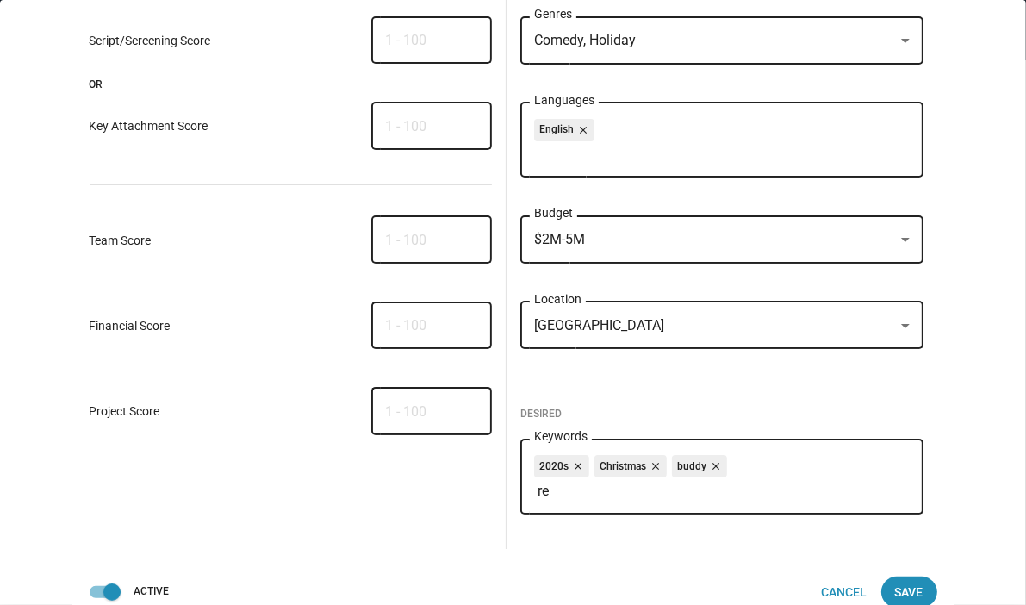
type input "r"
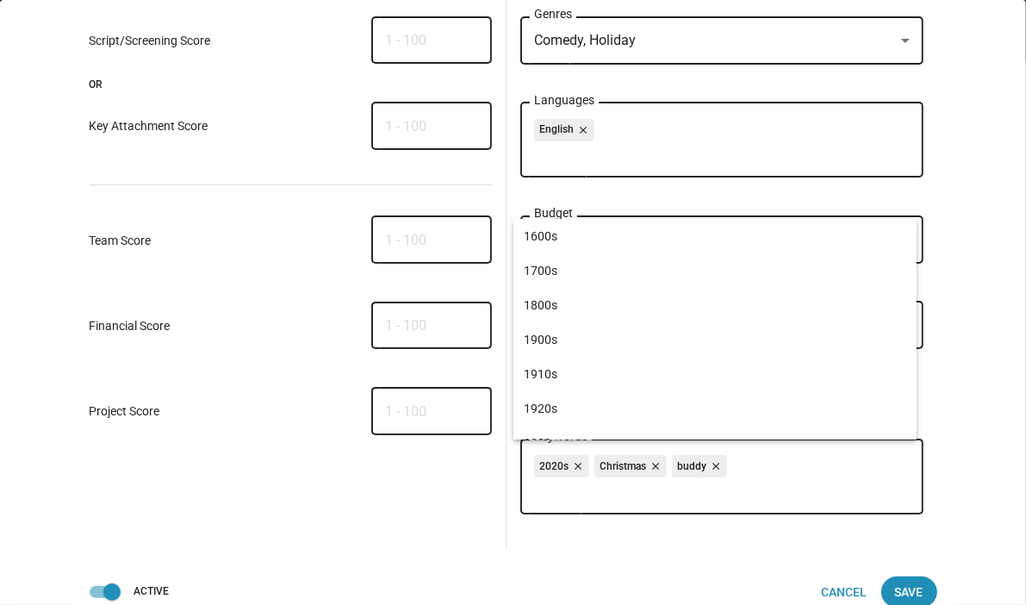
click at [995, 389] on div "0 matches Writer (Story By) Interest Details close Role Attributes Script/Scree…" at bounding box center [513, 302] width 1026 height 605
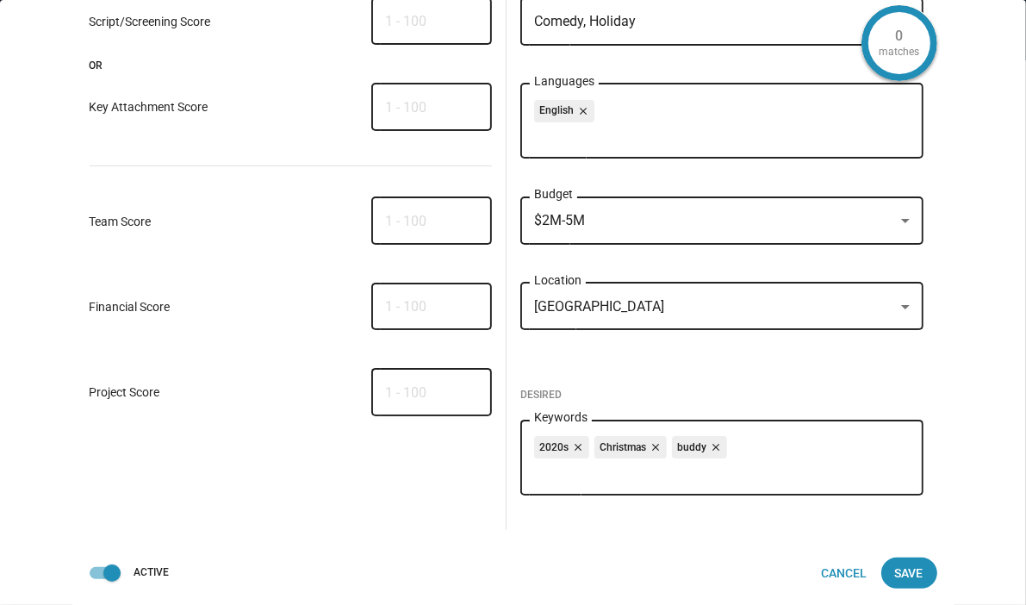
scroll to position [109, 0]
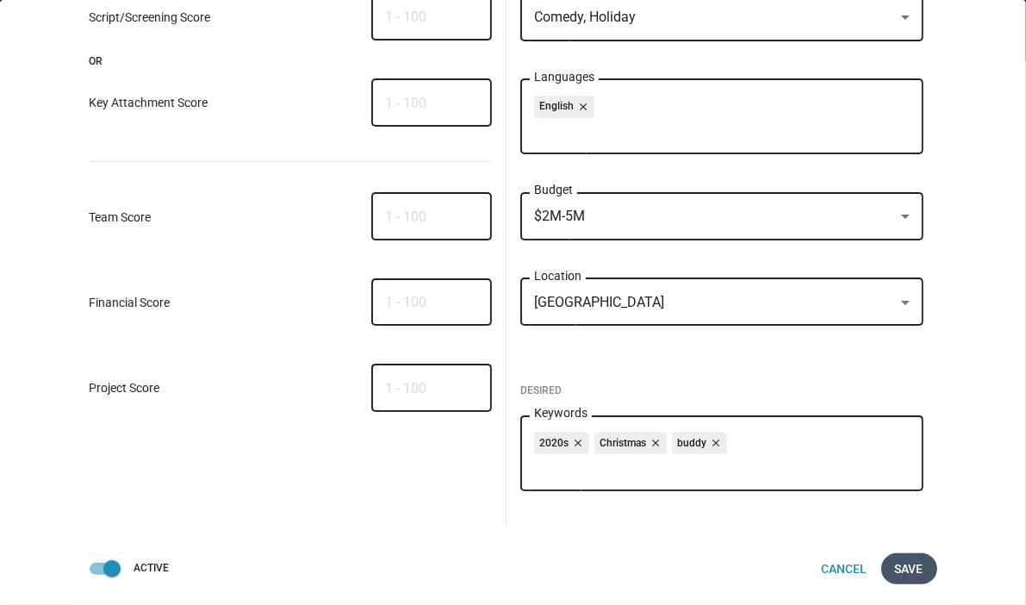
click at [901, 569] on span "Save" at bounding box center [909, 568] width 28 height 31
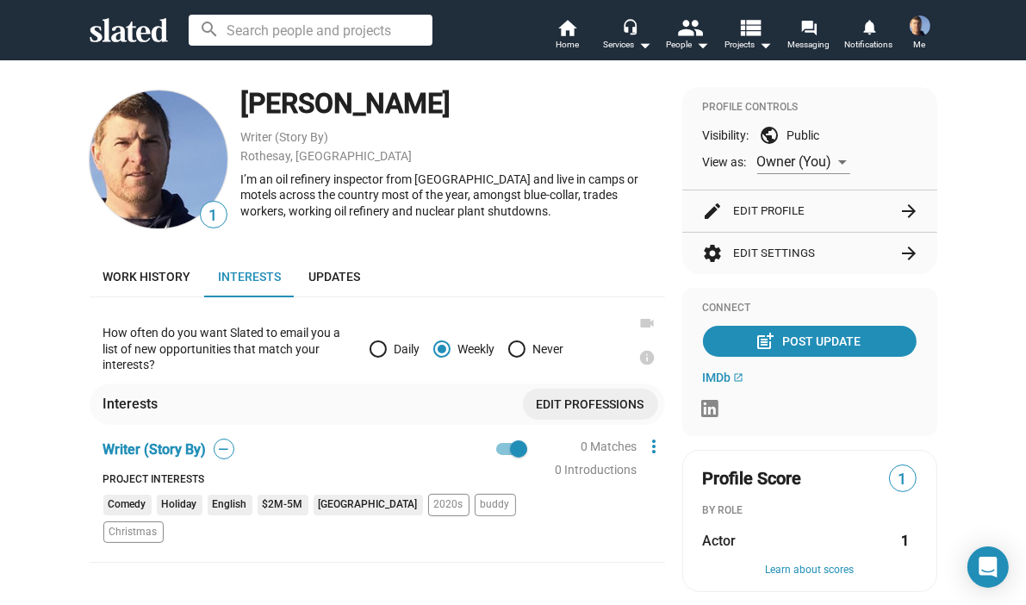
click at [995, 364] on div "1 [PERSON_NAME] Writer (Story By) [PERSON_NAME], [GEOGRAPHIC_DATA] I’m an oil r…" at bounding box center [513, 545] width 1026 height 972
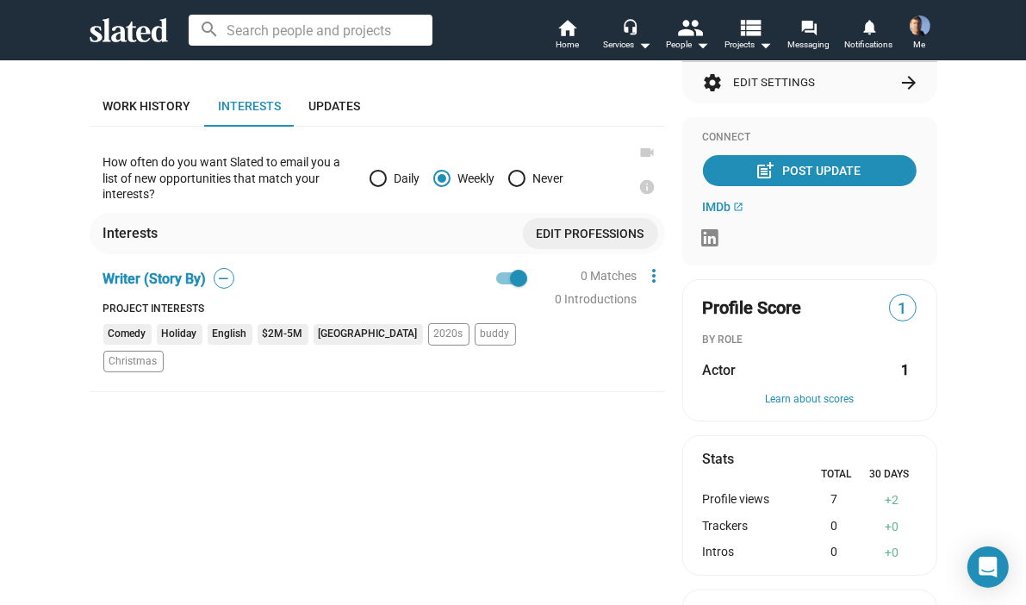
scroll to position [172, 0]
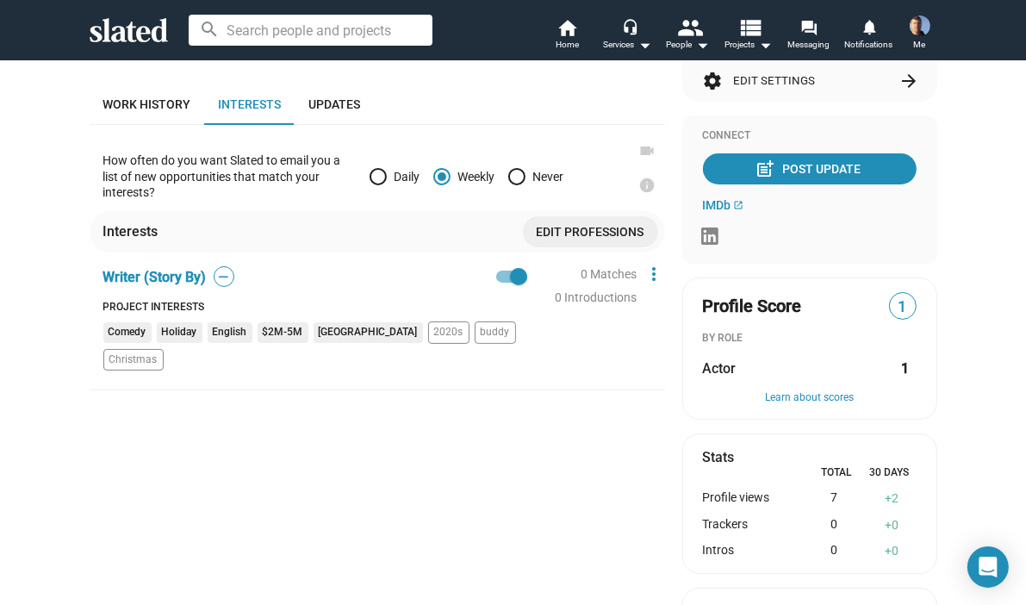
click at [673, 321] on div "1 [PERSON_NAME] Writer (Story By) [PERSON_NAME], [GEOGRAPHIC_DATA] I’m an oil r…" at bounding box center [514, 366] width 848 height 903
click at [668, 301] on div "1 [PERSON_NAME] Writer (Story By) [PERSON_NAME], [GEOGRAPHIC_DATA] I’m an oil r…" at bounding box center [514, 366] width 848 height 903
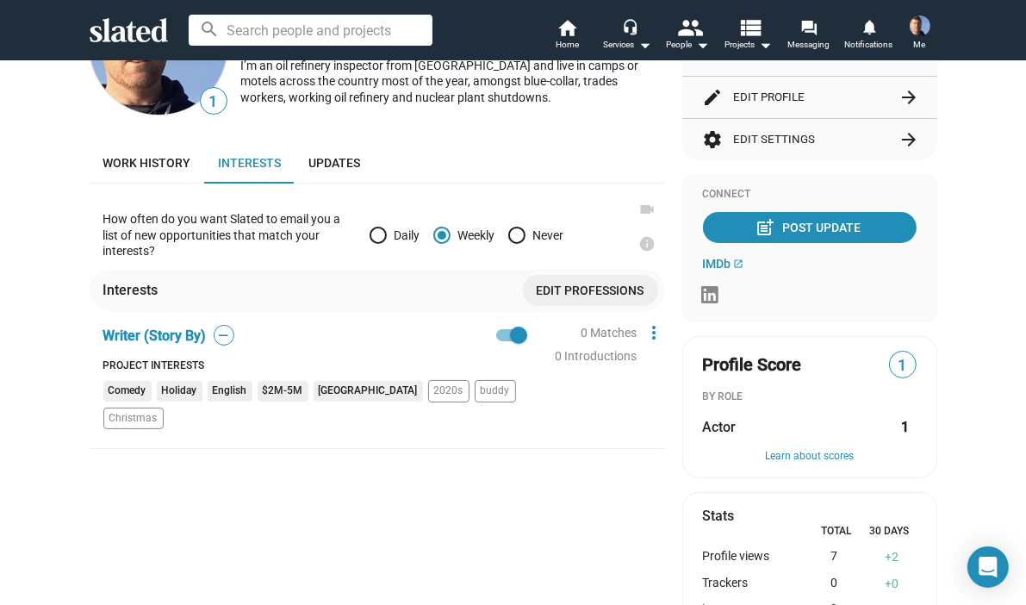
scroll to position [0, 0]
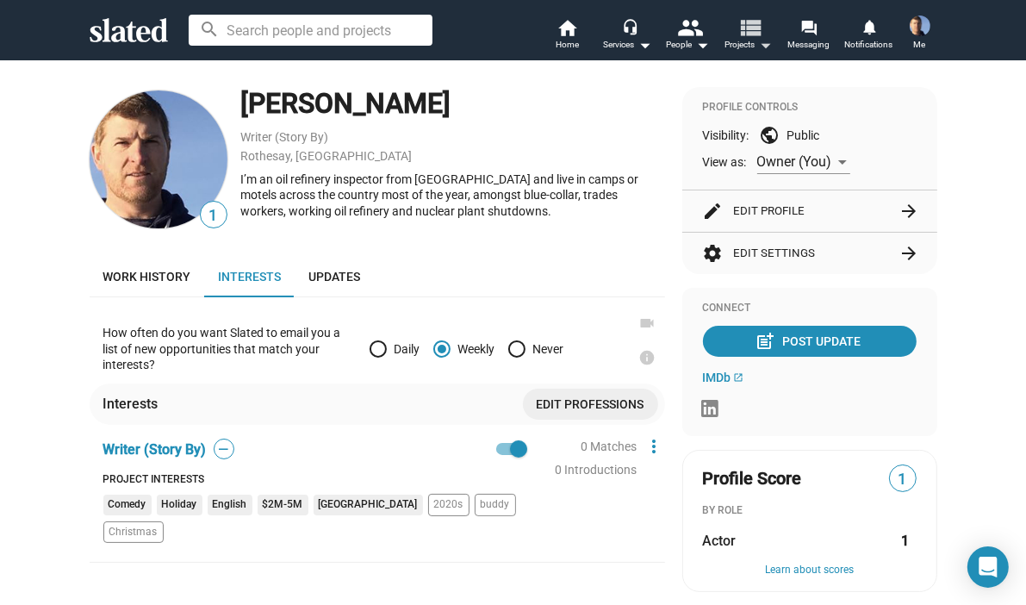
click at [758, 28] on mat-icon "view_list" at bounding box center [749, 27] width 25 height 25
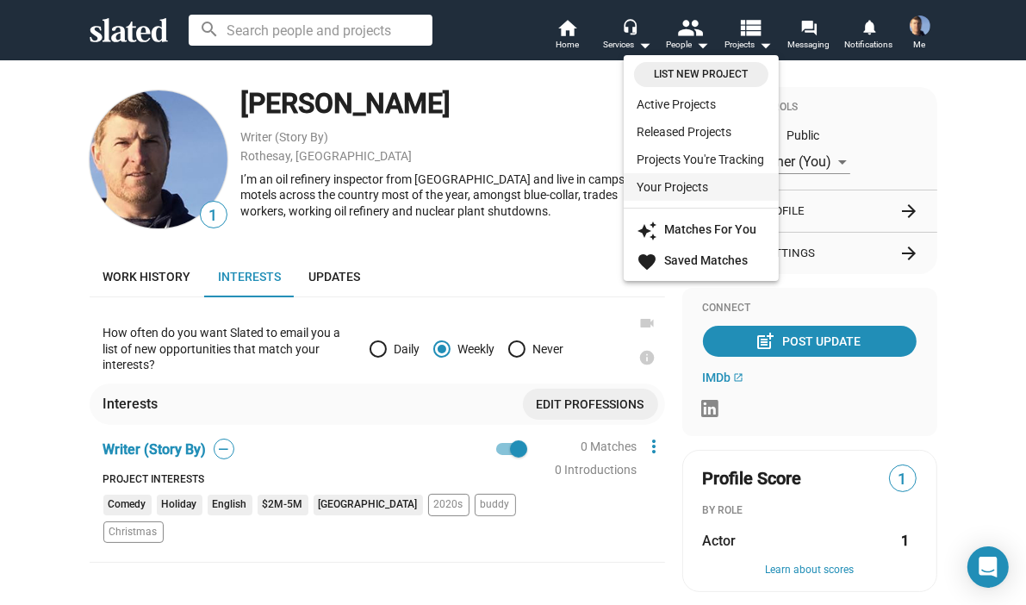
click at [672, 183] on link "Your Projects" at bounding box center [701, 187] width 155 height 28
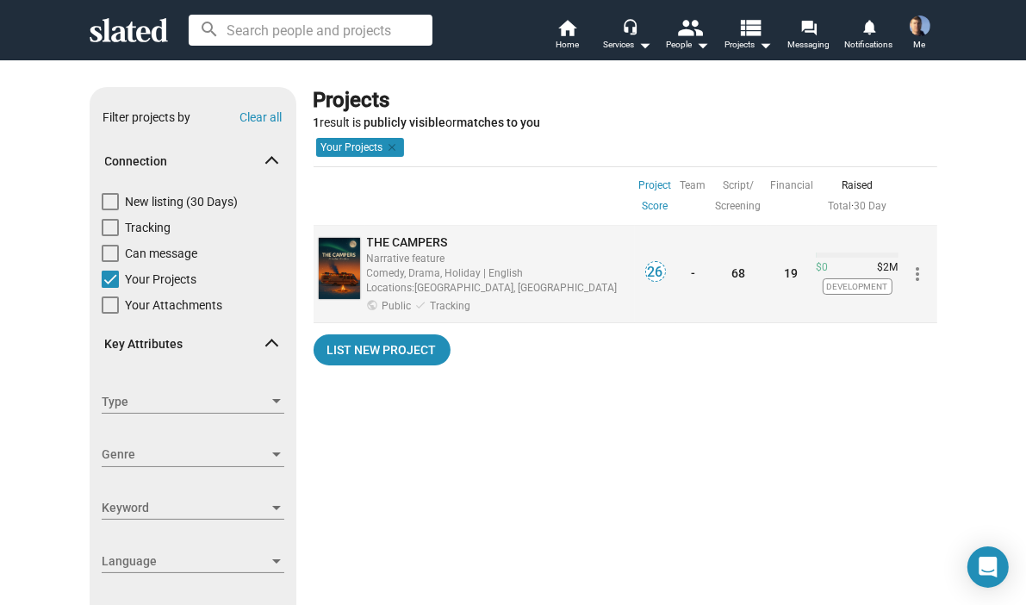
click at [387, 242] on span "THE CAMPERS" at bounding box center [407, 242] width 81 height 14
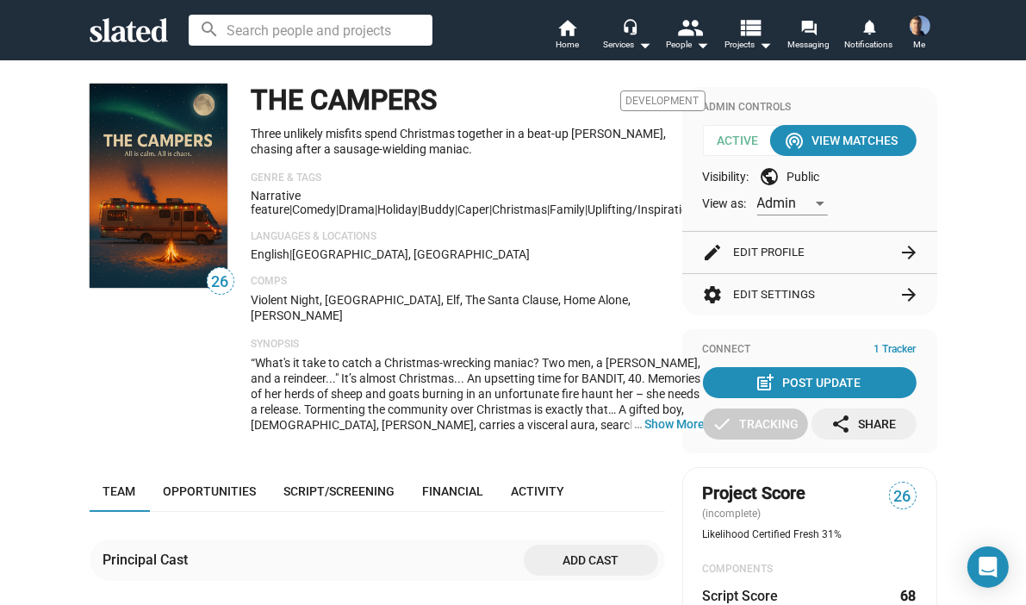
click at [893, 345] on span "1 Tracker" at bounding box center [895, 350] width 42 height 14
click at [824, 380] on div "post_add Post Update" at bounding box center [809, 382] width 103 height 31
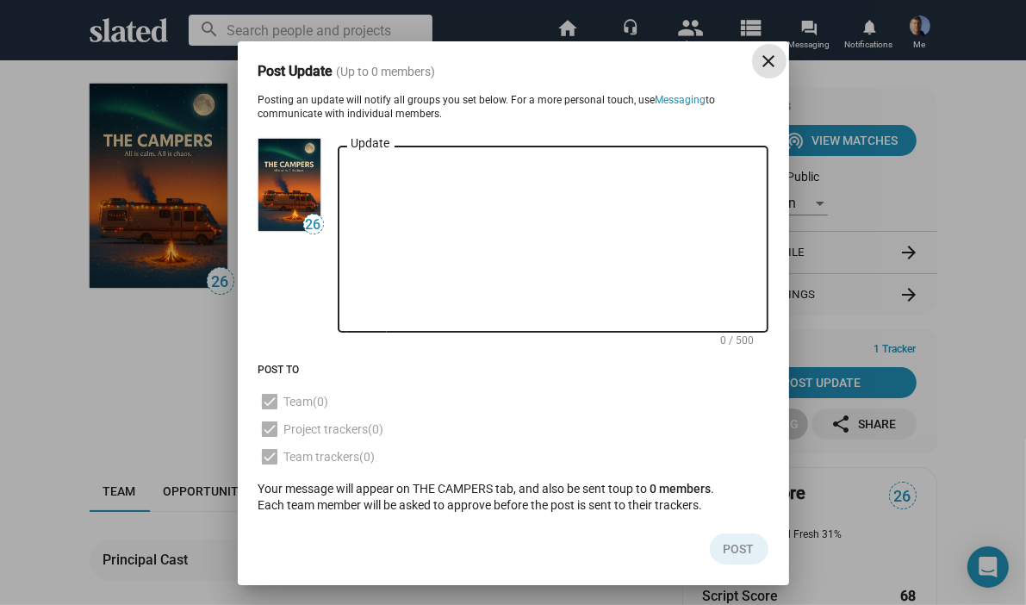
click at [774, 64] on mat-icon "close" at bounding box center [769, 61] width 21 height 21
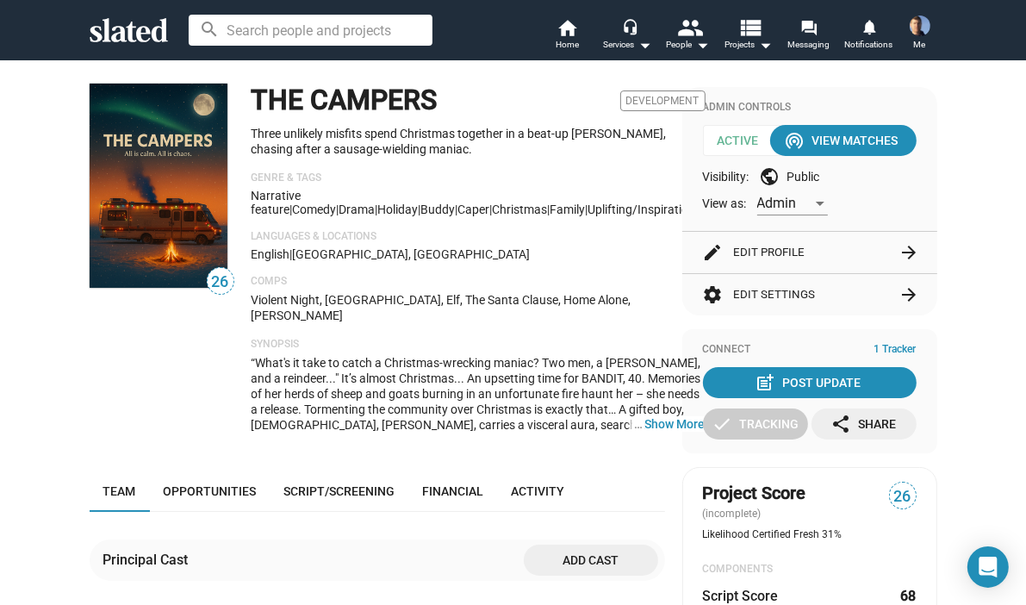
drag, startPoint x: 665, startPoint y: 146, endPoint x: 651, endPoint y: 173, distance: 30.8
click at [651, 174] on p "Genre & Tags" at bounding box center [479, 178] width 454 height 14
click at [644, 259] on div "English | [GEOGRAPHIC_DATA], [GEOGRAPHIC_DATA]" at bounding box center [479, 254] width 454 height 14
click at [160, 330] on div "26" at bounding box center [162, 265] width 145 height 363
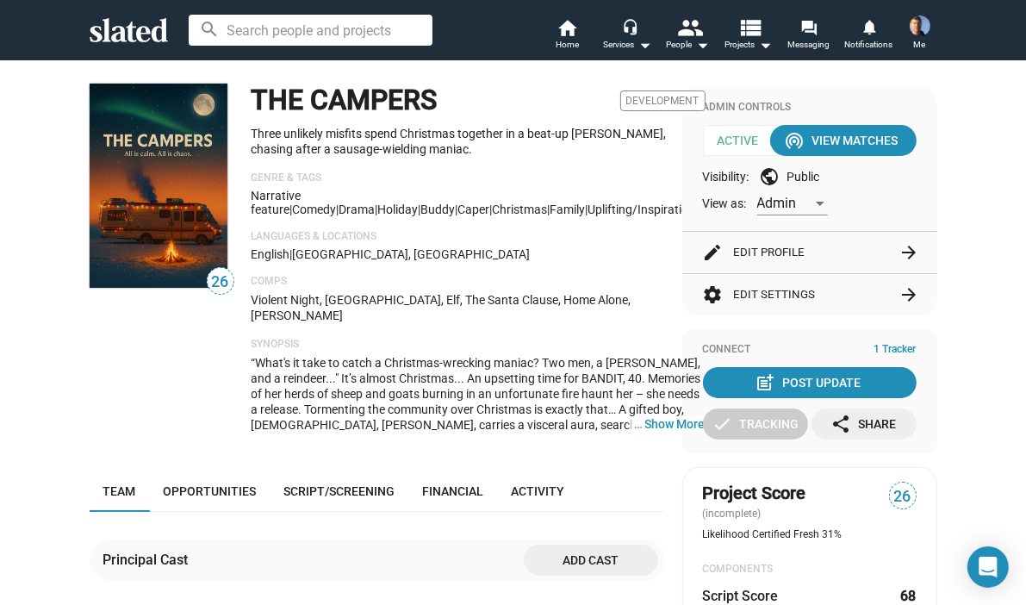
click at [364, 356] on span "“What's it take to catch a Christmas-wrecking maniac? Two men, a [PERSON_NAME],…" at bounding box center [479, 448] width 454 height 184
click at [351, 363] on span "“What's it take to catch a Christmas-wrecking maniac? Two men, a [PERSON_NAME],…" at bounding box center [479, 448] width 454 height 184
click at [383, 361] on span "“What's it take to catch a Christmas-wrecking maniac? Two men, a [PERSON_NAME],…" at bounding box center [479, 448] width 454 height 184
click at [429, 400] on span "“What's it take to catch a Christmas-wrecking maniac? Two men, a [PERSON_NAME],…" at bounding box center [479, 448] width 454 height 184
click at [645, 416] on button "… Show More" at bounding box center [675, 424] width 60 height 16
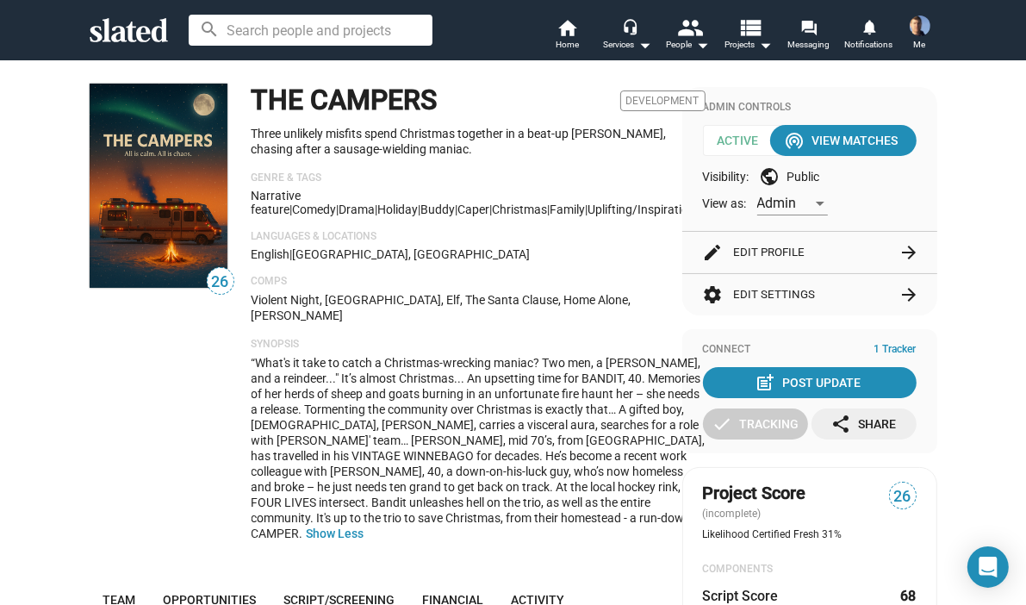
click at [476, 387] on span "“What's it take to catch a Christmas-wrecking maniac? Two men, a [PERSON_NAME],…" at bounding box center [479, 448] width 454 height 184
click at [451, 370] on div "“What's it take to catch a Christmas-wrecking maniac? Two men, a [PERSON_NAME],…" at bounding box center [479, 448] width 454 height 186
click at [461, 376] on span "“What's it take to catch a Christmas-wrecking maniac? Two men, a [PERSON_NAME],…" at bounding box center [479, 448] width 454 height 184
click at [455, 356] on span "“What's it take to catch a Christmas-wrecking maniac? Two men, a [PERSON_NAME],…" at bounding box center [479, 448] width 454 height 184
click at [422, 356] on span "“What's it take to catch a Christmas-wrecking maniac? Two men, a [PERSON_NAME],…" at bounding box center [479, 448] width 454 height 184
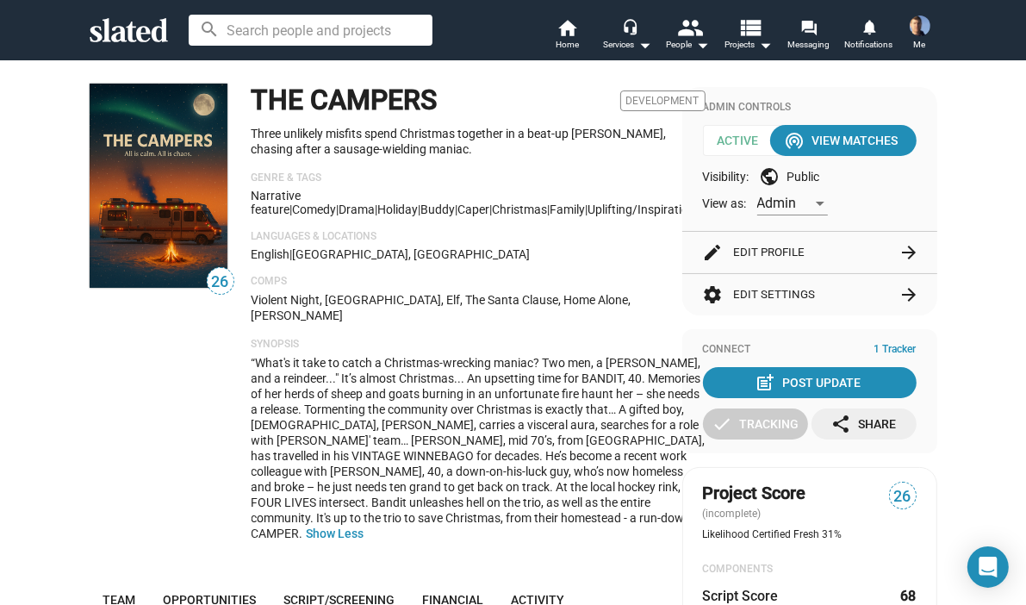
click at [420, 387] on span "“What's it take to catch a Christmas-wrecking maniac? Two men, a [PERSON_NAME],…" at bounding box center [479, 448] width 454 height 184
click at [365, 415] on span "“What's it take to catch a Christmas-wrecking maniac? Two men, a [PERSON_NAME],…" at bounding box center [479, 448] width 454 height 184
click at [500, 434] on span "“What's it take to catch a Christmas-wrecking maniac? Two men, a [PERSON_NAME],…" at bounding box center [479, 448] width 454 height 184
click at [554, 442] on span "“What's it take to catch a Christmas-wrecking maniac? Two men, a [PERSON_NAME],…" at bounding box center [479, 448] width 454 height 184
click at [647, 301] on p "Violent Night, [GEOGRAPHIC_DATA], Elf, The Santa Clause, Home Alone, [PERSON_NA…" at bounding box center [479, 308] width 454 height 32
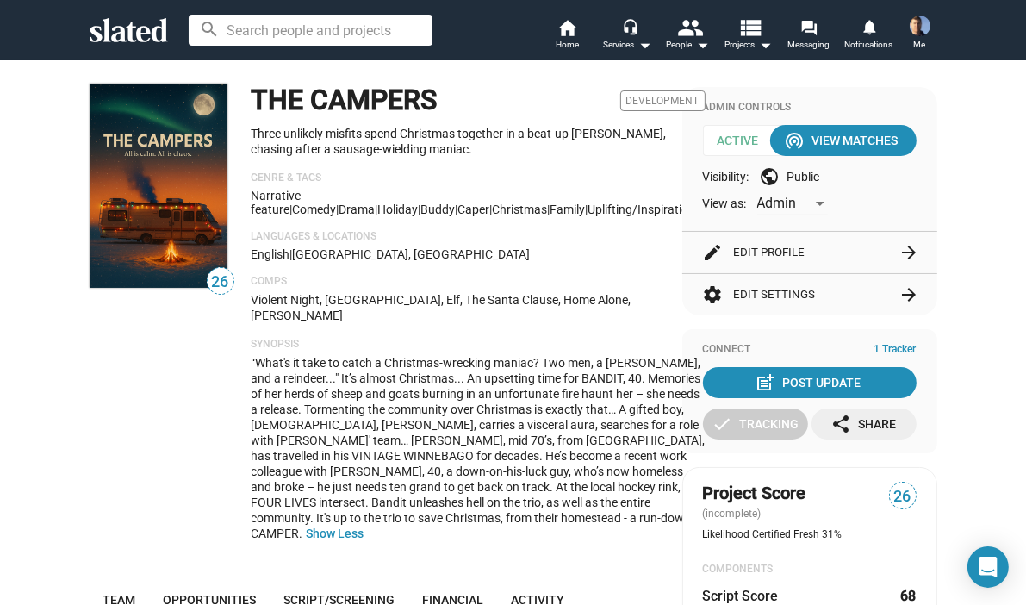
click at [638, 261] on div "English | [GEOGRAPHIC_DATA], [GEOGRAPHIC_DATA]" at bounding box center [479, 254] width 454 height 14
click at [496, 362] on span "“What's it take to catch a Christmas-wrecking maniac? Two men, a [PERSON_NAME],…" at bounding box center [479, 448] width 454 height 184
click at [650, 244] on p "Languages & Locations" at bounding box center [479, 237] width 454 height 14
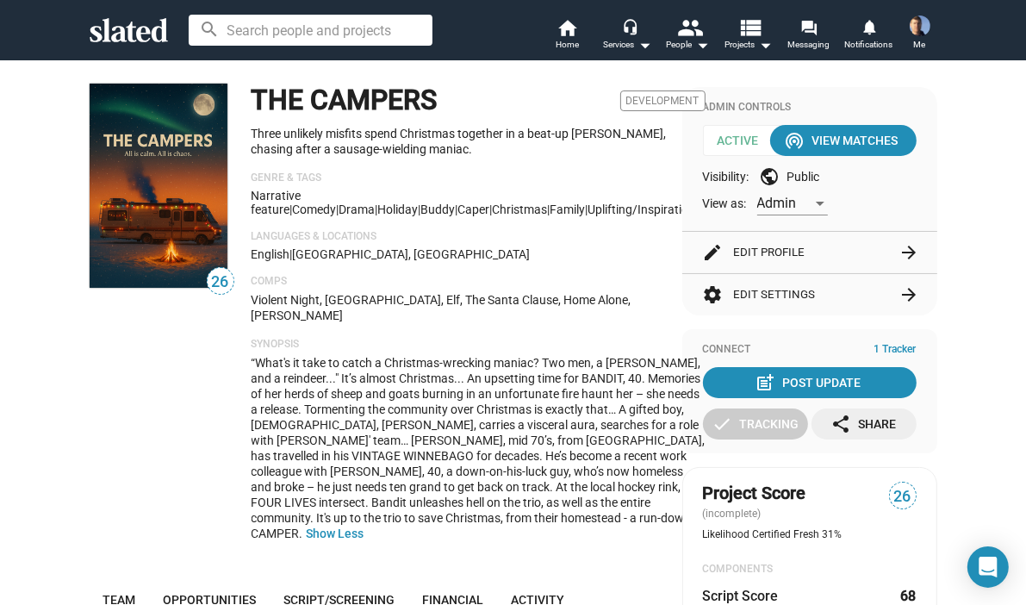
drag, startPoint x: 509, startPoint y: 345, endPoint x: 495, endPoint y: 305, distance: 42.8
click at [509, 356] on span "“What's it take to catch a Christmas-wrecking maniac? Two men, a [PERSON_NAME],…" at bounding box center [479, 448] width 454 height 184
click at [570, 248] on div "English | [GEOGRAPHIC_DATA], [GEOGRAPHIC_DATA]" at bounding box center [479, 254] width 454 height 14
click at [797, 252] on button "edit Edit Profile arrow_forward" at bounding box center [810, 252] width 214 height 41
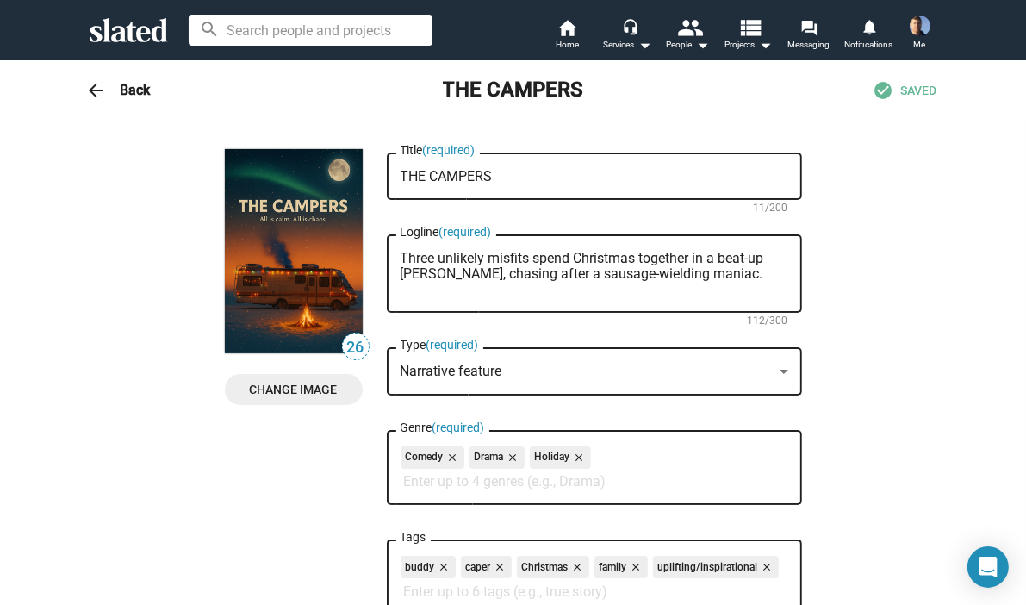
click at [507, 458] on mat-icon "close" at bounding box center [512, 458] width 16 height 16
click at [92, 88] on mat-icon "arrow_back" at bounding box center [96, 90] width 21 height 21
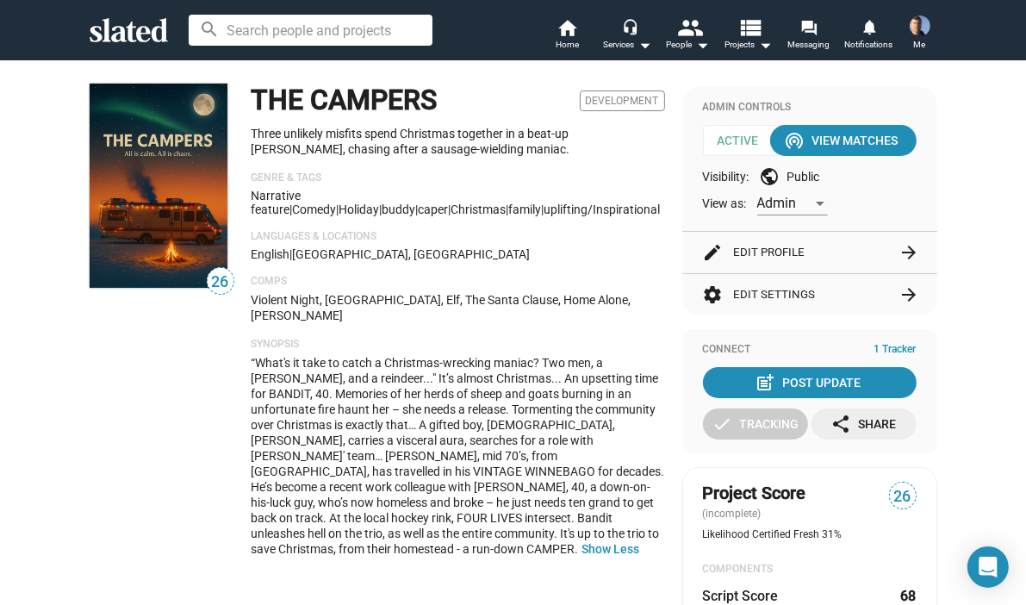
click at [766, 247] on button "edit Edit Profile arrow_forward" at bounding box center [810, 252] width 214 height 41
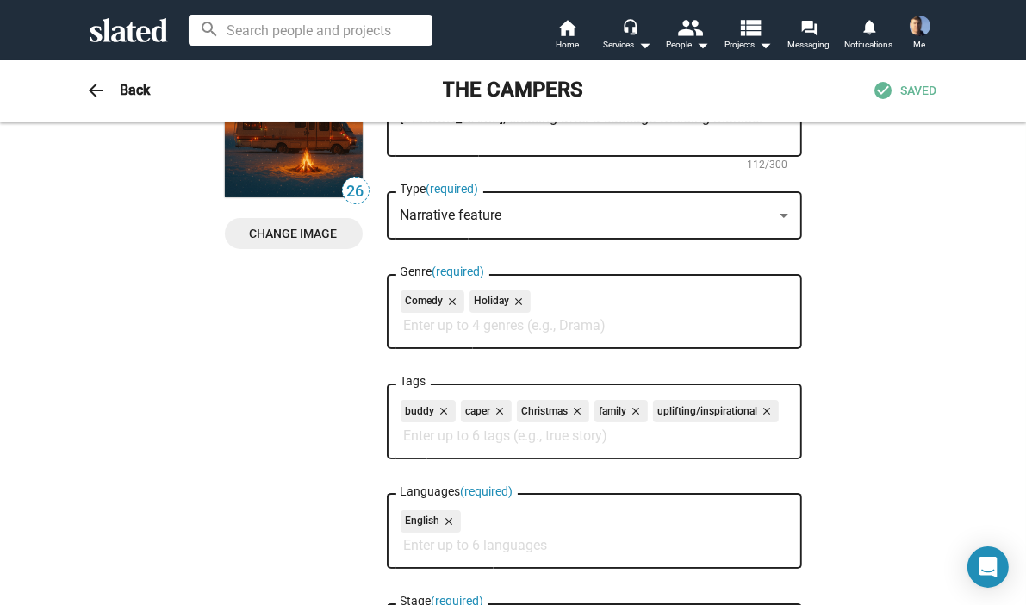
scroll to position [172, 0]
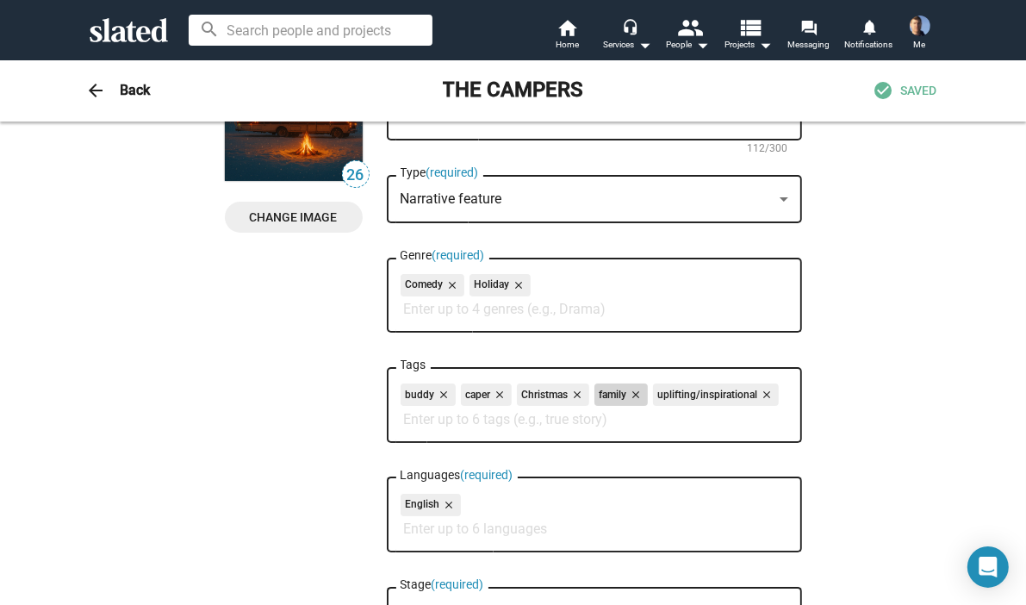
click at [634, 396] on mat-icon "close" at bounding box center [635, 395] width 16 height 16
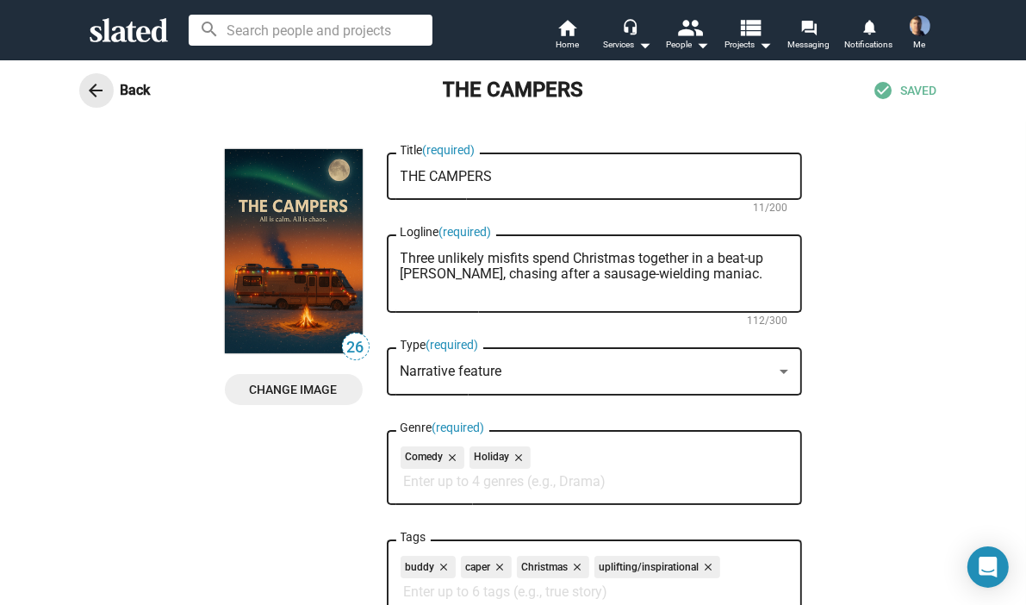
click at [86, 84] on mat-icon "arrow_back" at bounding box center [96, 90] width 21 height 21
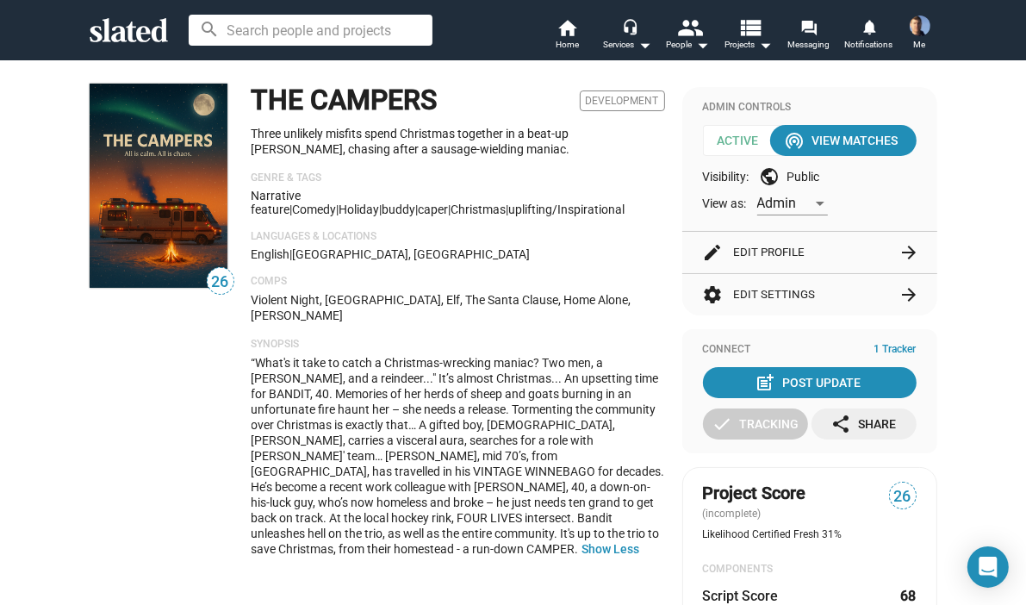
click at [651, 170] on div "THE CAMPERS Development Three unlikely misfits spend Christmas together in a be…" at bounding box center [459, 327] width 414 height 487
click at [465, 455] on span "“What's it take to catch a Christmas-wrecking maniac? Two men, a [PERSON_NAME],…" at bounding box center [459, 456] width 414 height 200
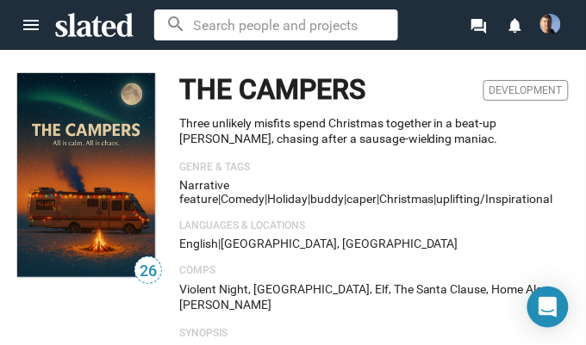
drag, startPoint x: 207, startPoint y: 205, endPoint x: 283, endPoint y: 208, distance: 76.8
click at [283, 208] on div "THE CAMPERS Development Three unlikely misfits spend Christmas together in a be…" at bounding box center [373, 324] width 389 height 502
drag, startPoint x: 283, startPoint y: 208, endPoint x: 333, endPoint y: 222, distance: 51.0
click at [333, 222] on p "Languages & Locations" at bounding box center [373, 227] width 389 height 14
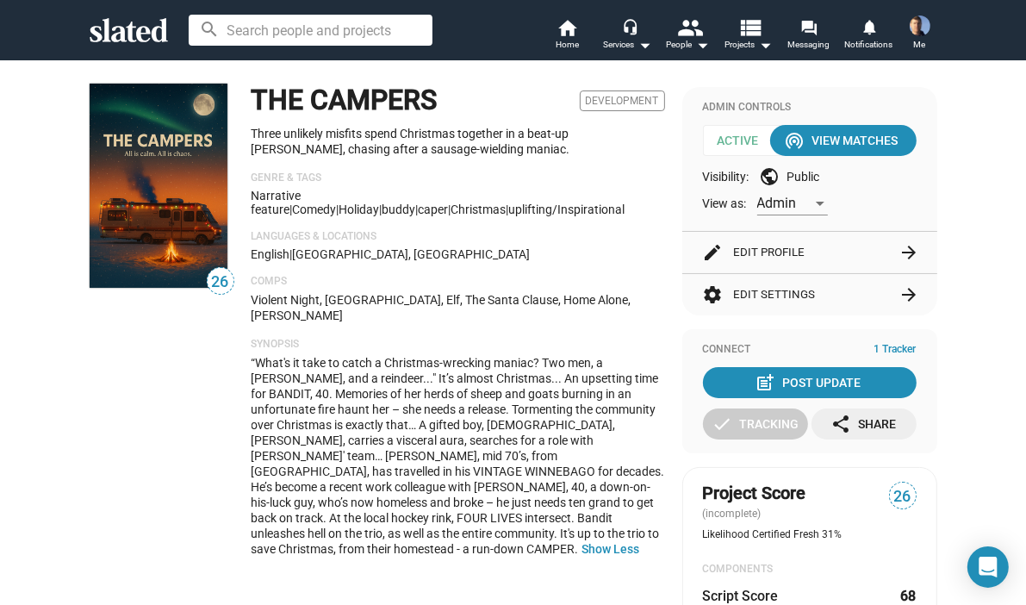
click at [389, 418] on span "“What's it take to catch a Christmas-wrecking maniac? Two men, a [PERSON_NAME],…" at bounding box center [459, 456] width 414 height 200
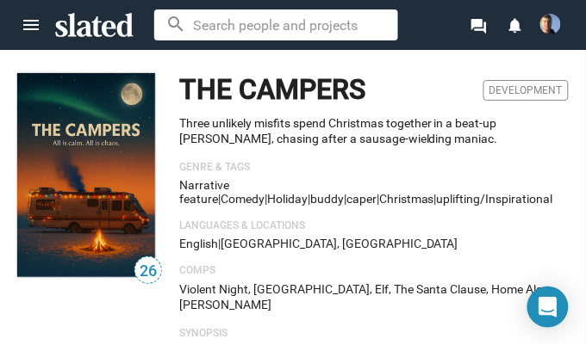
drag, startPoint x: 238, startPoint y: 290, endPoint x: 158, endPoint y: 304, distance: 81.3
click at [158, 304] on div "26 THE CAMPERS Development Three unlikely misfits spend Christmas together in a…" at bounding box center [292, 324] width 551 height 502
drag, startPoint x: 158, startPoint y: 304, endPoint x: 169, endPoint y: 333, distance: 30.6
click at [169, 333] on div "26 THE CAMPERS Development Three unlikely misfits spend Christmas together in a…" at bounding box center [292, 324] width 551 height 502
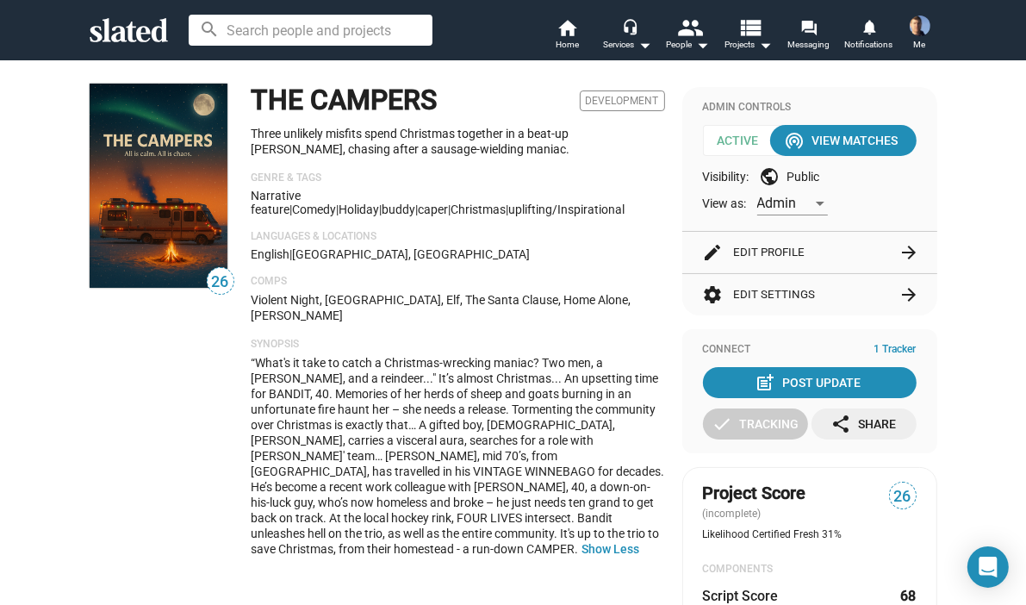
click at [515, 411] on span "“What's it take to catch a Christmas-wrecking maniac? Two men, a [PERSON_NAME],…" at bounding box center [459, 456] width 414 height 200
click at [643, 197] on div "Narrative feature | Comedy | Holiday | buddy | caper | Christmas | uplifting/in…" at bounding box center [459, 203] width 414 height 28
click at [600, 372] on span "“What's it take to catch a Christmas-wrecking maniac? Two men, a [PERSON_NAME],…" at bounding box center [459, 456] width 414 height 200
click at [644, 173] on p "Genre & Tags" at bounding box center [459, 178] width 414 height 14
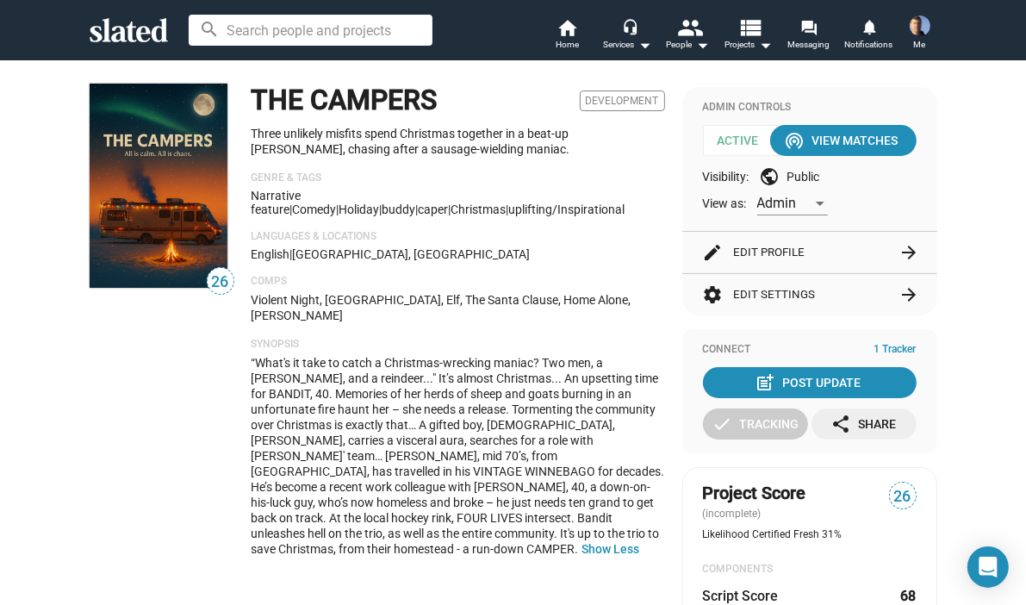
click at [638, 288] on p "Comps" at bounding box center [459, 282] width 414 height 14
click at [589, 259] on div "English | [GEOGRAPHIC_DATA], [GEOGRAPHIC_DATA]" at bounding box center [459, 254] width 414 height 14
